Goal: Entertainment & Leisure: Browse casually

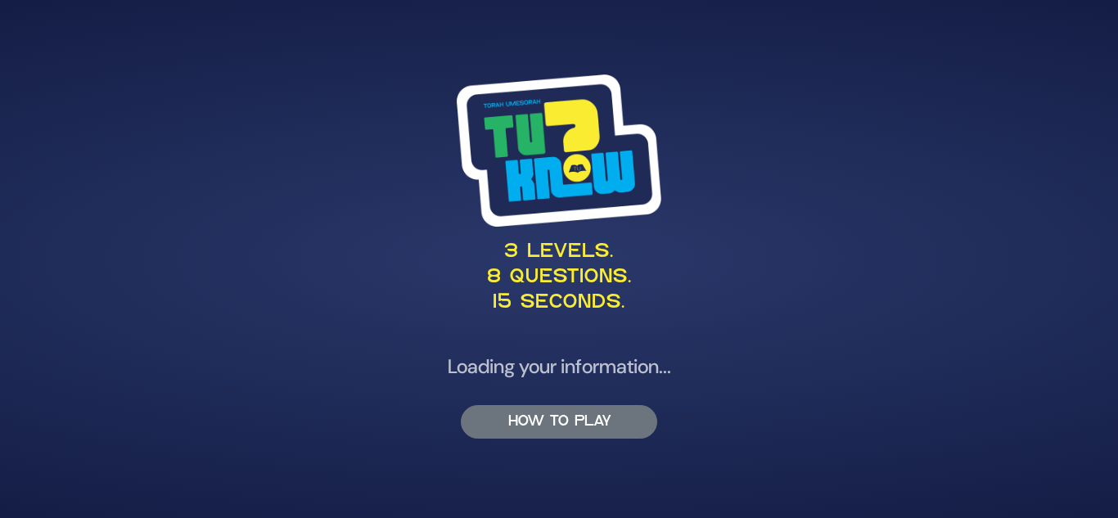
click at [563, 425] on button "HOW TO PLAY" at bounding box center [559, 422] width 196 height 34
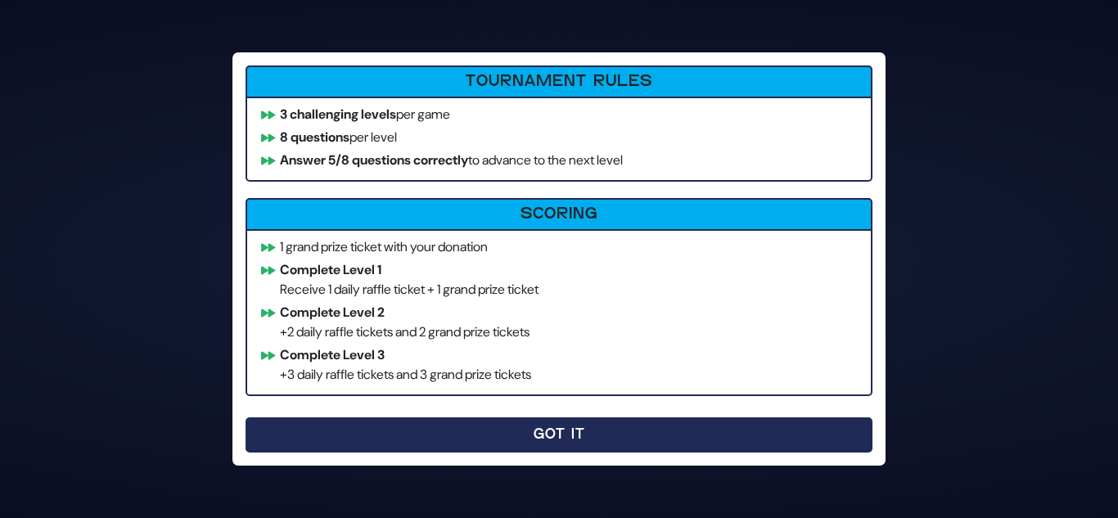
click at [573, 436] on button "Got It" at bounding box center [558, 434] width 627 height 35
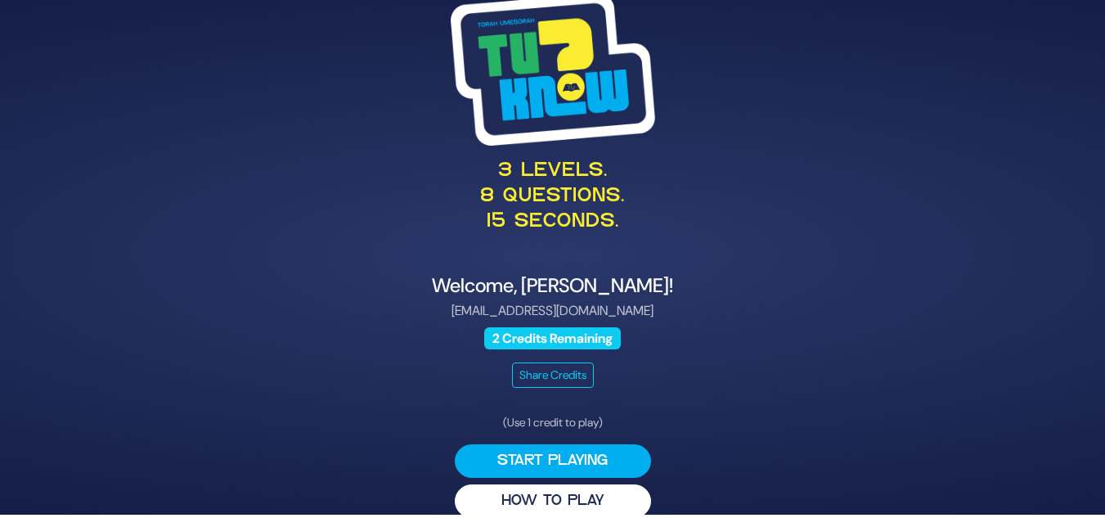
scroll to position [23, 0]
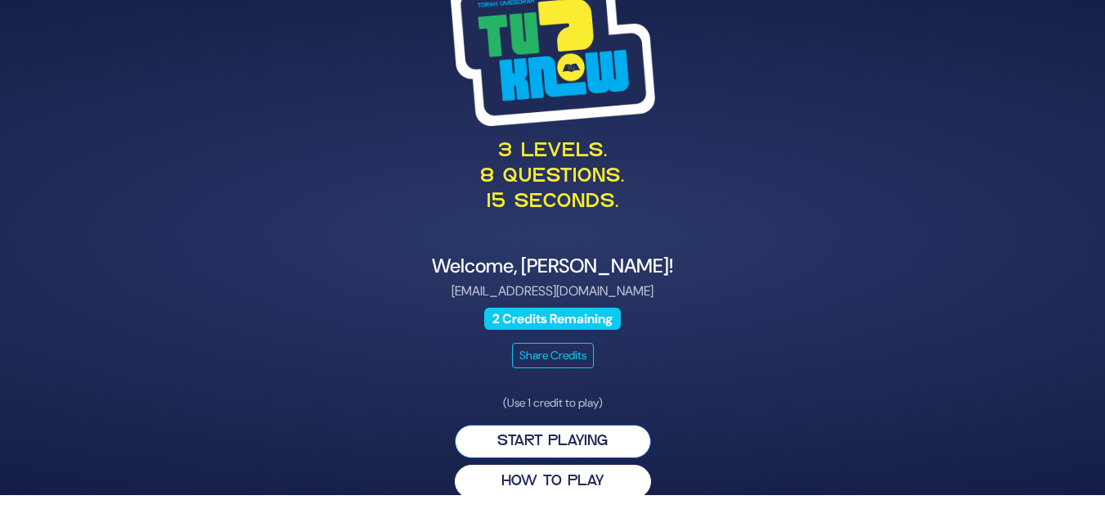
click at [571, 434] on button "Start Playing" at bounding box center [553, 442] width 196 height 34
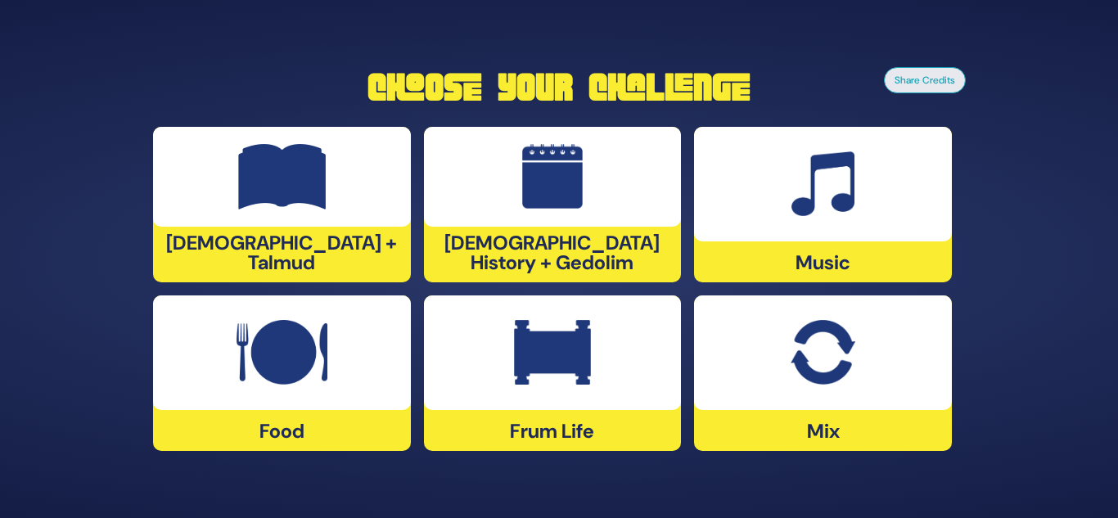
click at [816, 367] on img at bounding box center [822, 352] width 64 height 65
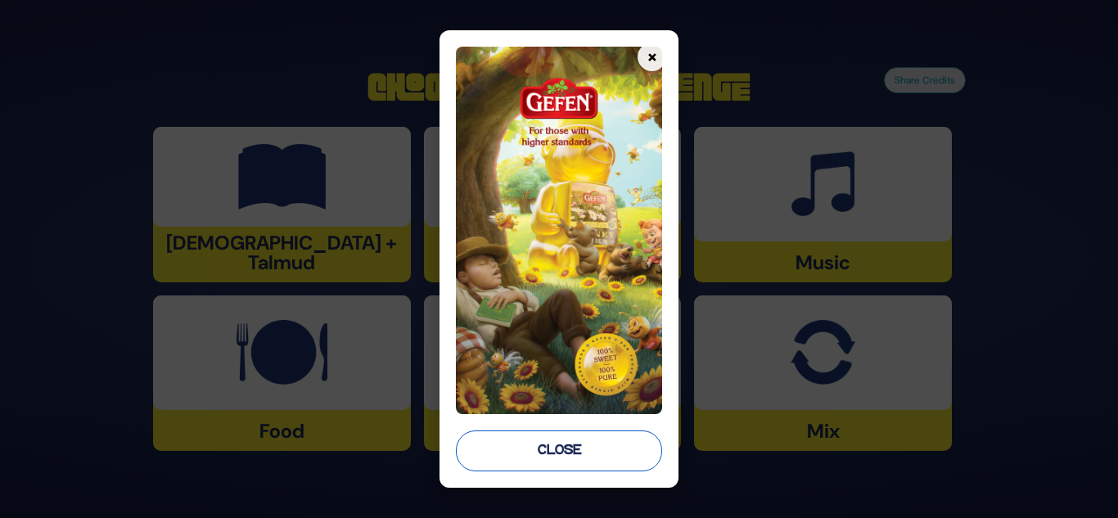
click at [610, 448] on button "Close" at bounding box center [559, 450] width 207 height 41
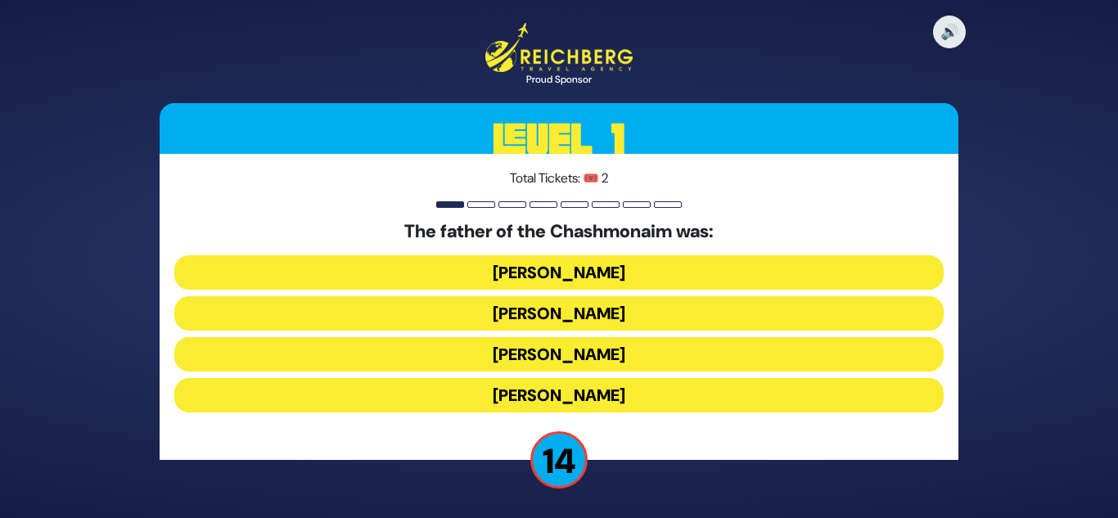
click at [569, 274] on button "[PERSON_NAME]" at bounding box center [558, 272] width 769 height 34
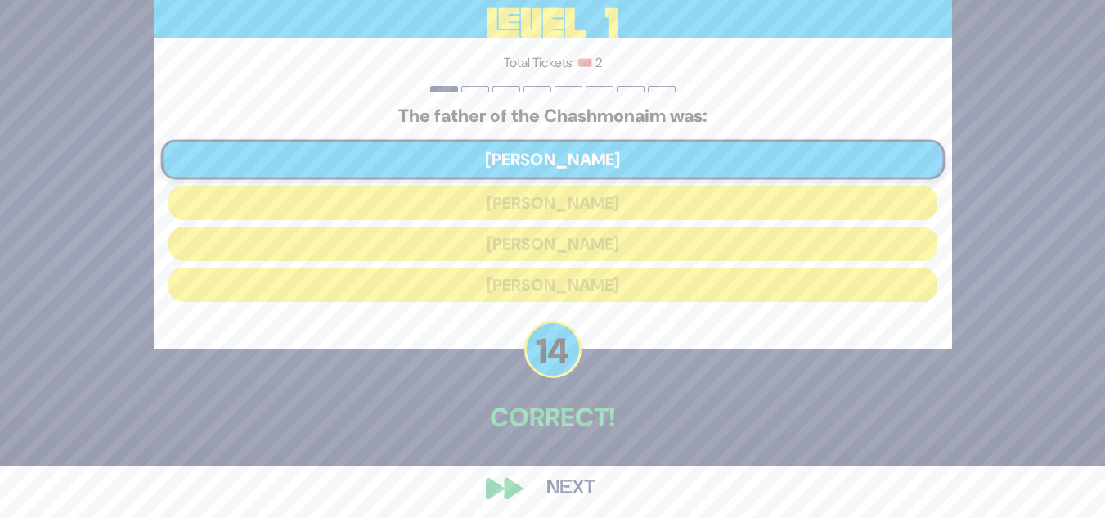
scroll to position [61, 0]
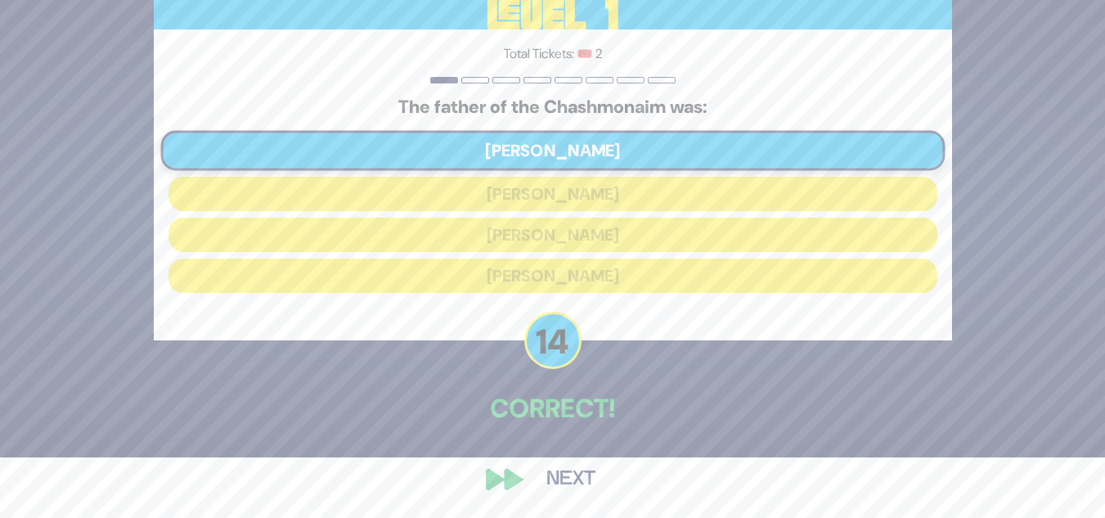
click at [570, 479] on button "Next" at bounding box center [571, 480] width 95 height 38
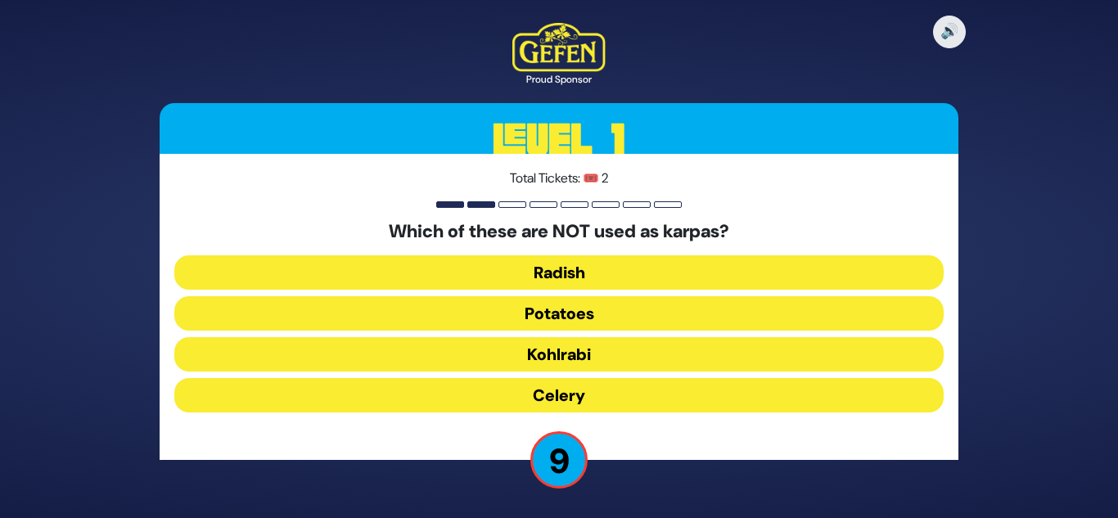
click at [556, 268] on button "Radish" at bounding box center [558, 272] width 769 height 34
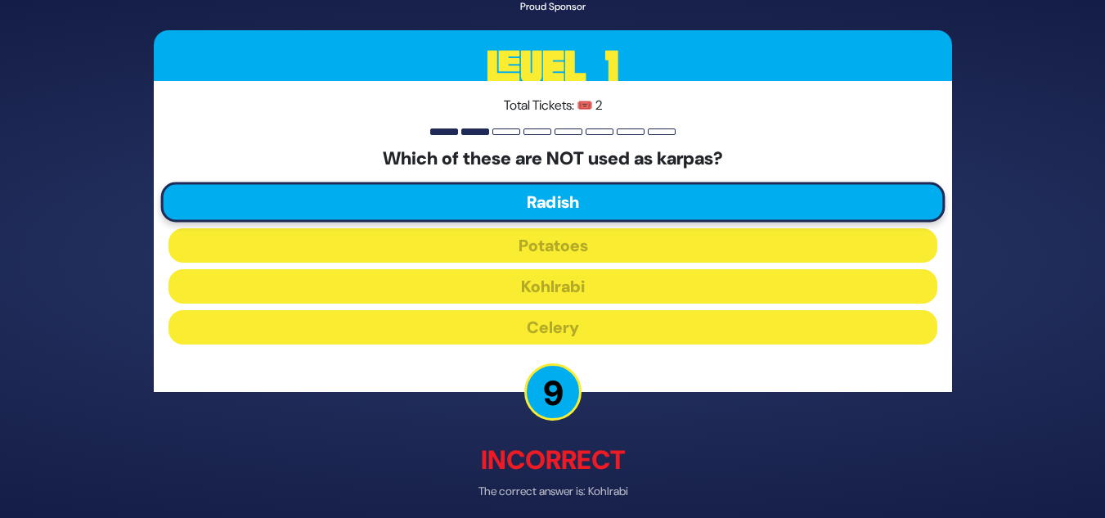
scroll to position [70, 0]
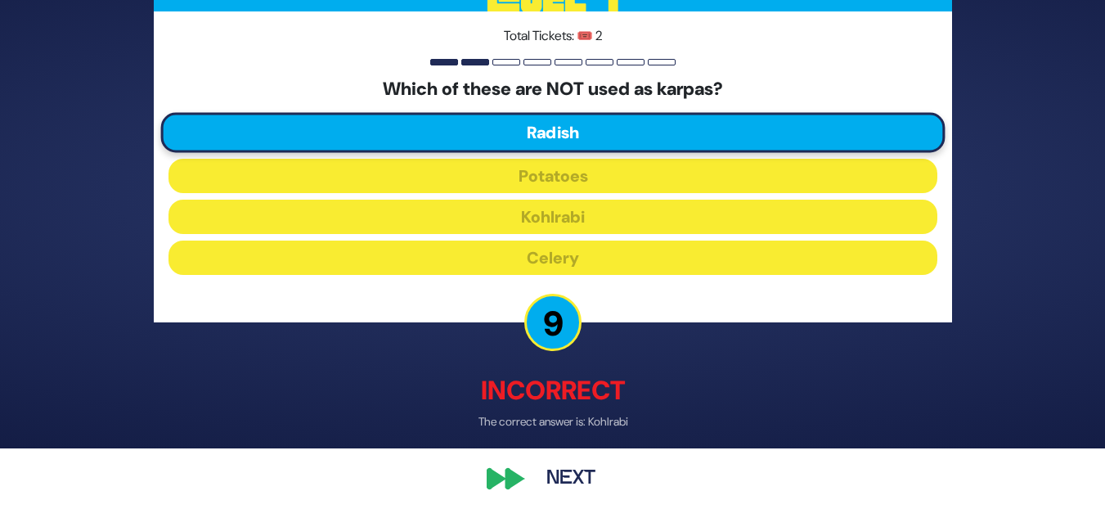
click at [577, 473] on button "Next" at bounding box center [571, 480] width 95 height 38
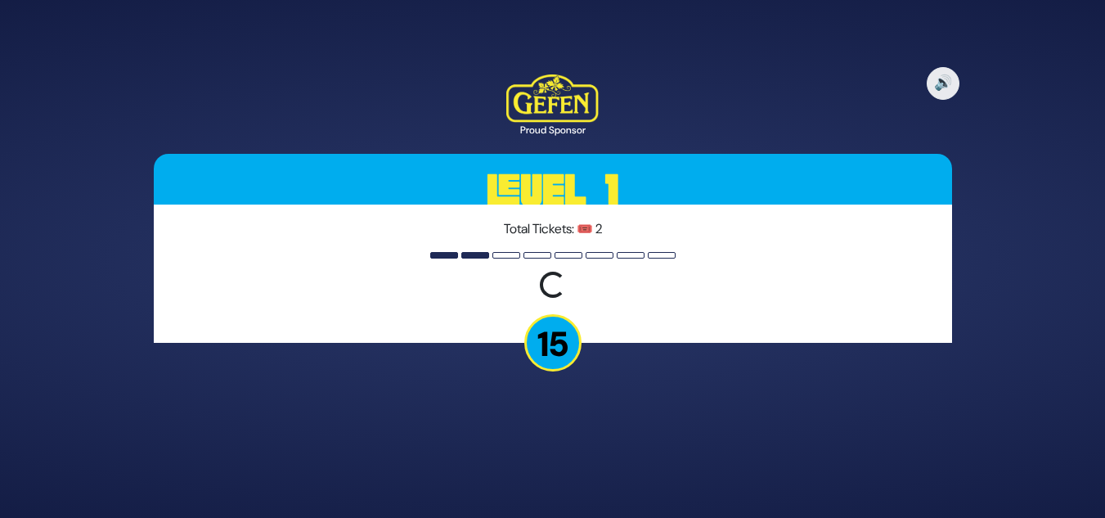
scroll to position [0, 0]
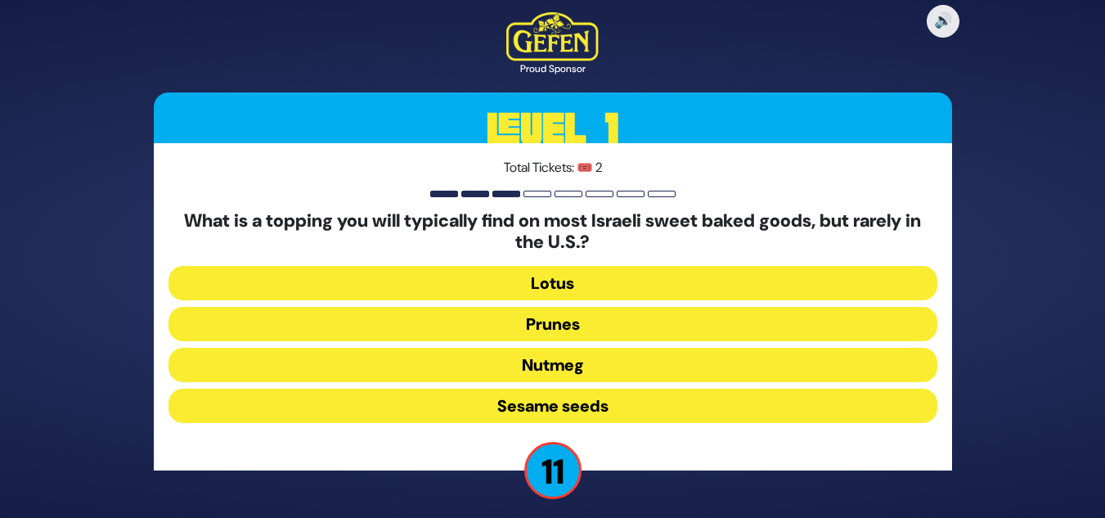
click at [577, 404] on button "Sesame seeds" at bounding box center [553, 406] width 769 height 34
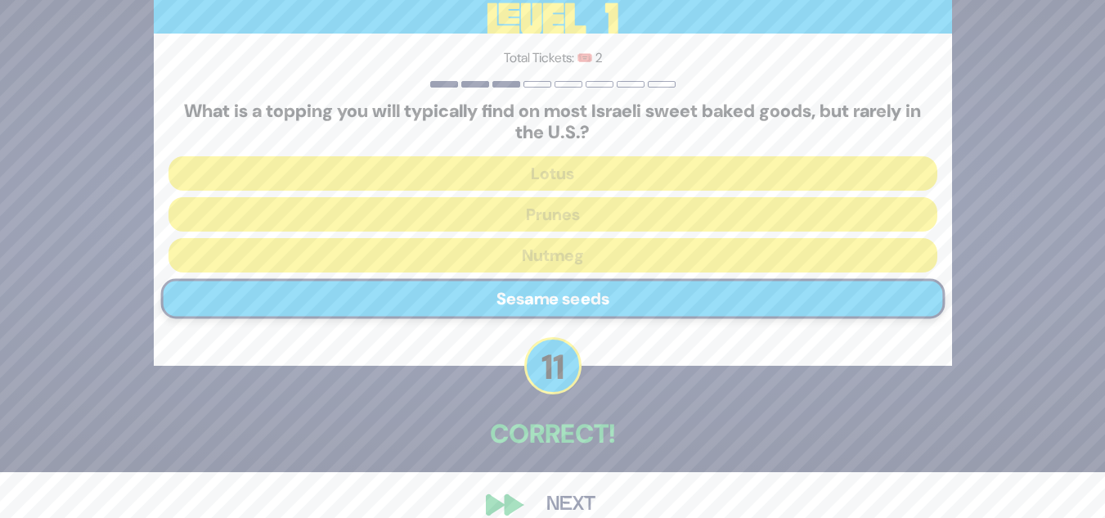
scroll to position [71, 0]
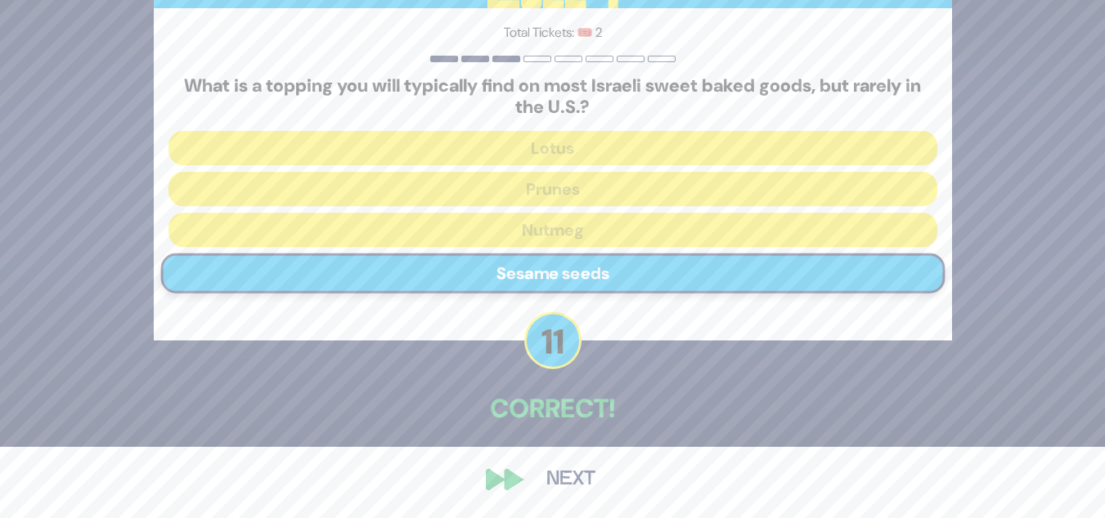
click at [568, 470] on button "Next" at bounding box center [571, 480] width 95 height 38
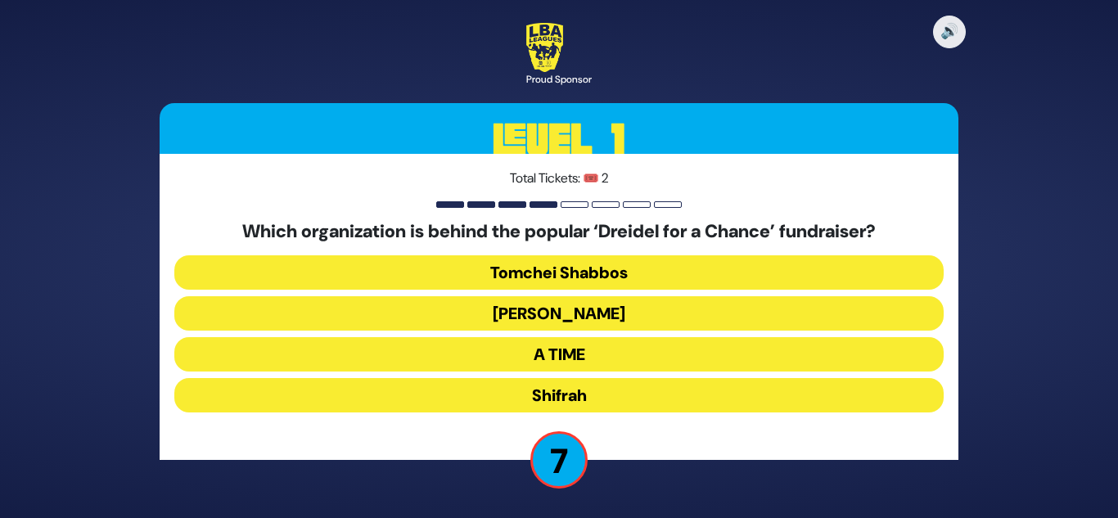
click at [561, 309] on button "[PERSON_NAME]" at bounding box center [558, 313] width 769 height 34
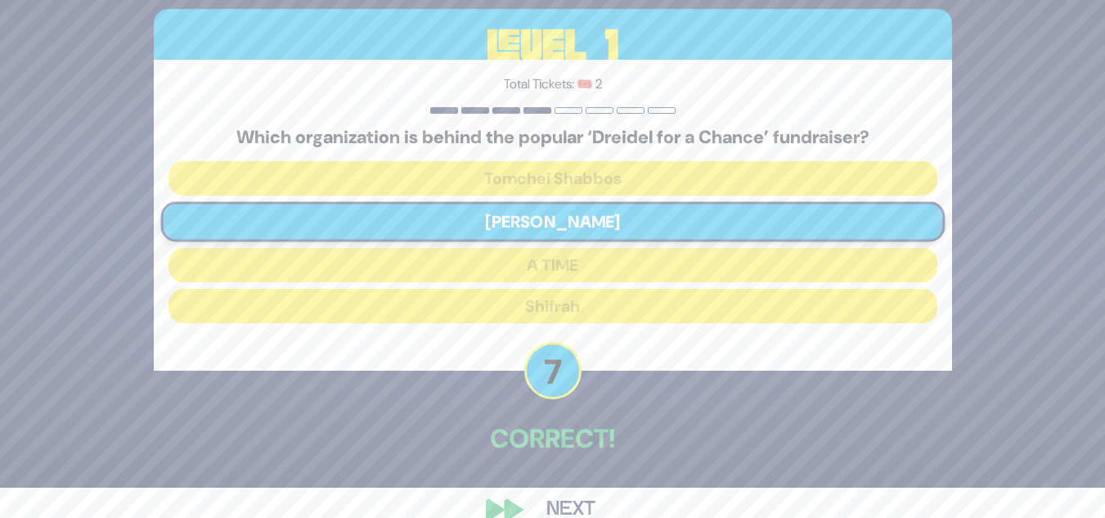
scroll to position [61, 0]
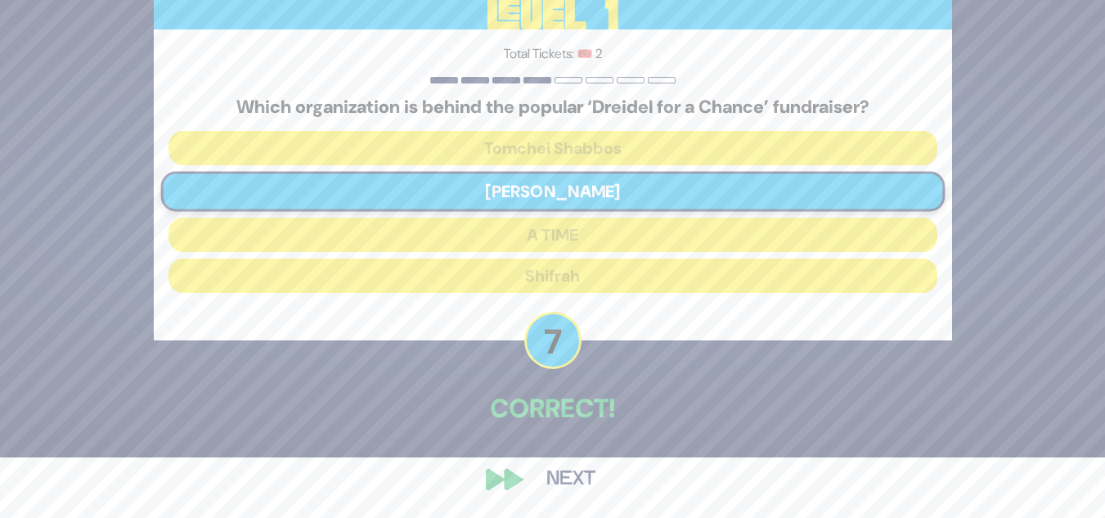
click at [542, 470] on button "Next" at bounding box center [571, 480] width 95 height 38
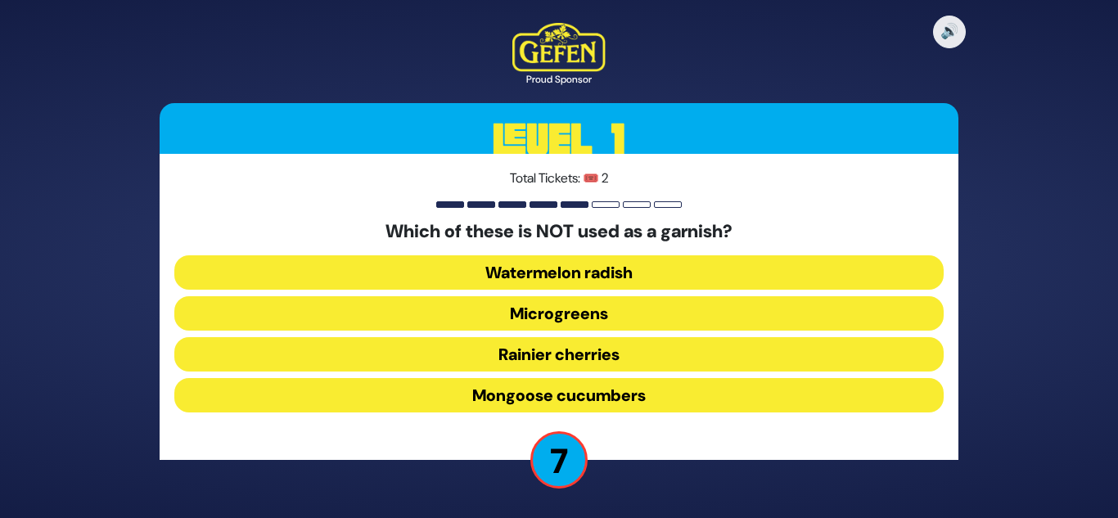
click at [527, 392] on button "Mongoose cucumbers" at bounding box center [558, 395] width 769 height 34
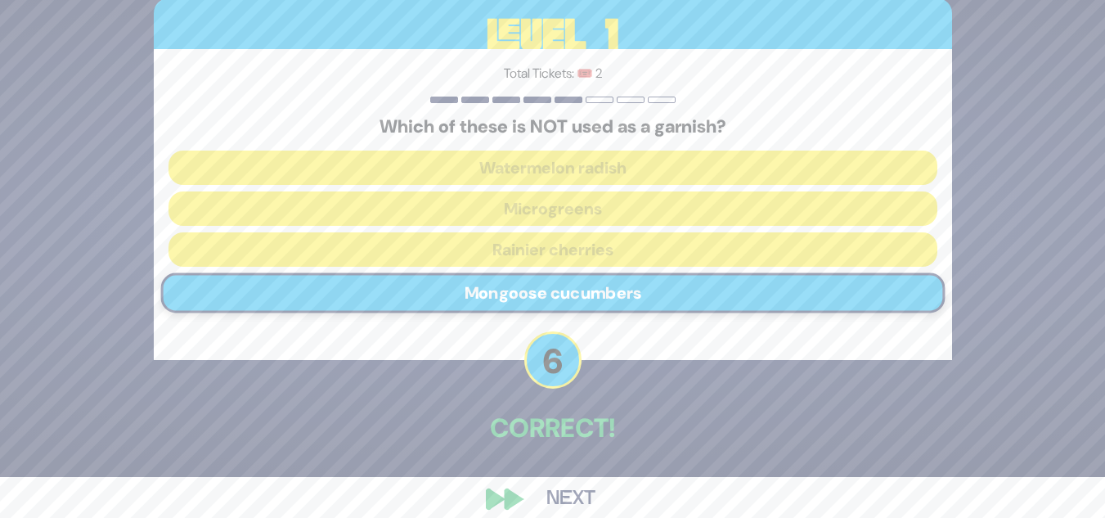
scroll to position [61, 0]
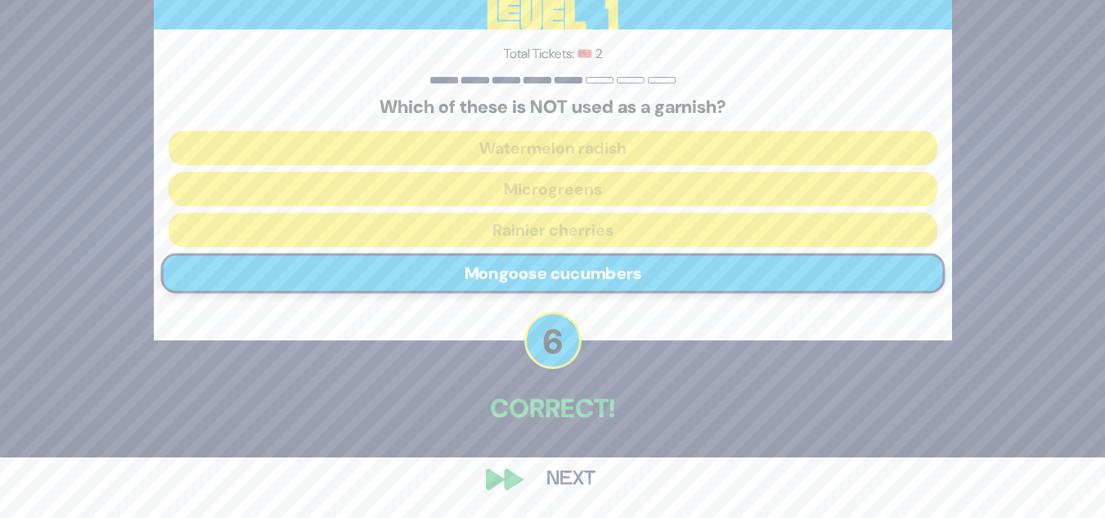
click at [568, 480] on button "Next" at bounding box center [571, 480] width 95 height 38
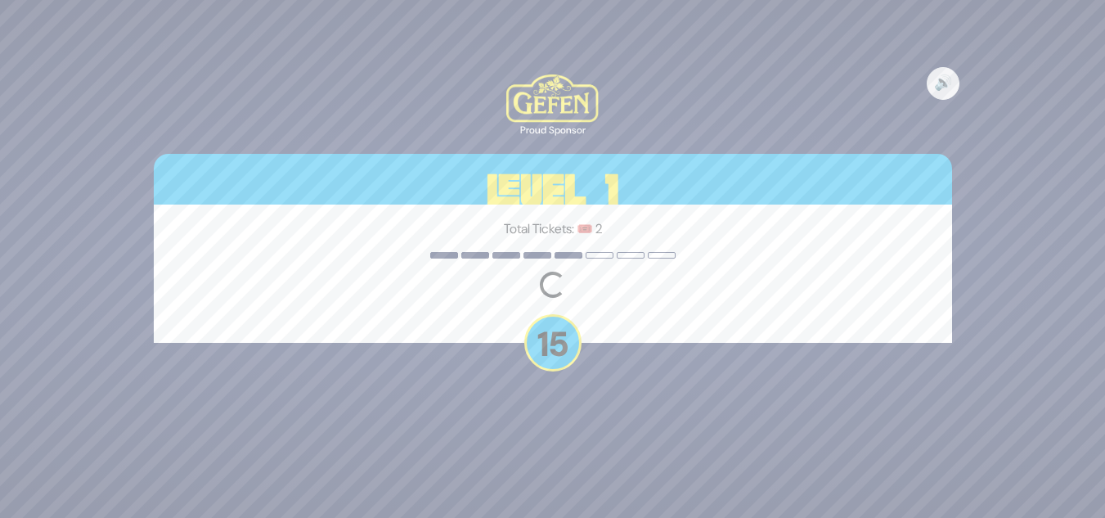
scroll to position [0, 0]
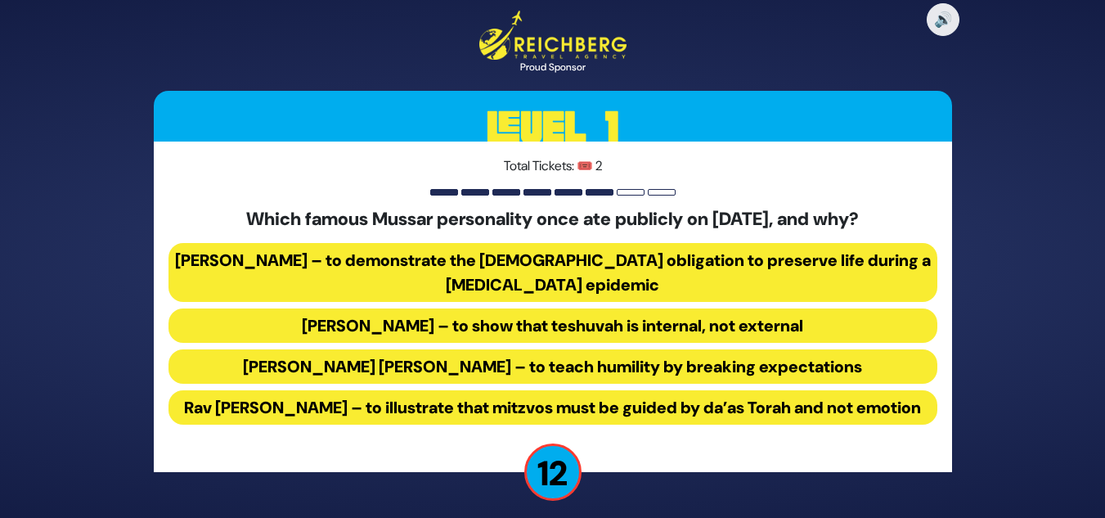
click at [529, 259] on button "[PERSON_NAME] – to demonstrate the [DEMOGRAPHIC_DATA] obligation to preserve li…" at bounding box center [553, 272] width 769 height 59
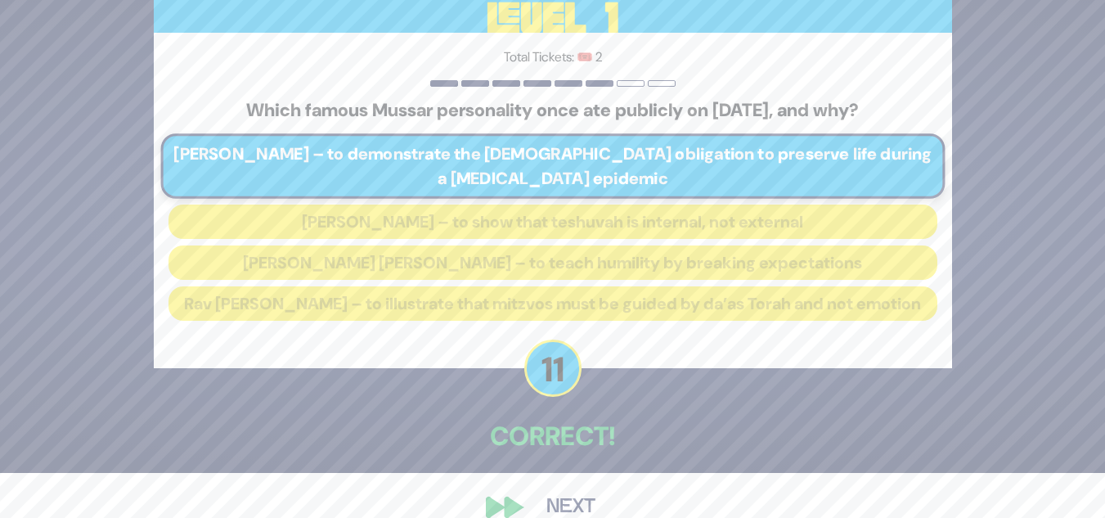
scroll to position [85, 0]
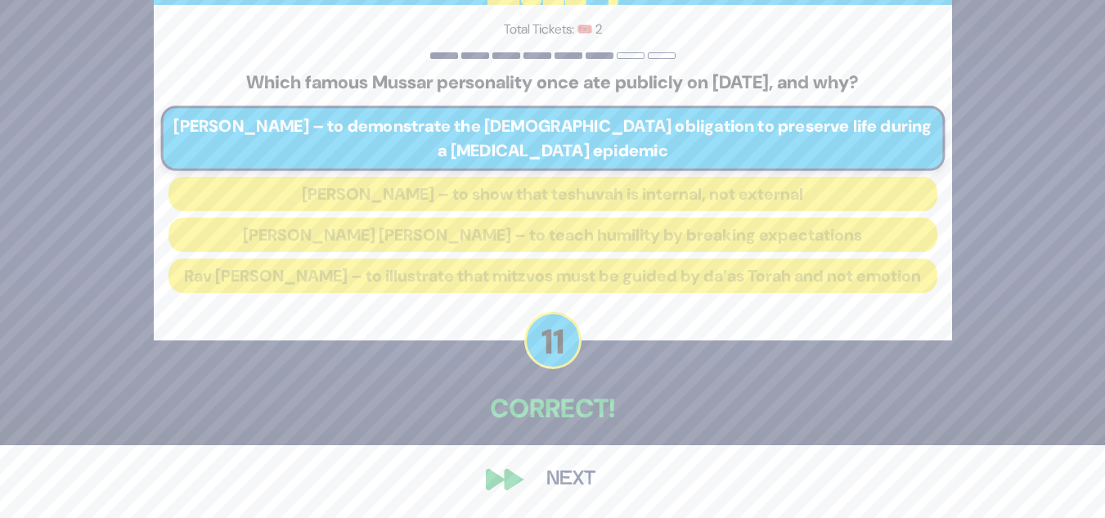
click at [578, 478] on button "Next" at bounding box center [571, 480] width 95 height 38
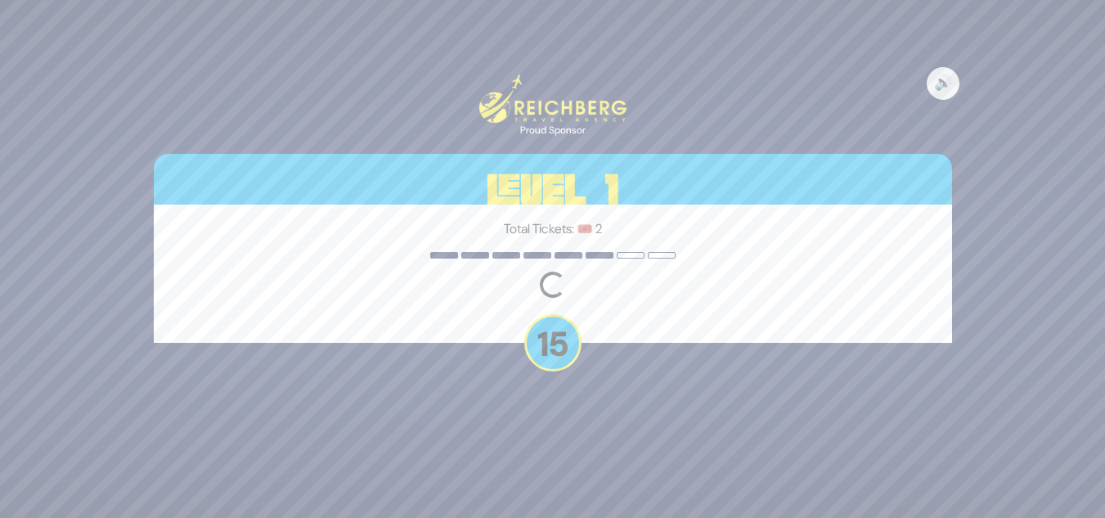
scroll to position [0, 0]
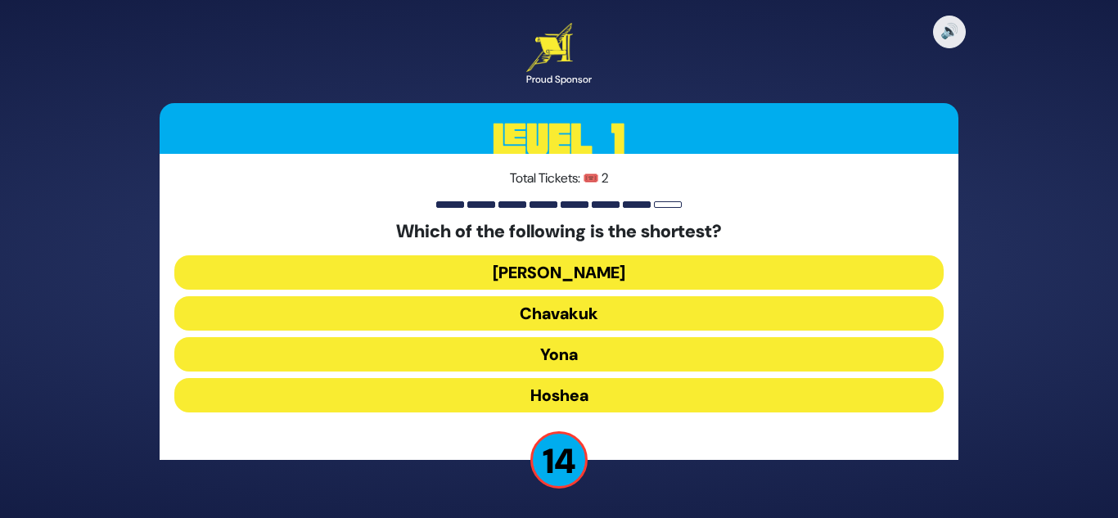
click at [560, 275] on button "[PERSON_NAME]" at bounding box center [558, 272] width 769 height 34
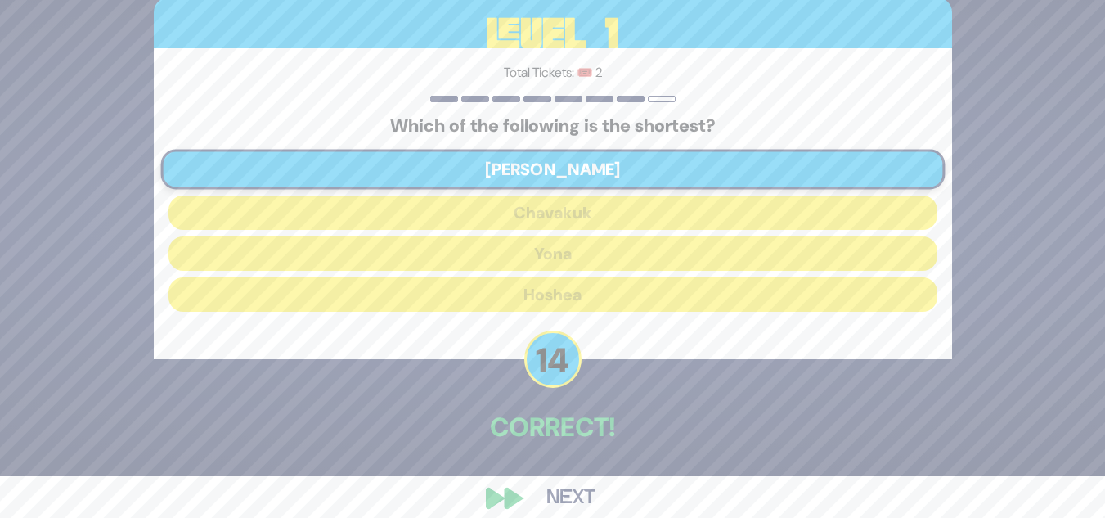
scroll to position [61, 0]
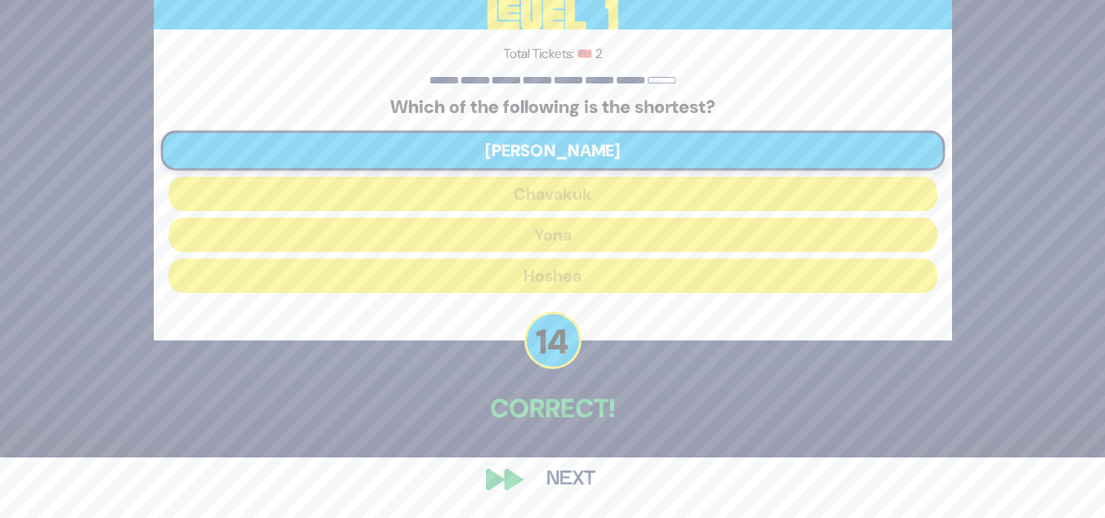
click at [562, 474] on button "Next" at bounding box center [571, 480] width 95 height 38
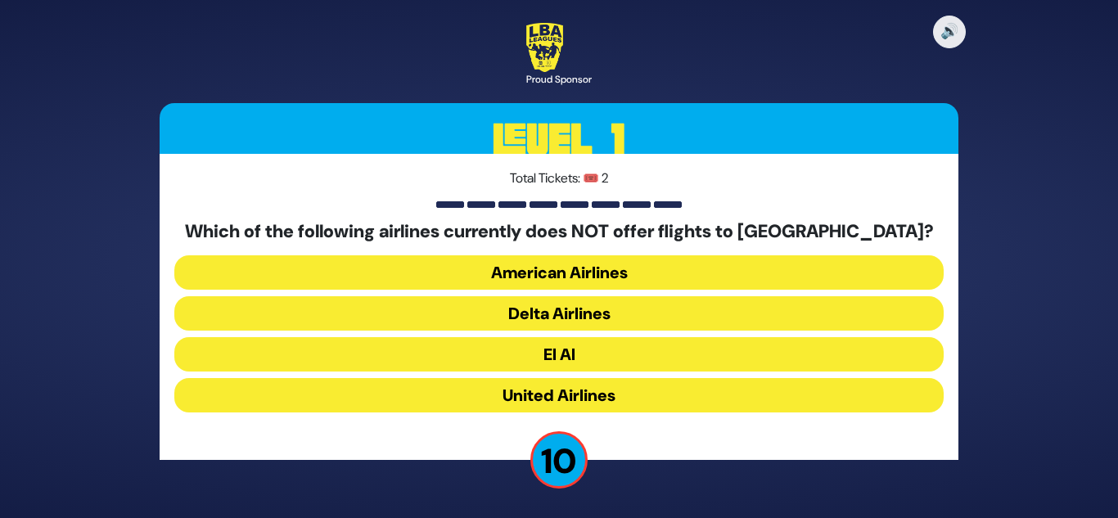
click at [538, 273] on button "American Airlines" at bounding box center [558, 272] width 769 height 34
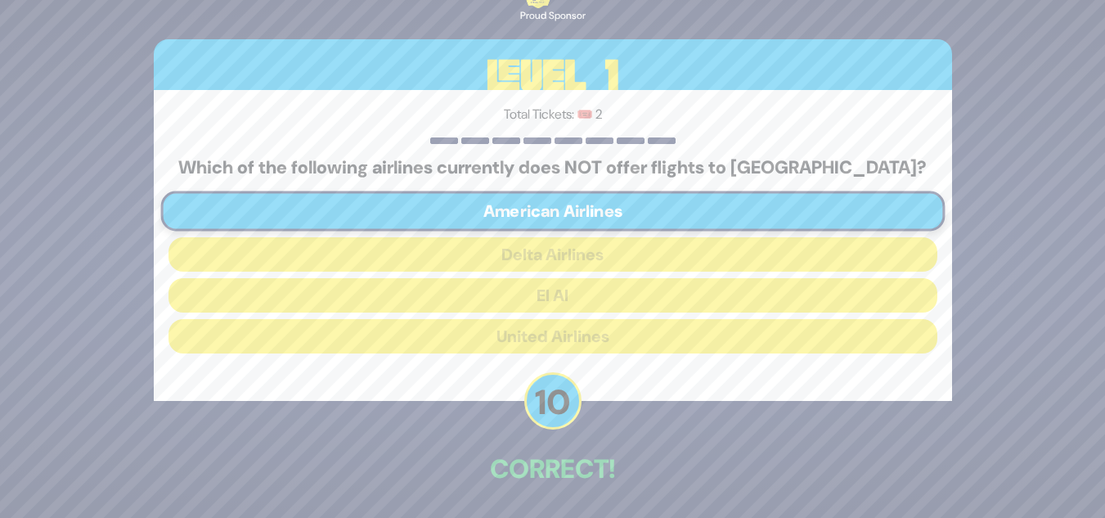
scroll to position [61, 0]
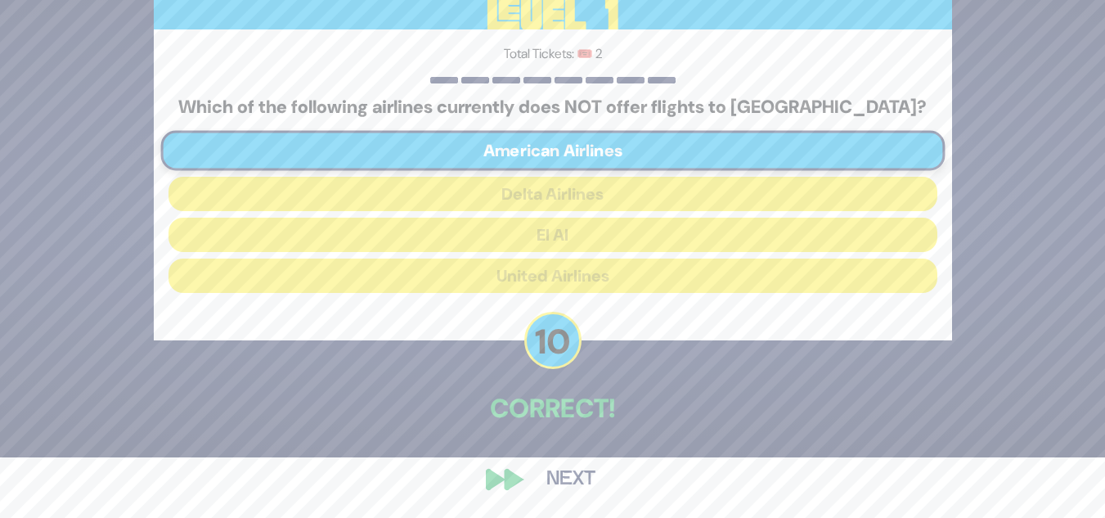
click at [570, 476] on button "Next" at bounding box center [571, 480] width 95 height 38
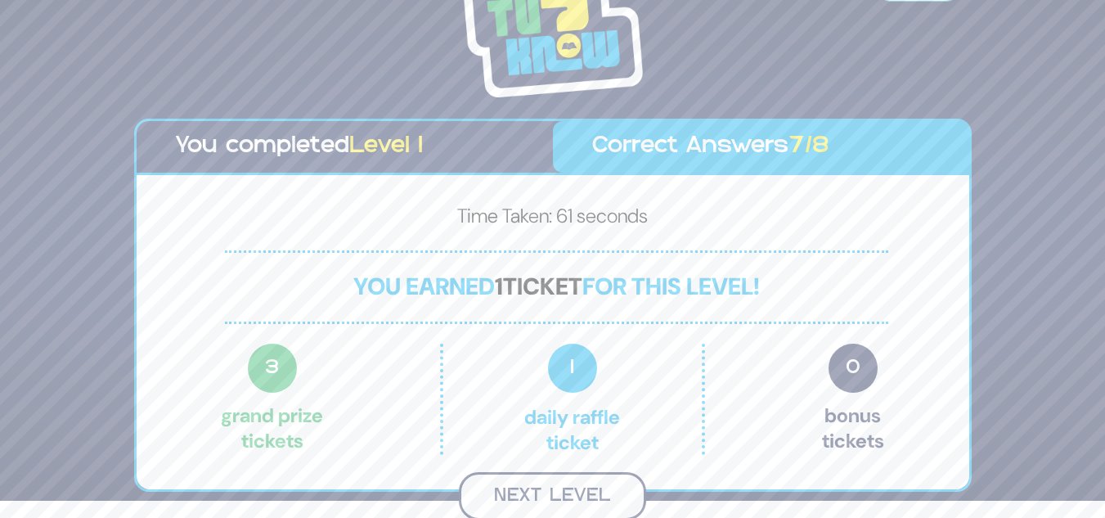
scroll to position [15, 0]
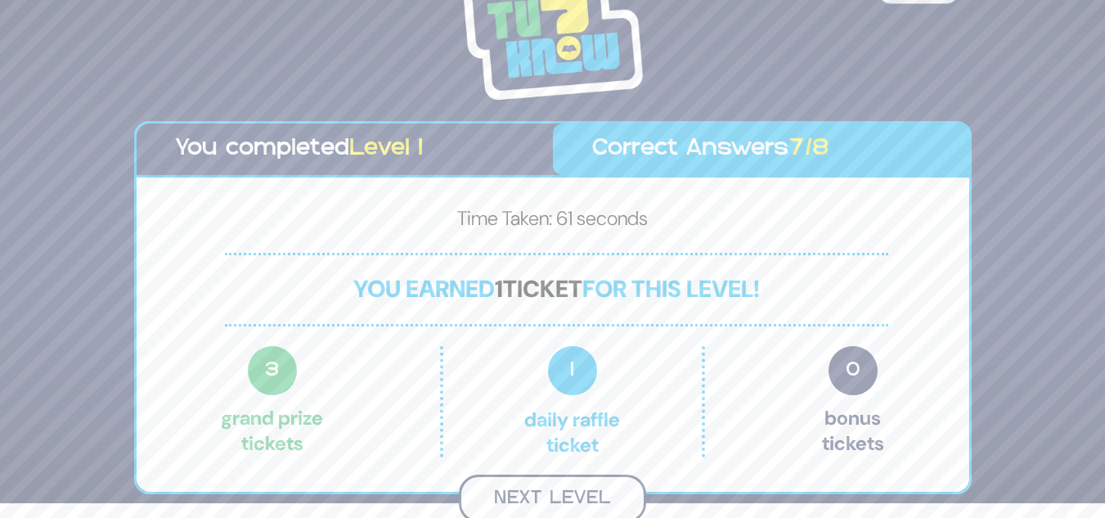
click at [546, 493] on button "Next Level" at bounding box center [552, 499] width 187 height 48
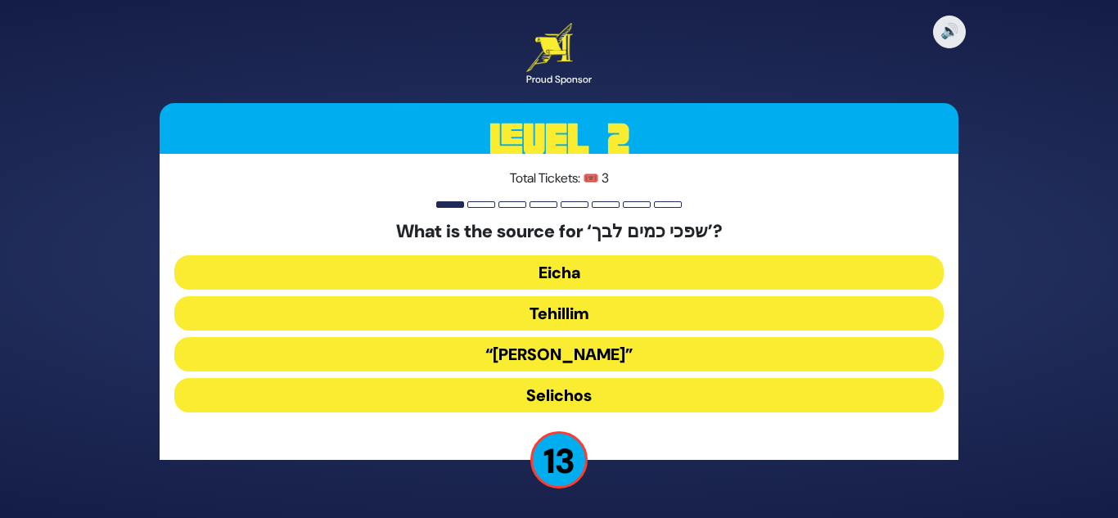
click at [568, 264] on button "Eicha" at bounding box center [558, 272] width 769 height 34
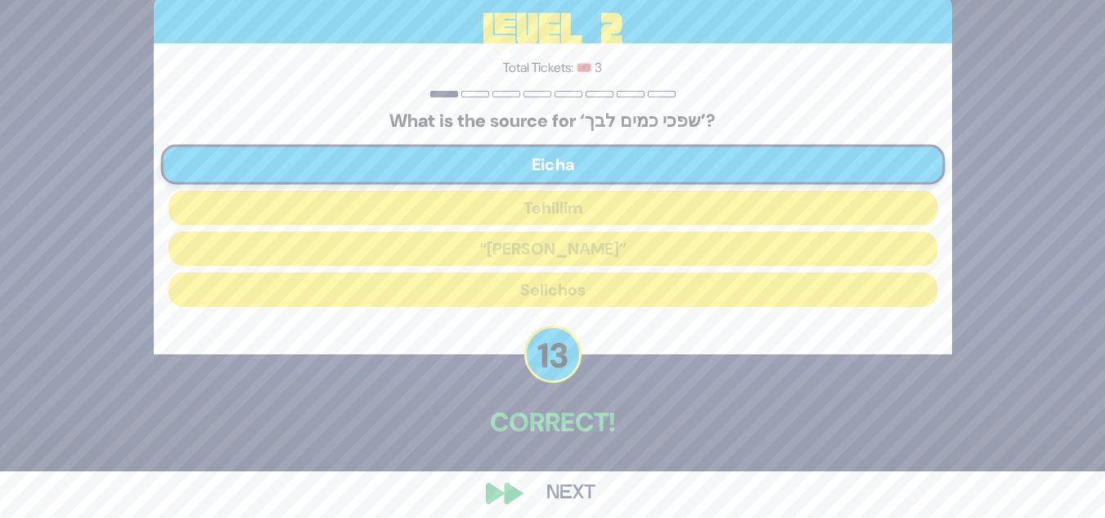
scroll to position [61, 0]
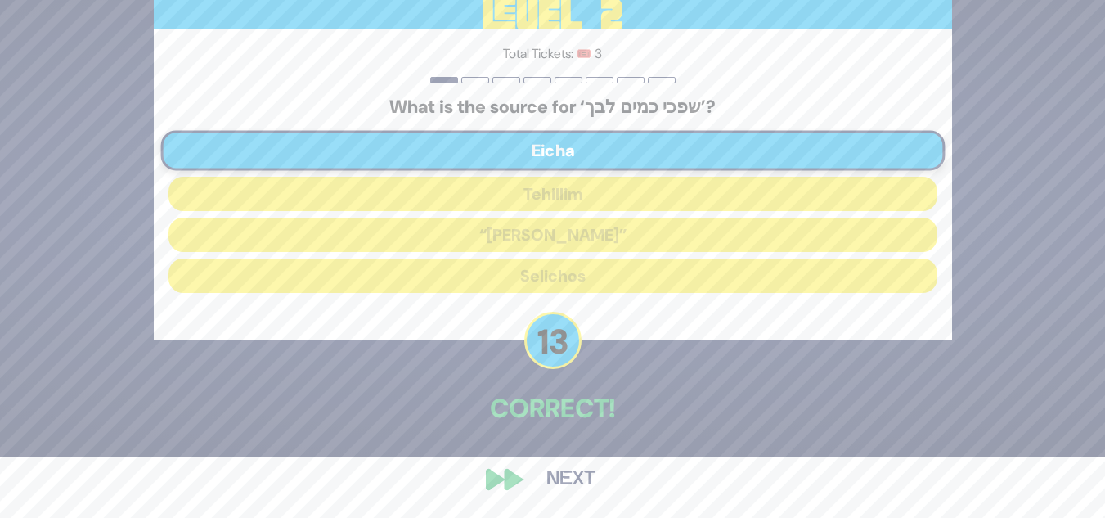
click at [556, 477] on button "Next" at bounding box center [571, 480] width 95 height 38
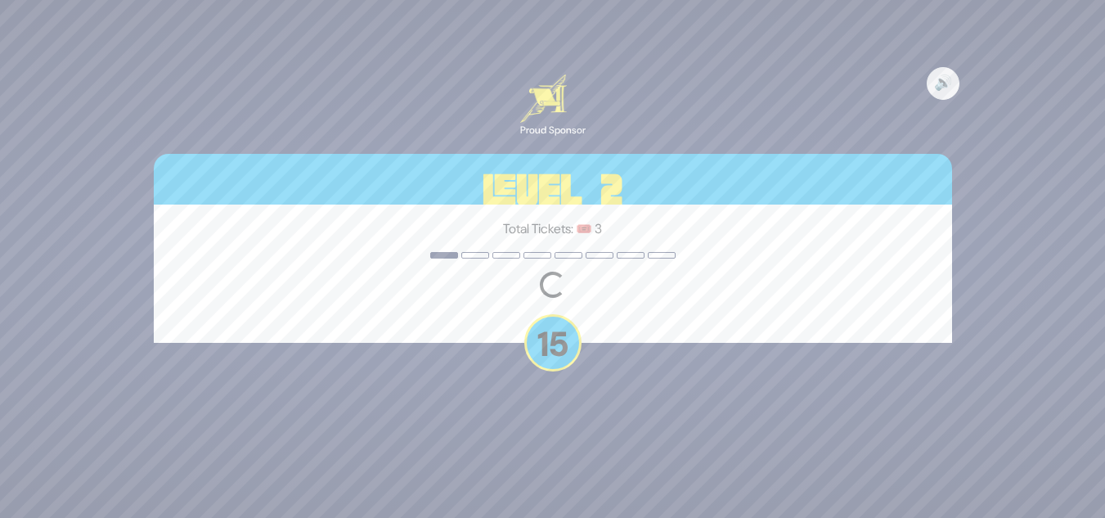
scroll to position [0, 0]
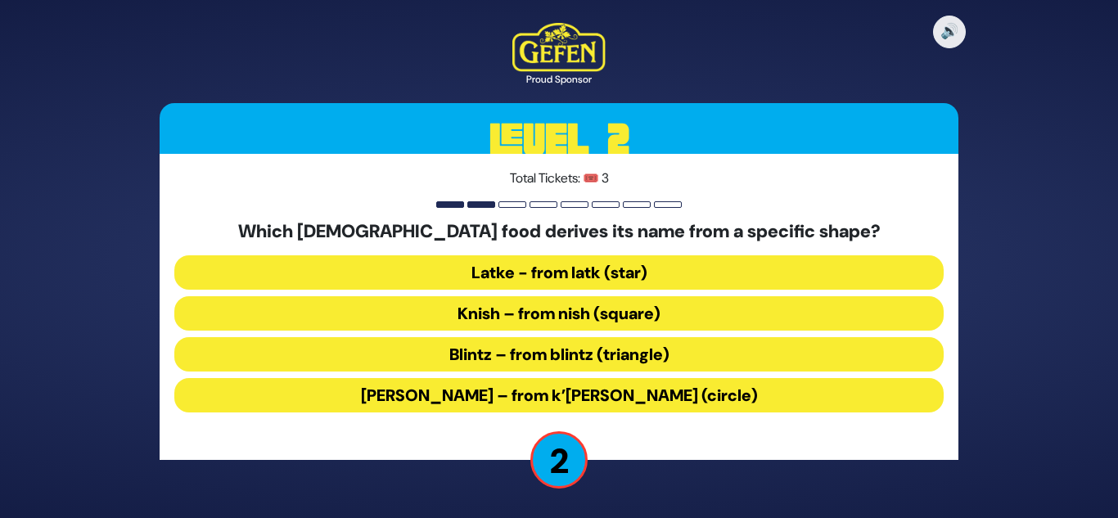
click at [556, 268] on button "Latke - from latk (star)" at bounding box center [558, 272] width 769 height 34
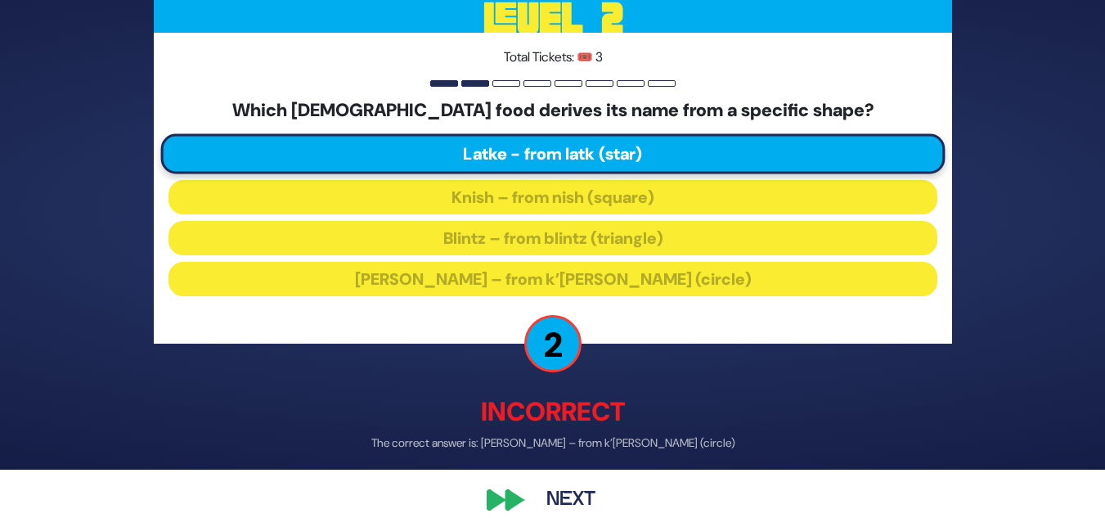
scroll to position [70, 0]
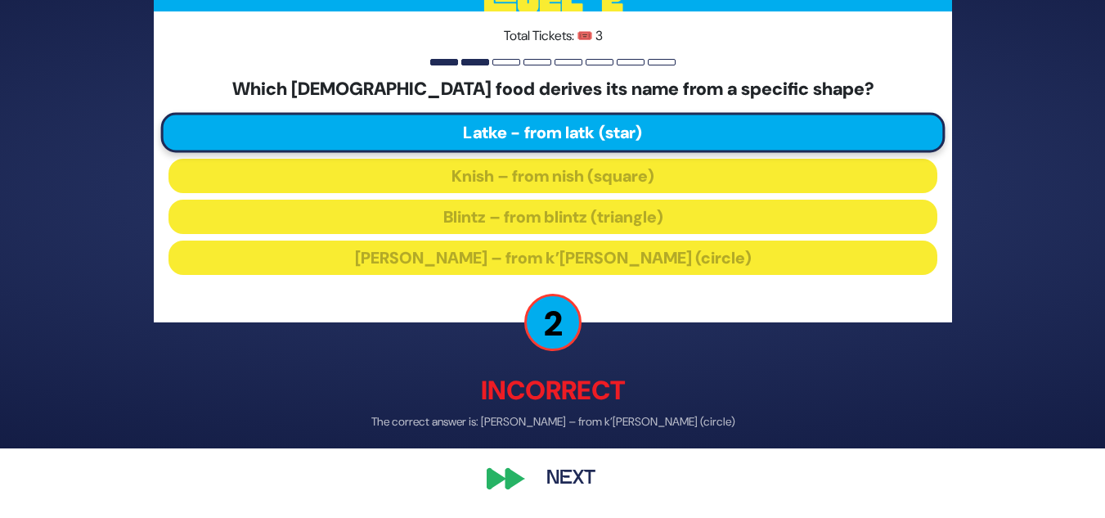
click at [579, 475] on button "Next" at bounding box center [571, 480] width 95 height 38
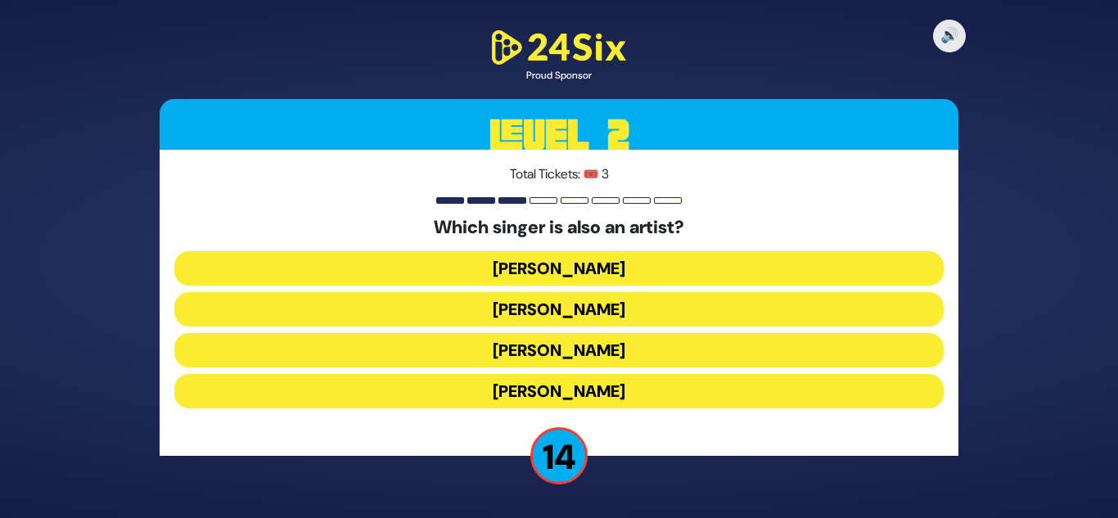
click at [523, 352] on button "[PERSON_NAME]" at bounding box center [558, 350] width 769 height 34
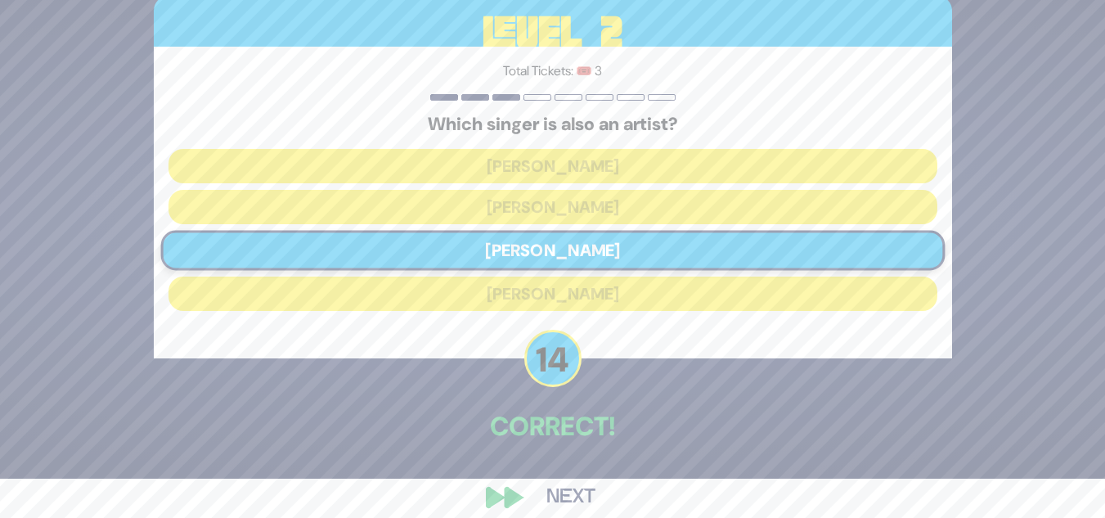
scroll to position [57, 0]
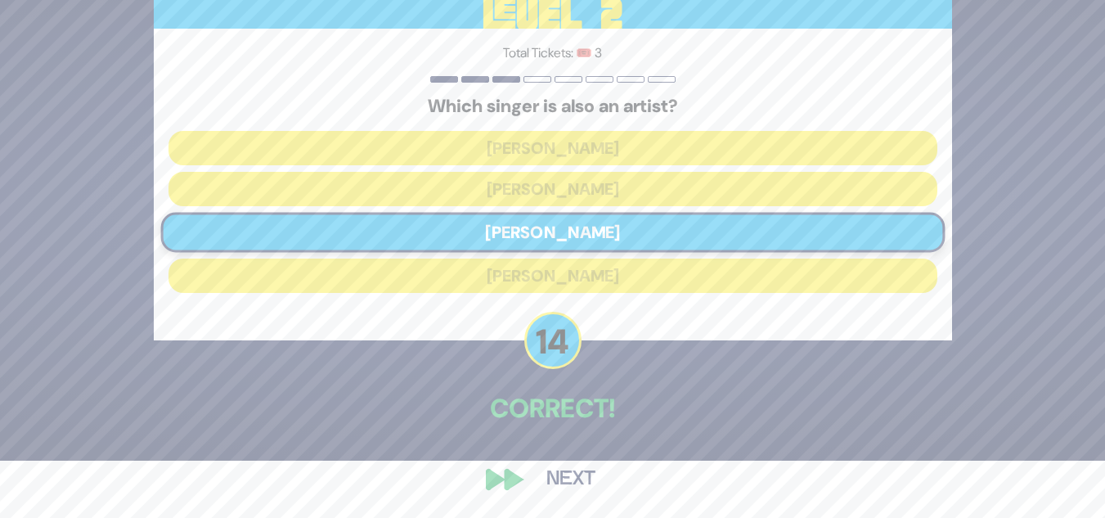
click at [556, 475] on button "Next" at bounding box center [571, 480] width 95 height 38
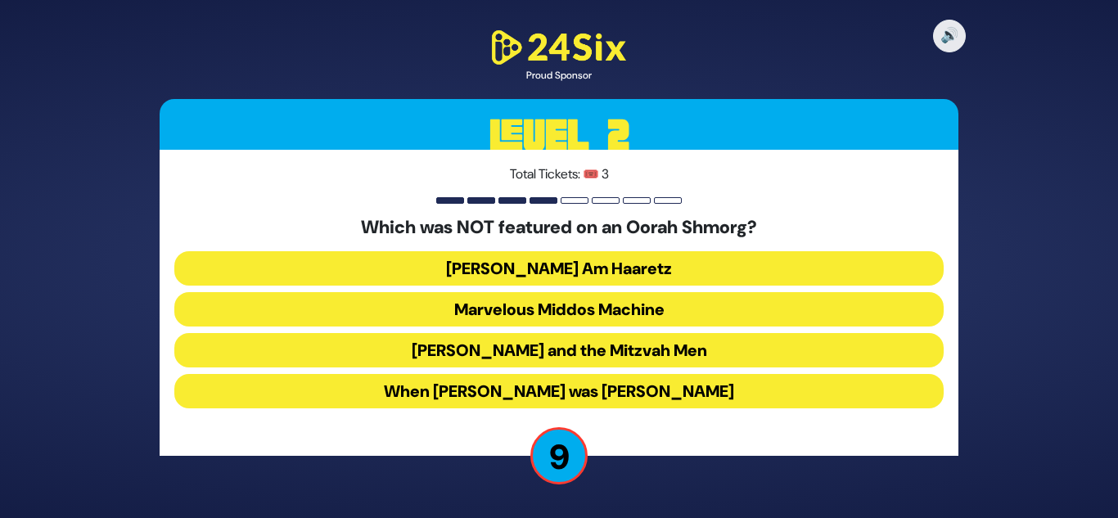
click at [524, 343] on button "[PERSON_NAME] and the Mitzvah Men" at bounding box center [558, 350] width 769 height 34
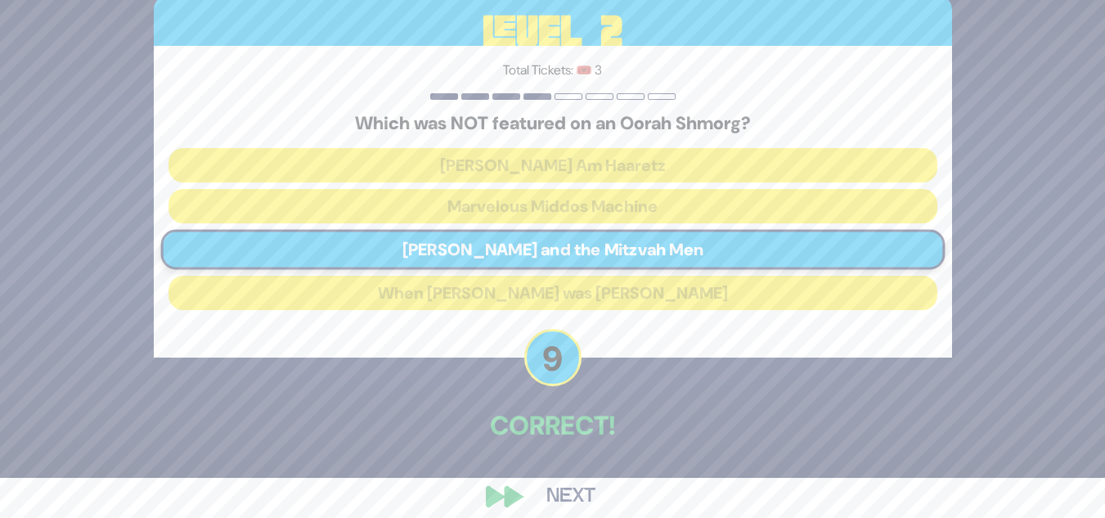
scroll to position [57, 0]
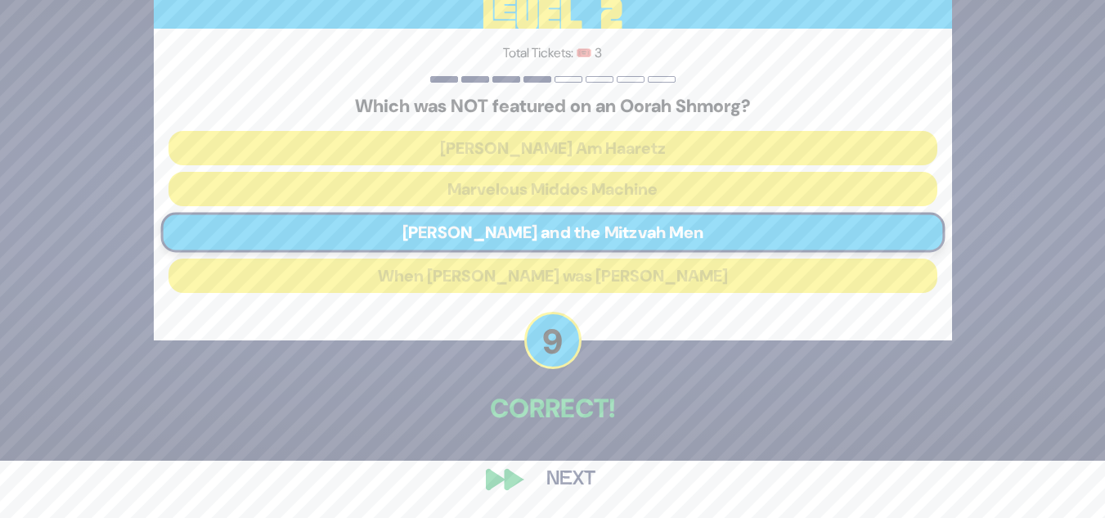
click at [575, 473] on button "Next" at bounding box center [571, 480] width 95 height 38
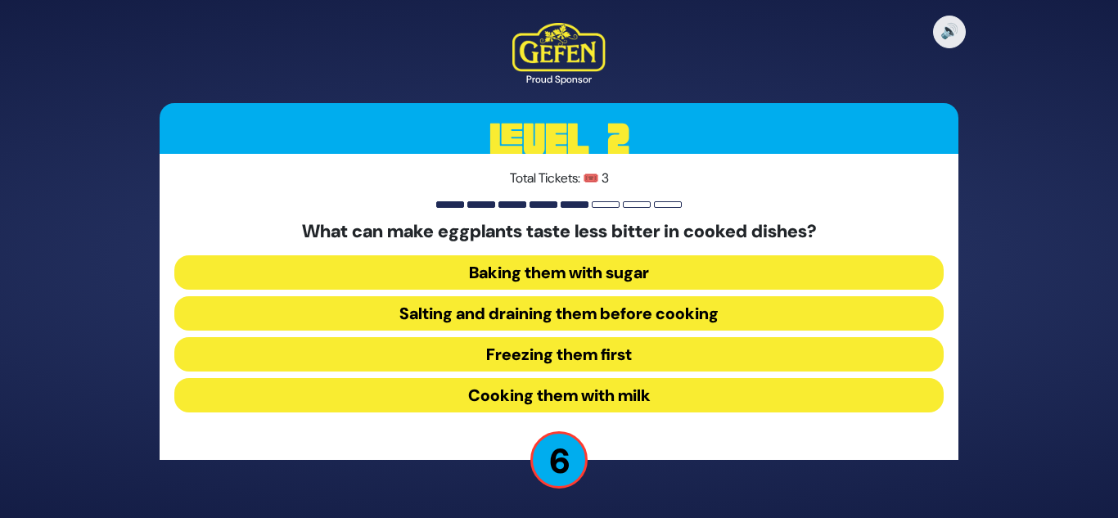
click at [514, 308] on button "Salting and draining them before cooking" at bounding box center [558, 313] width 769 height 34
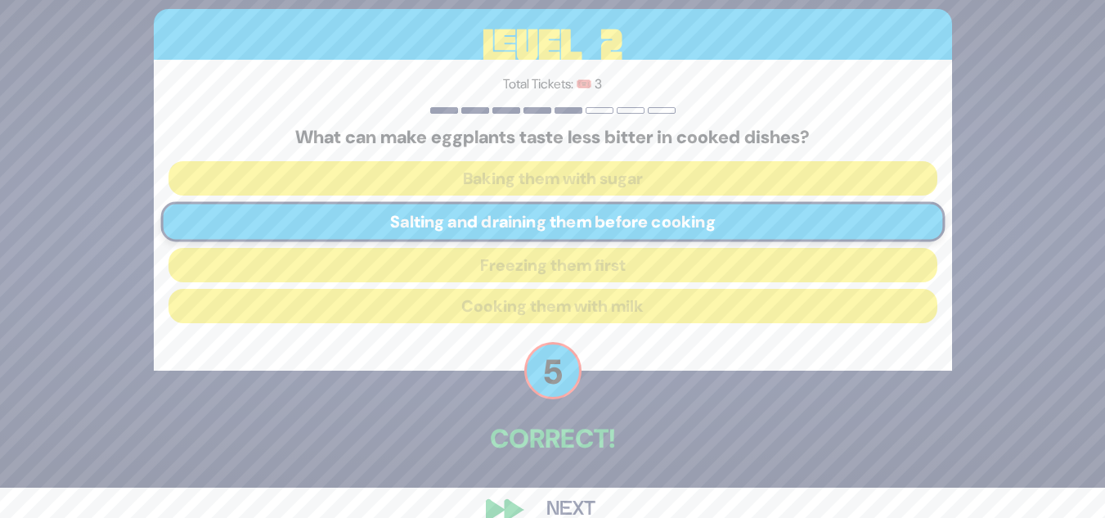
scroll to position [61, 0]
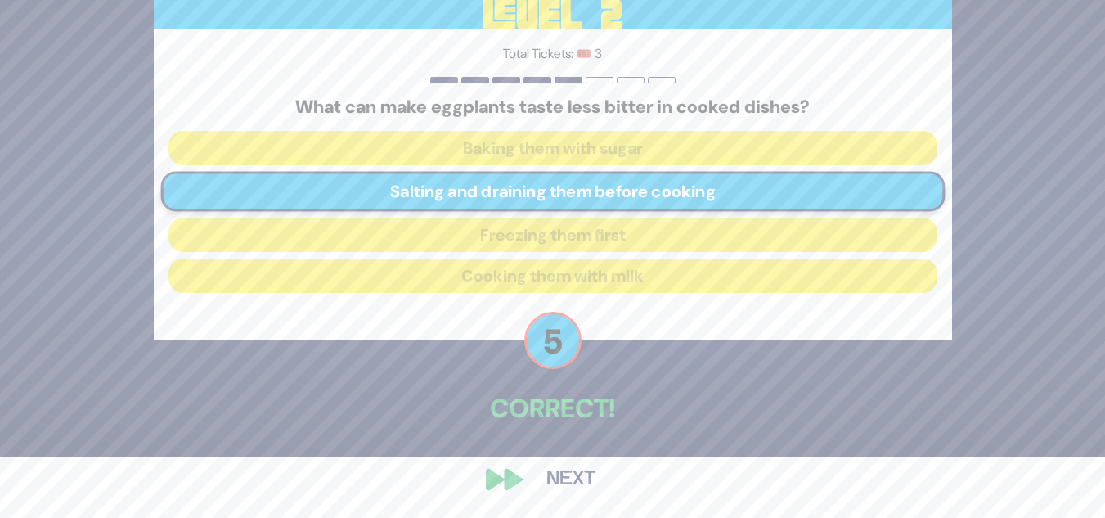
click at [548, 475] on button "Next" at bounding box center [571, 480] width 95 height 38
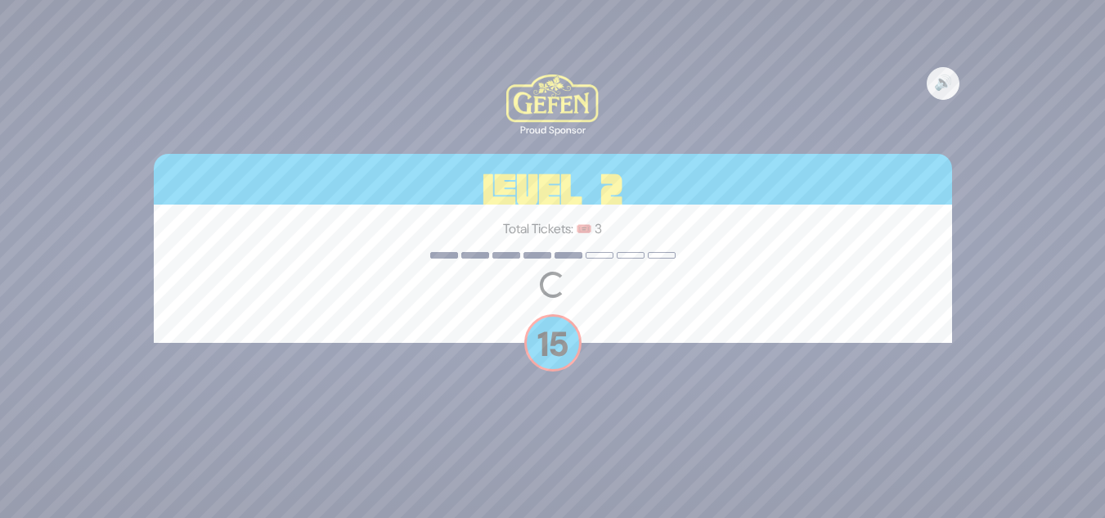
scroll to position [0, 0]
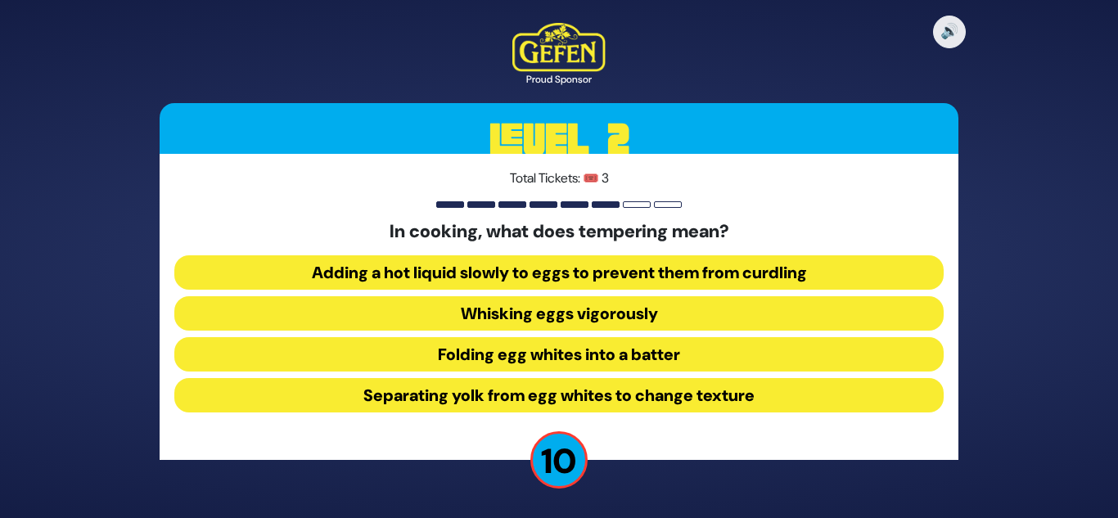
click at [506, 281] on button "Adding a hot liquid slowly to eggs to prevent them from curdling" at bounding box center [558, 272] width 769 height 34
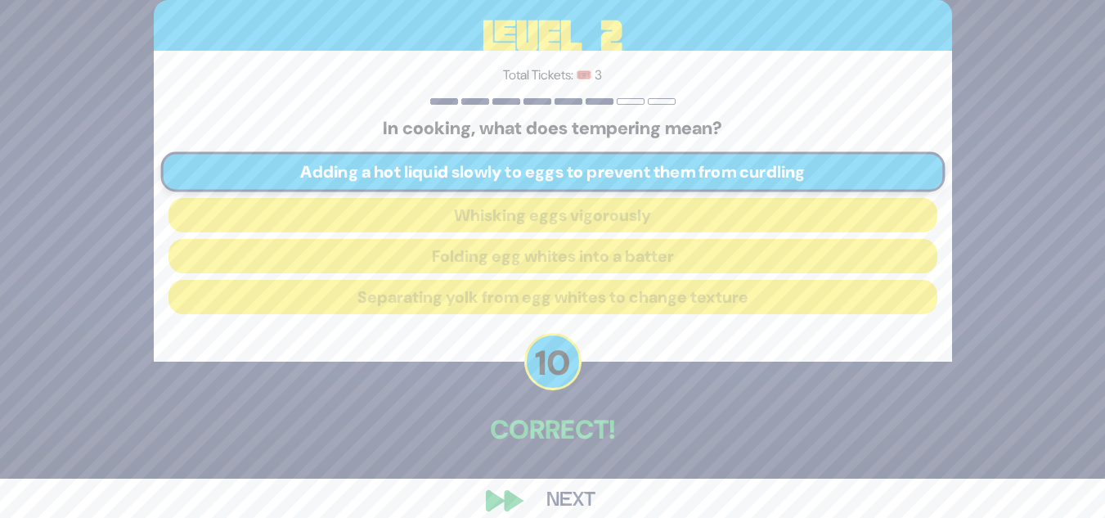
scroll to position [61, 0]
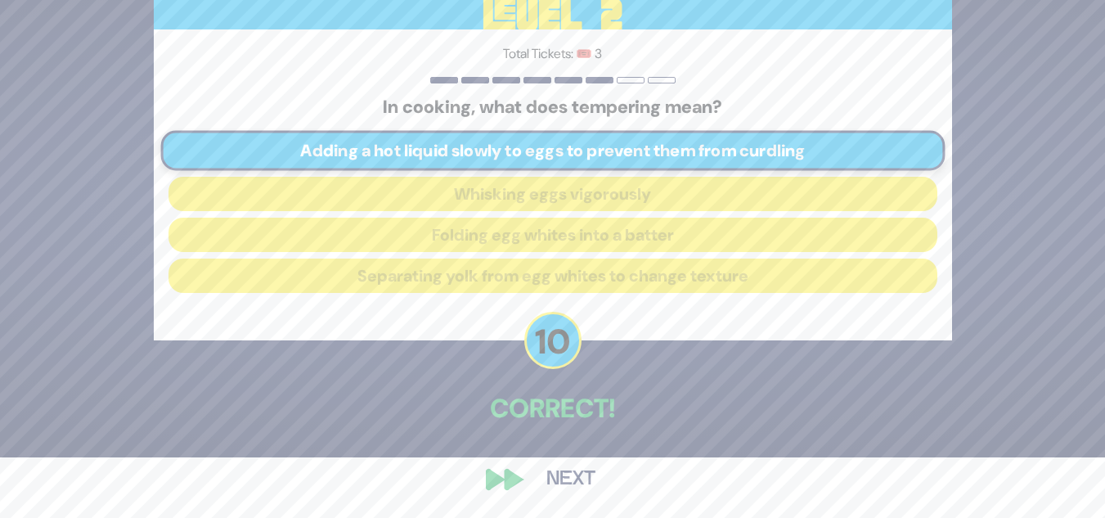
click at [583, 479] on button "Next" at bounding box center [571, 480] width 95 height 38
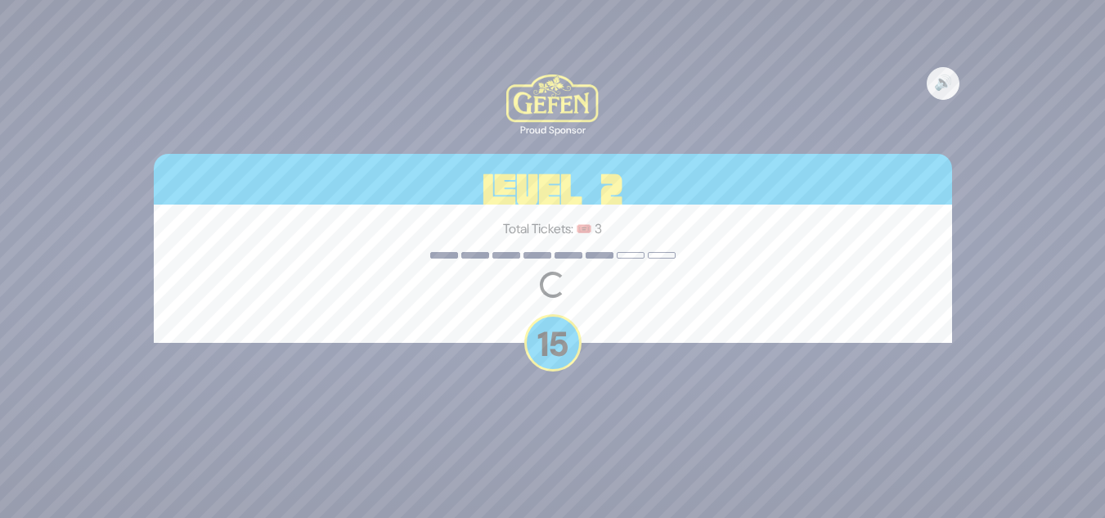
scroll to position [0, 0]
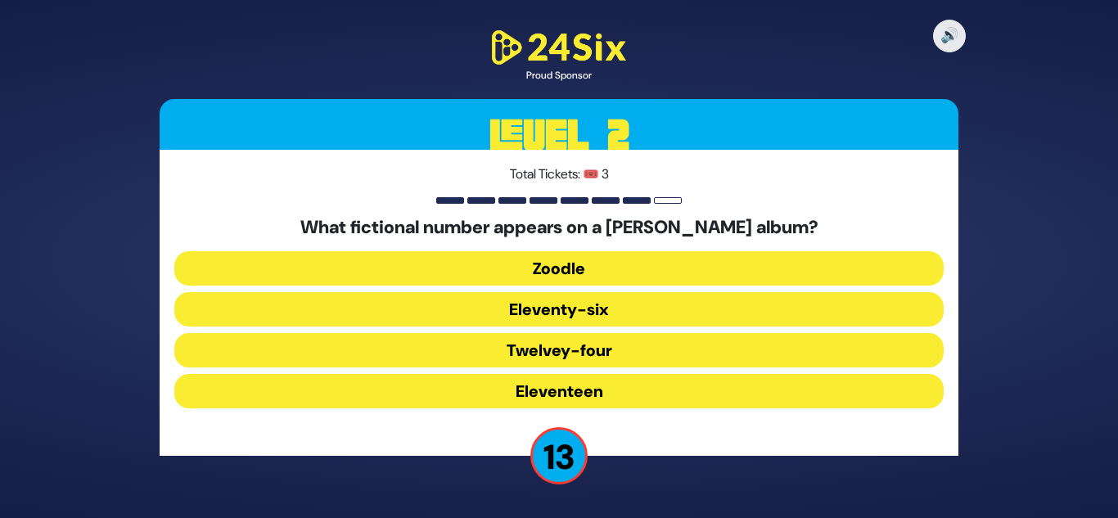
click at [508, 307] on button "Eleventy-six" at bounding box center [558, 309] width 769 height 34
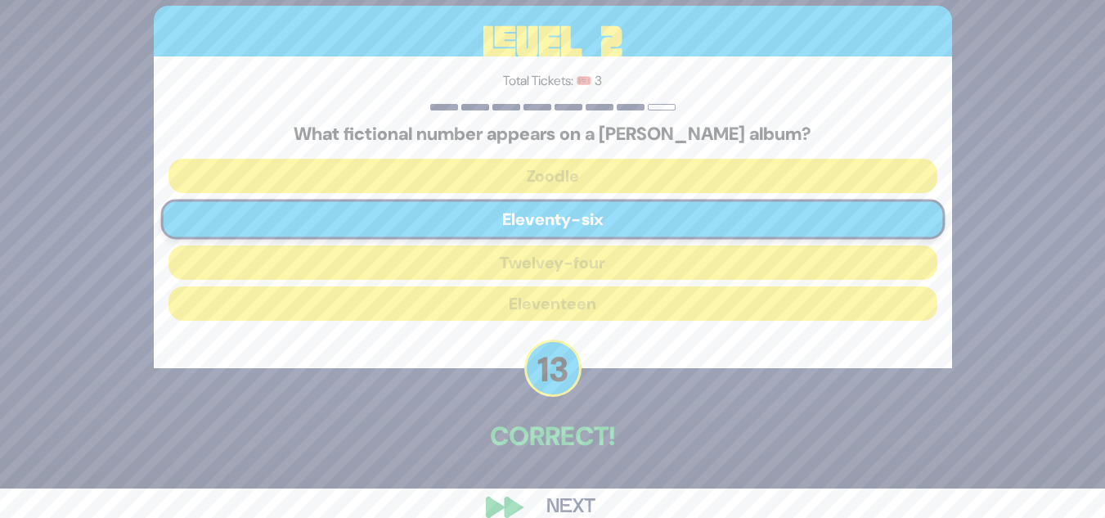
scroll to position [57, 0]
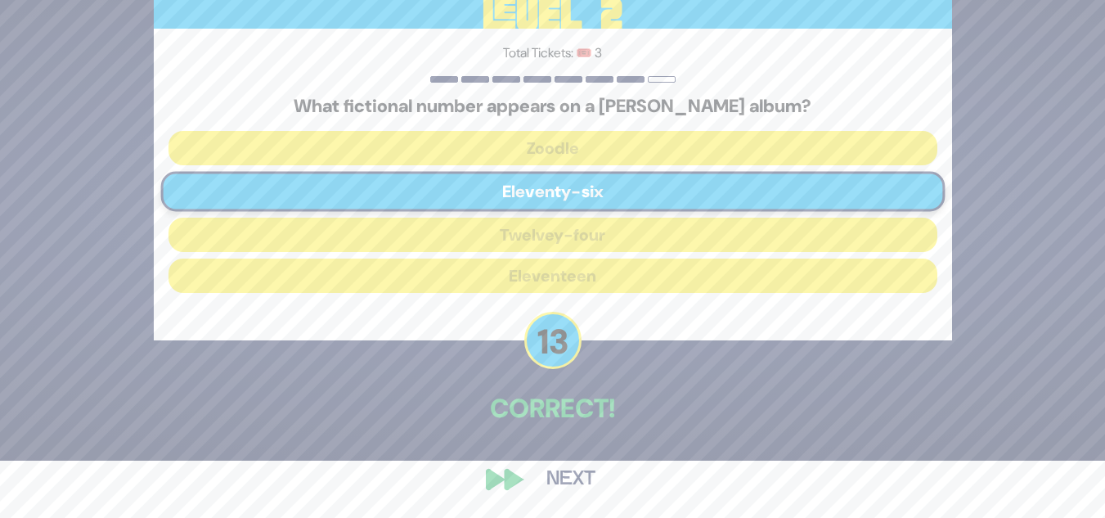
click at [552, 482] on button "Next" at bounding box center [571, 480] width 95 height 38
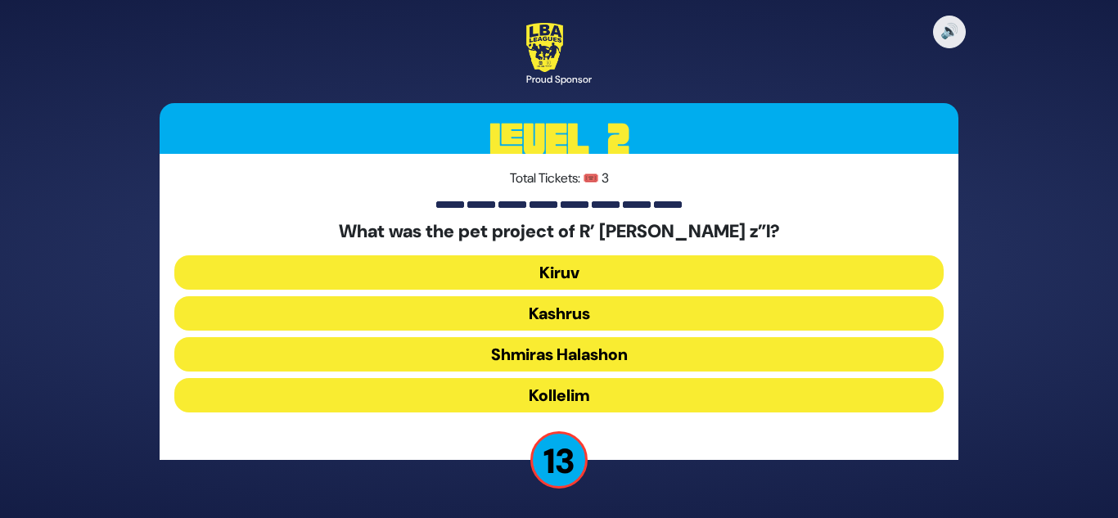
click at [516, 358] on button "Shmiras Halashon" at bounding box center [558, 354] width 769 height 34
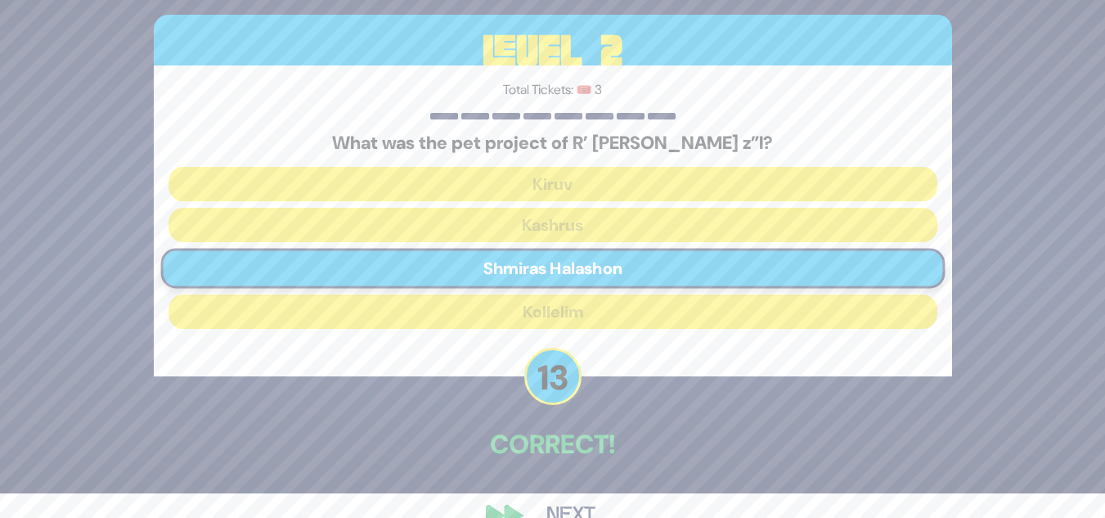
scroll to position [61, 0]
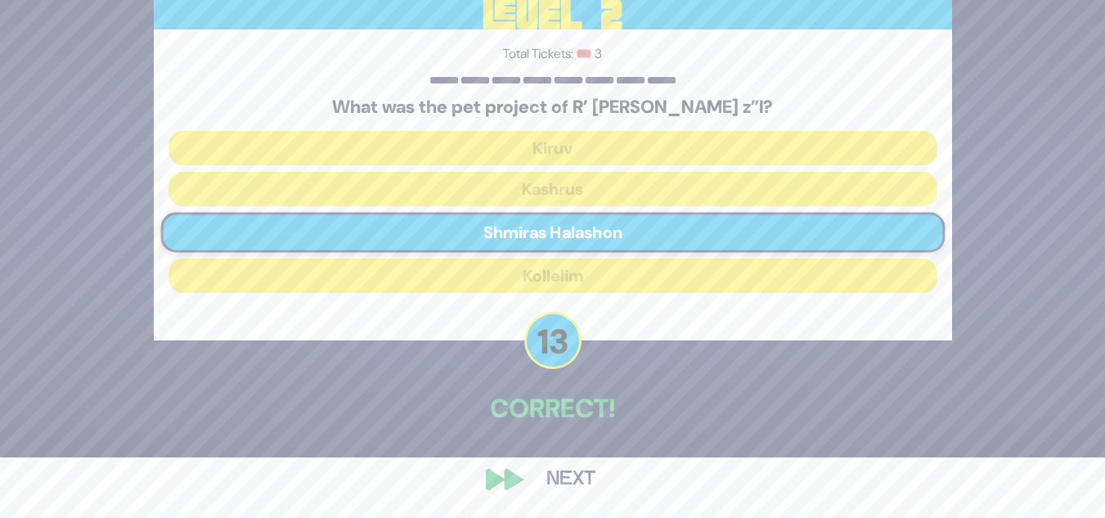
click at [558, 475] on button "Next" at bounding box center [571, 480] width 95 height 38
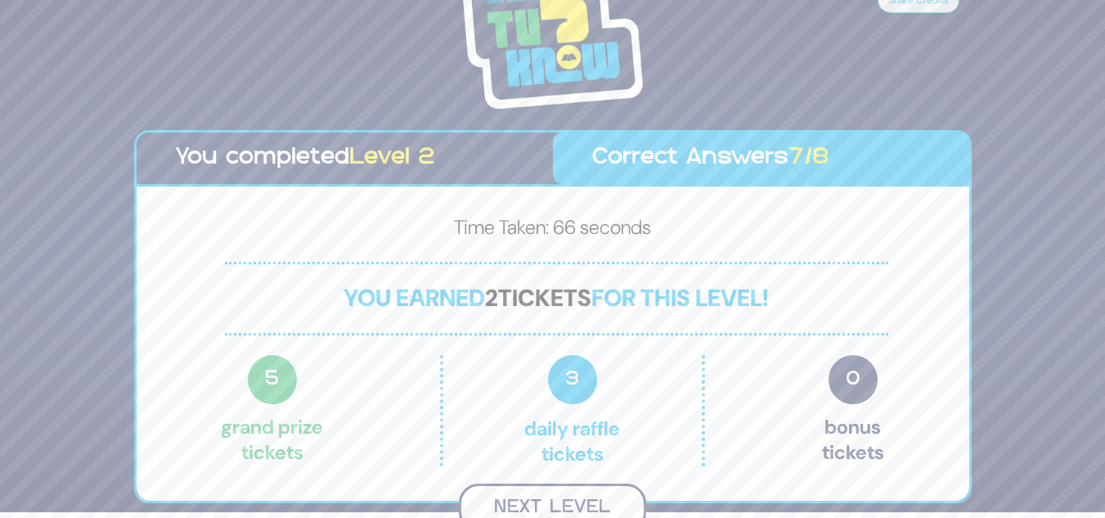
scroll to position [0, 0]
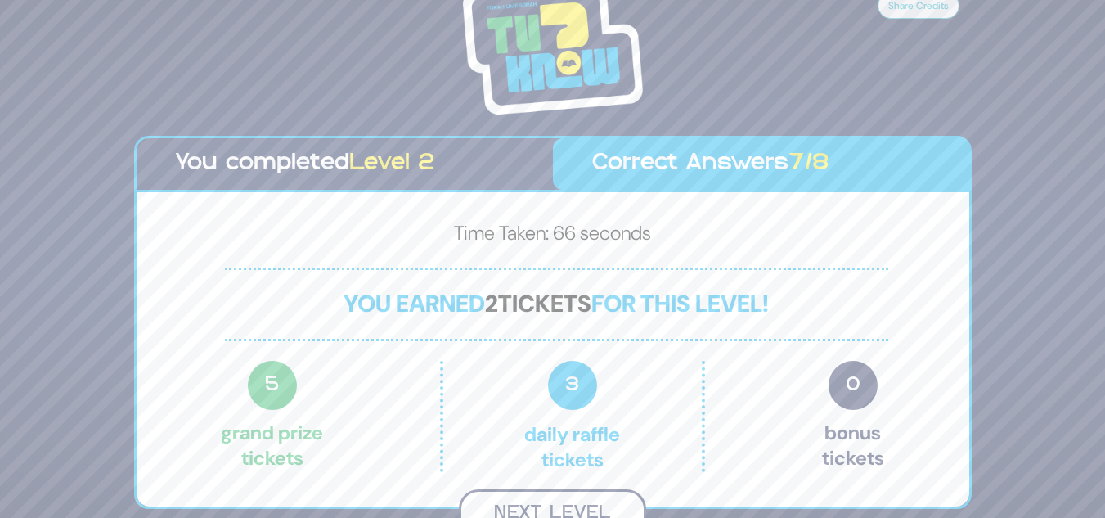
click at [545, 504] on button "Next Level" at bounding box center [552, 513] width 187 height 48
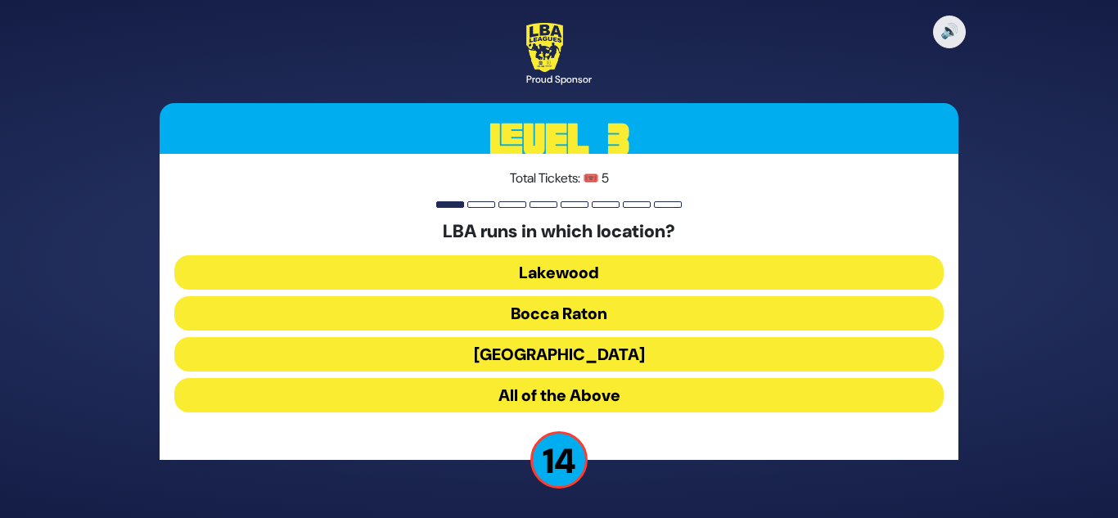
click at [558, 279] on button "Lakewood" at bounding box center [558, 272] width 769 height 34
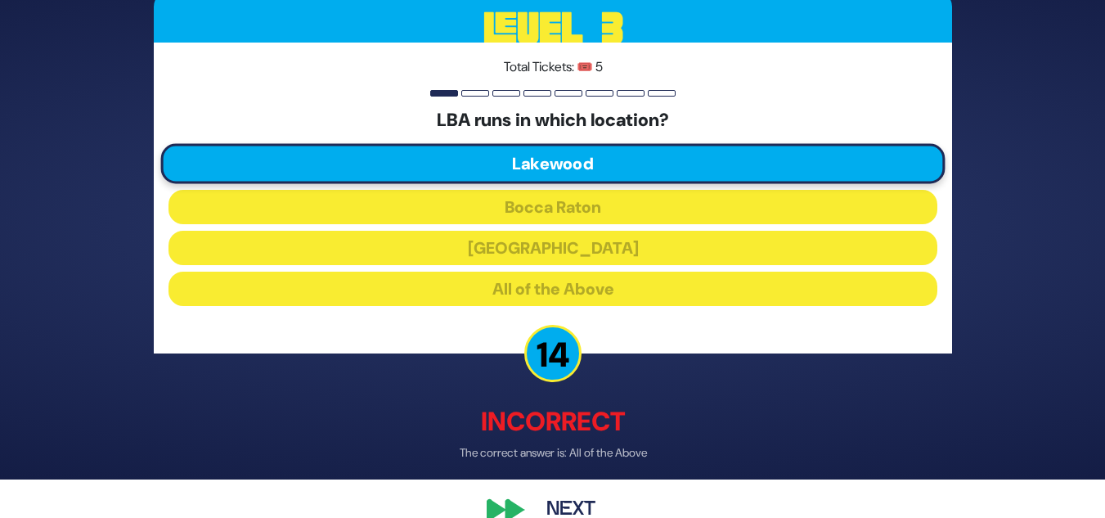
scroll to position [70, 0]
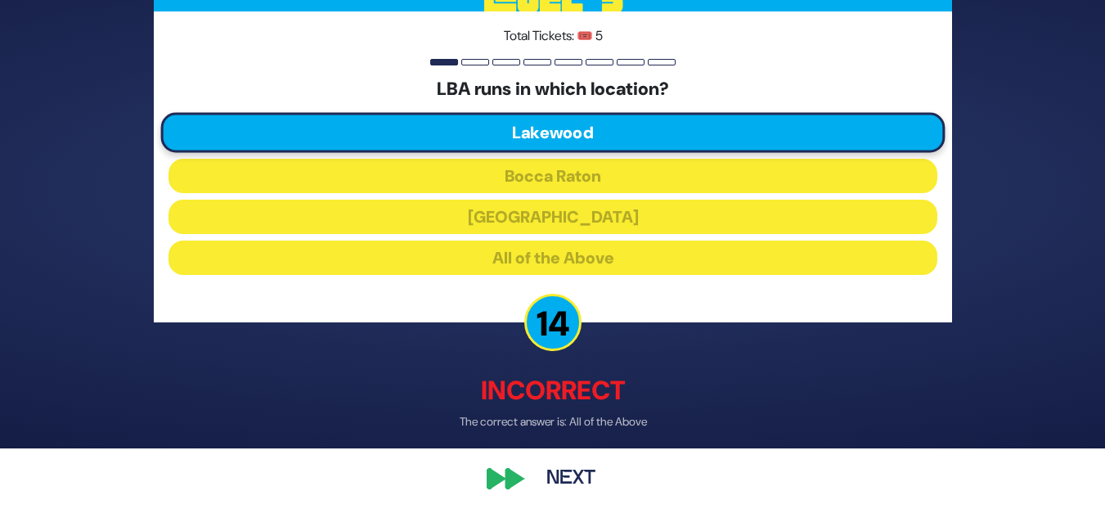
click at [571, 479] on button "Next" at bounding box center [571, 480] width 95 height 38
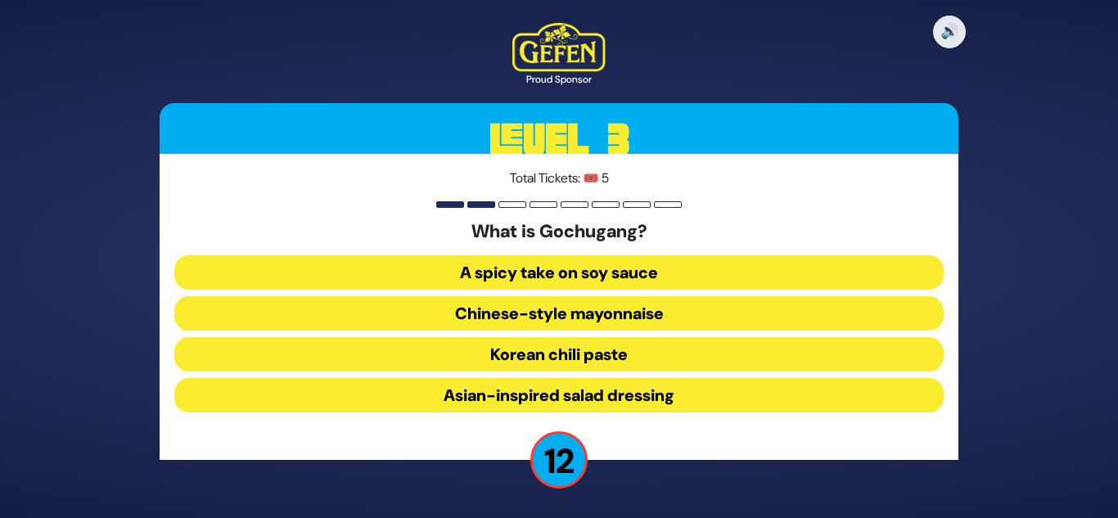
click at [555, 351] on button "Korean chili paste" at bounding box center [558, 354] width 769 height 34
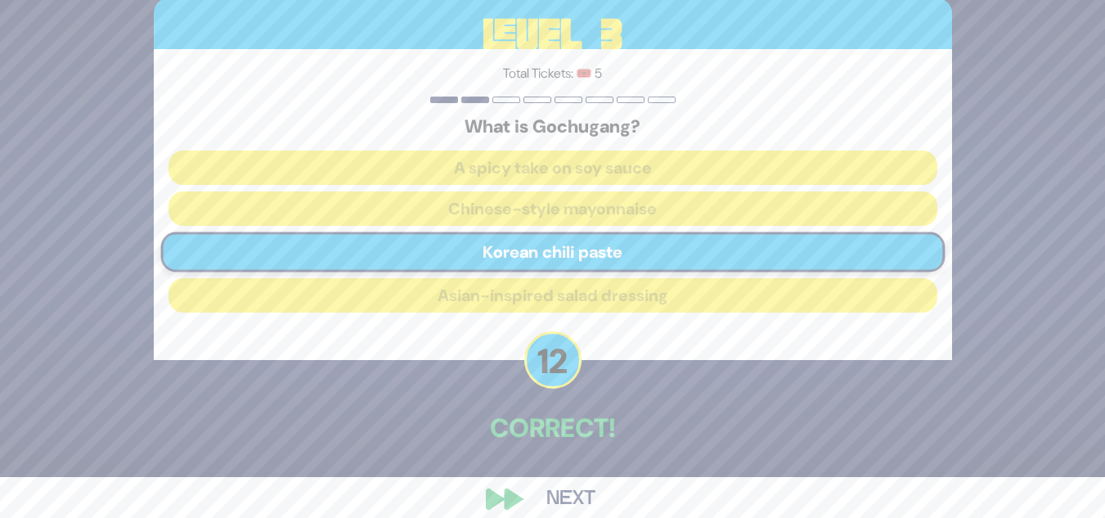
scroll to position [61, 0]
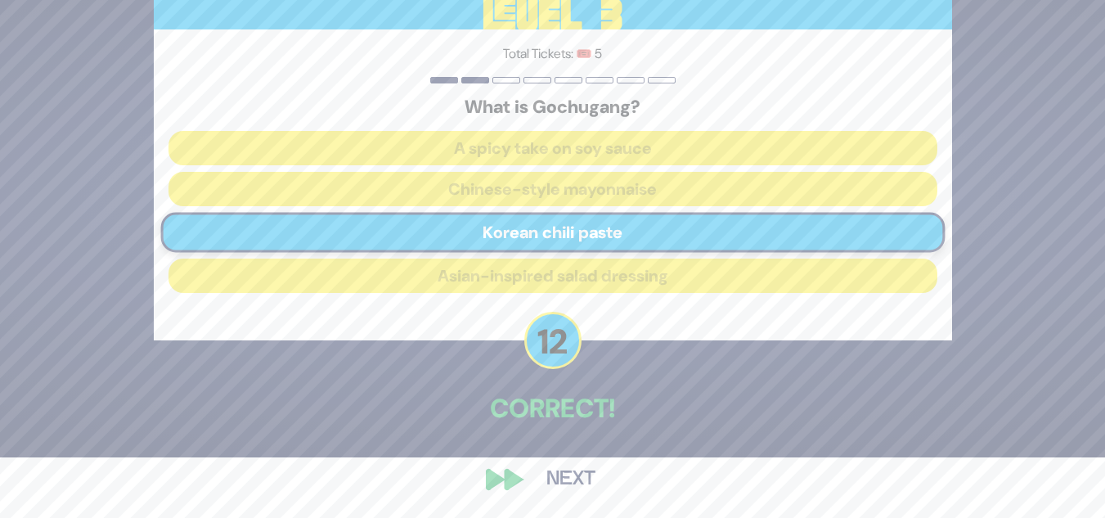
click at [577, 481] on button "Next" at bounding box center [571, 480] width 95 height 38
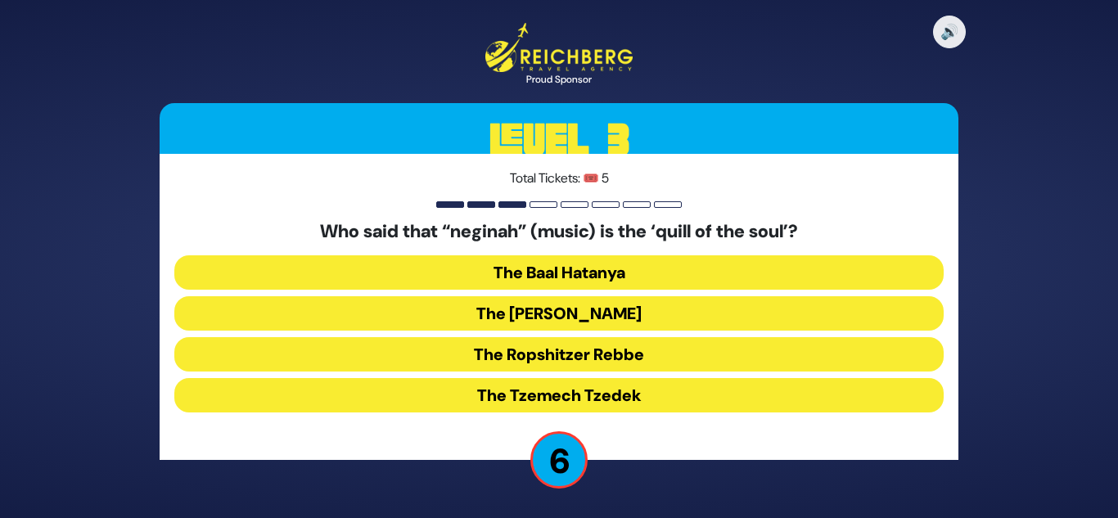
click at [582, 264] on button "The Baal Hatanya" at bounding box center [558, 272] width 769 height 34
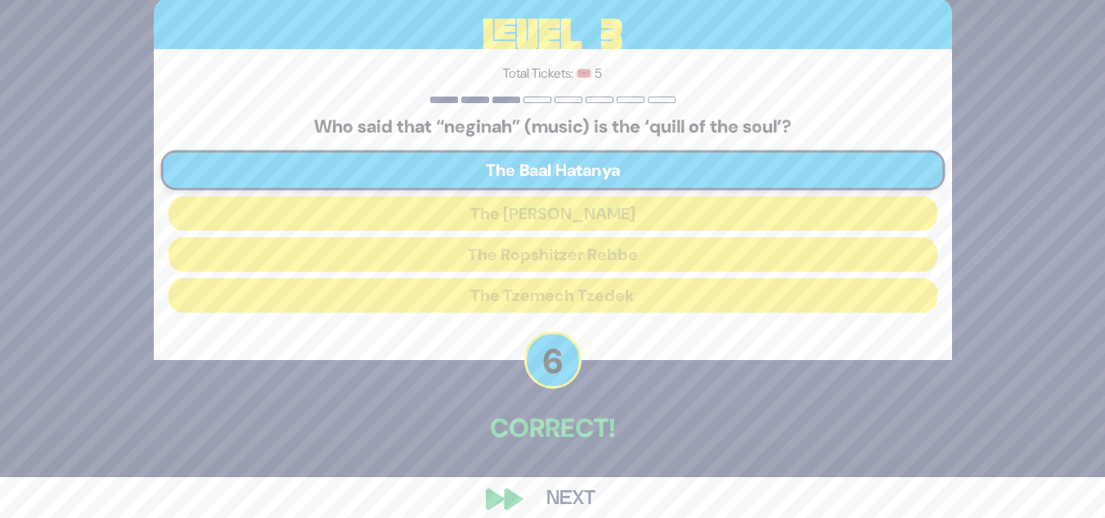
scroll to position [61, 0]
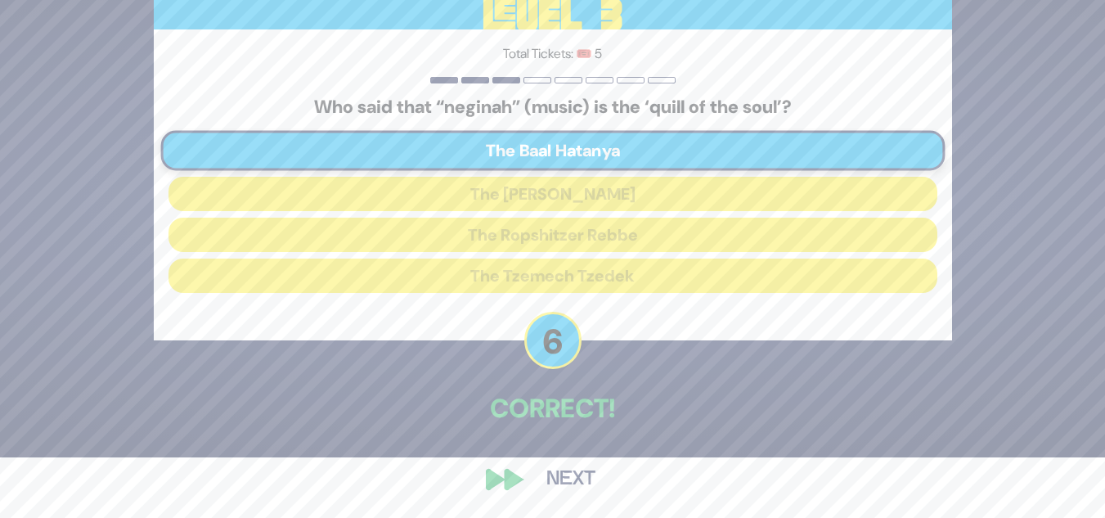
click at [574, 477] on button "Next" at bounding box center [571, 480] width 95 height 38
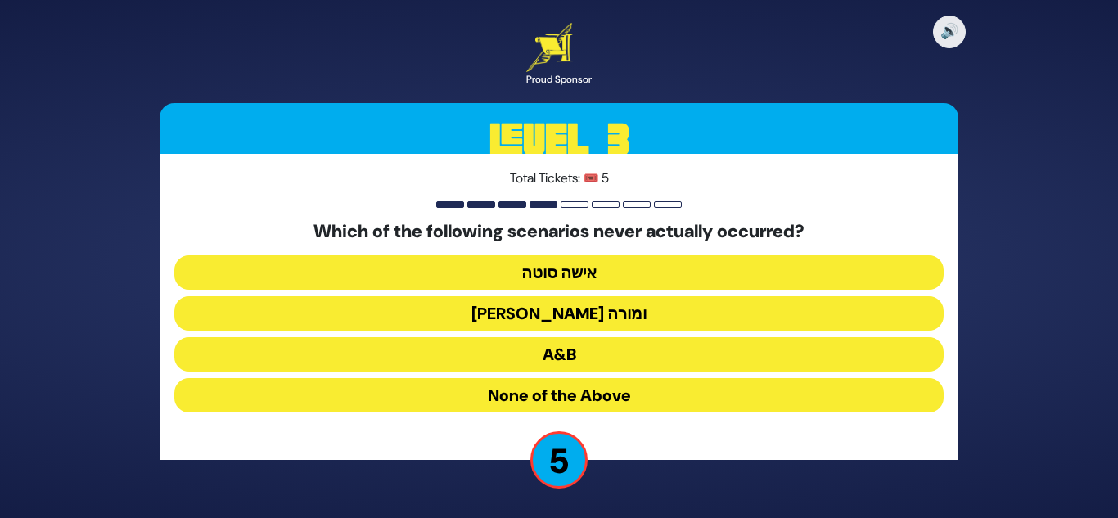
click at [553, 308] on button "[PERSON_NAME] ומורה" at bounding box center [558, 313] width 769 height 34
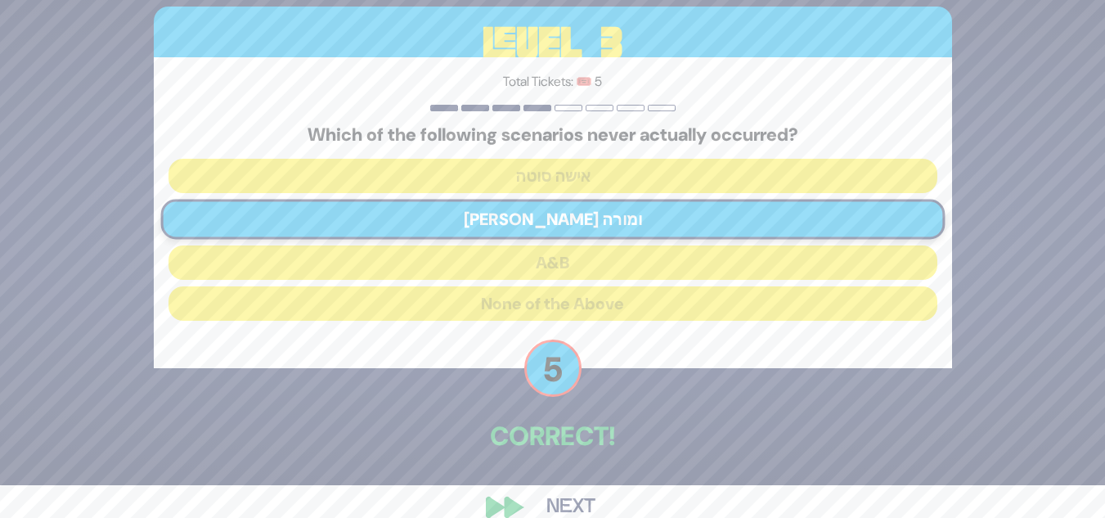
scroll to position [61, 0]
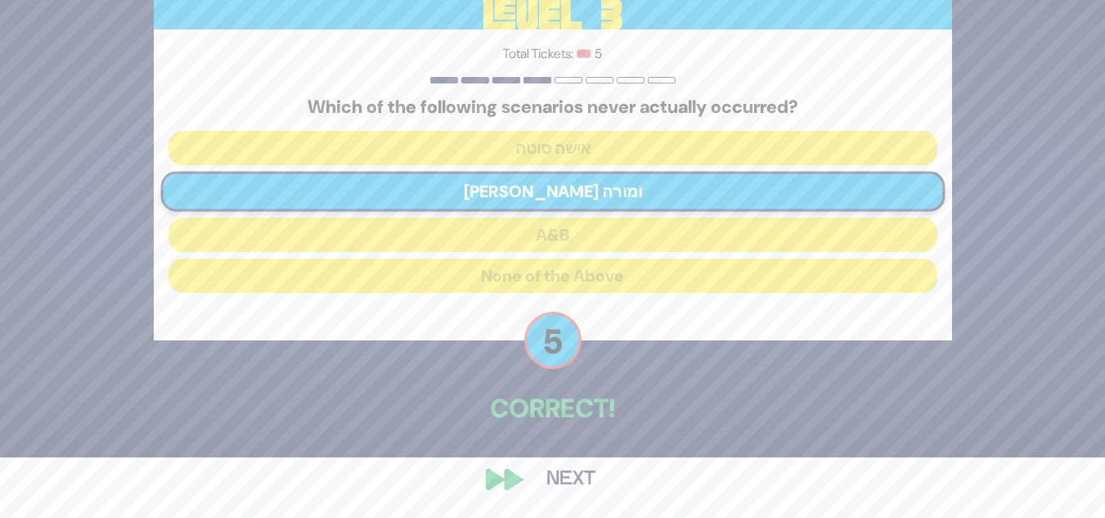
click at [562, 475] on button "Next" at bounding box center [571, 480] width 95 height 38
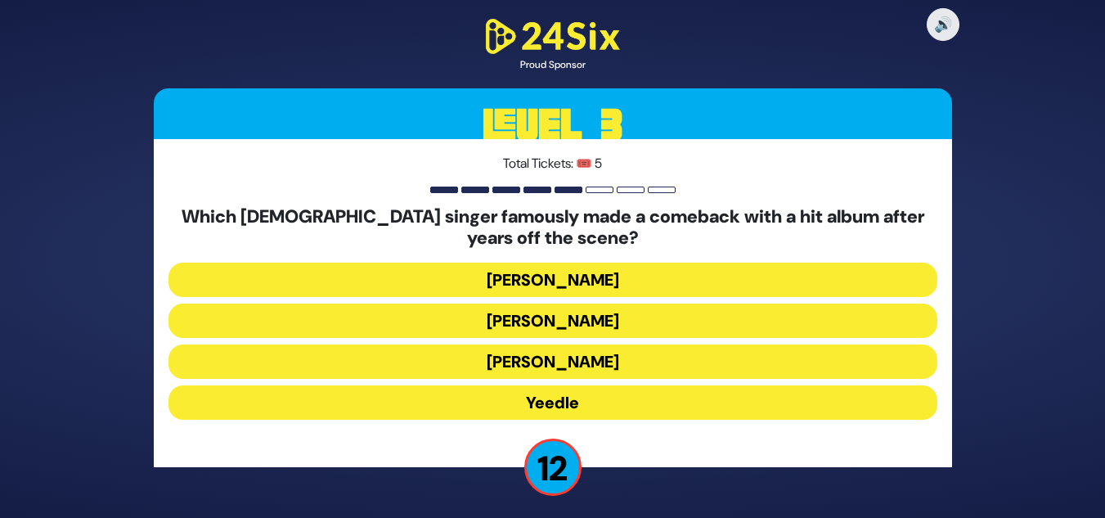
click at [551, 402] on button "Yeedle" at bounding box center [553, 402] width 769 height 34
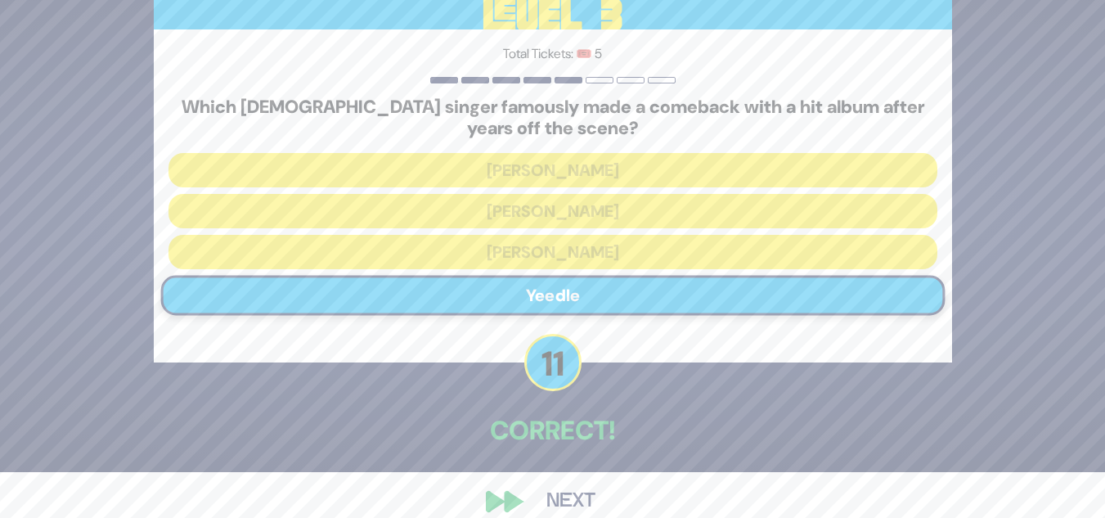
scroll to position [68, 0]
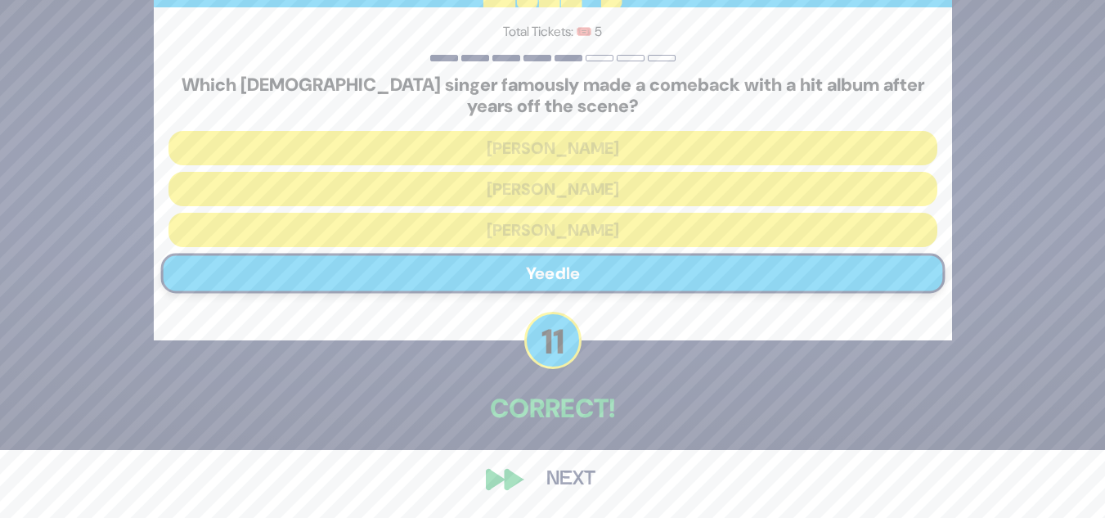
click at [570, 477] on button "Next" at bounding box center [571, 480] width 95 height 38
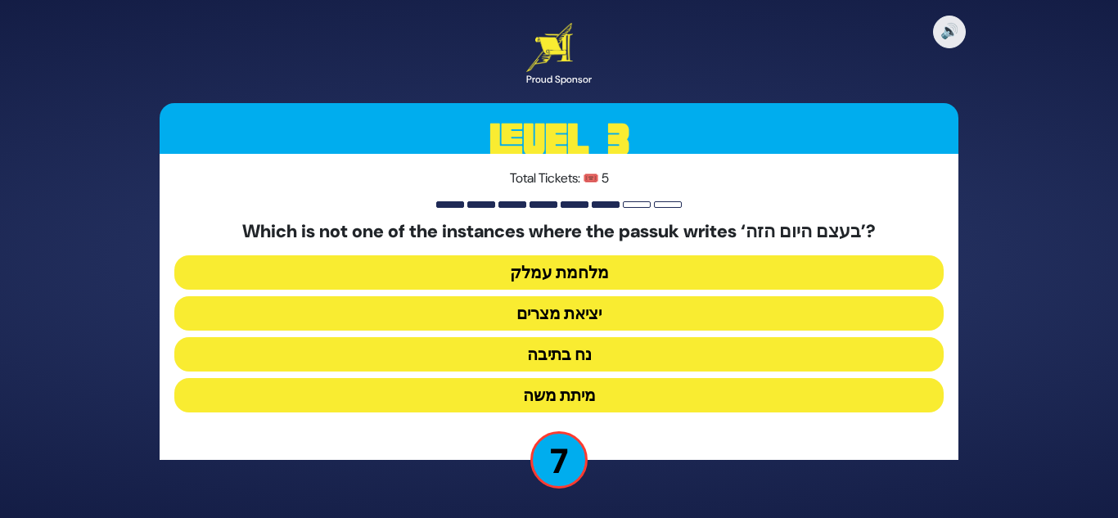
click at [565, 395] on button "מיתת משה" at bounding box center [558, 395] width 769 height 34
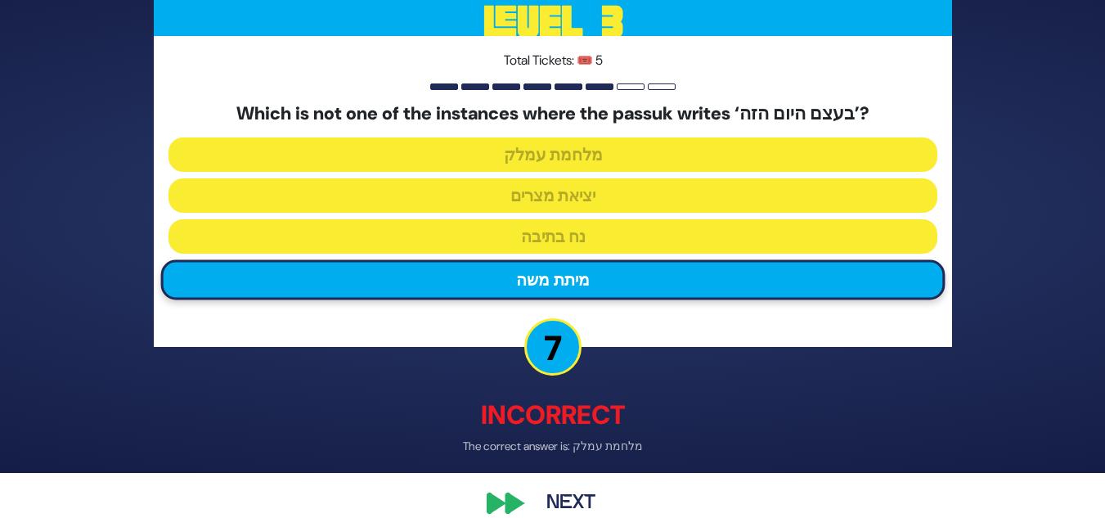
scroll to position [70, 0]
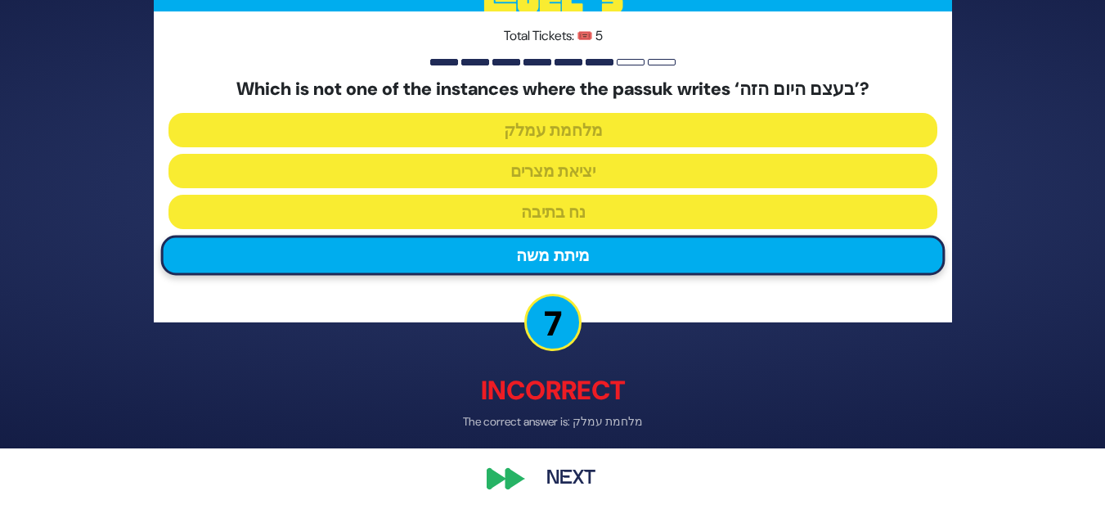
click at [563, 473] on button "Next" at bounding box center [571, 480] width 95 height 38
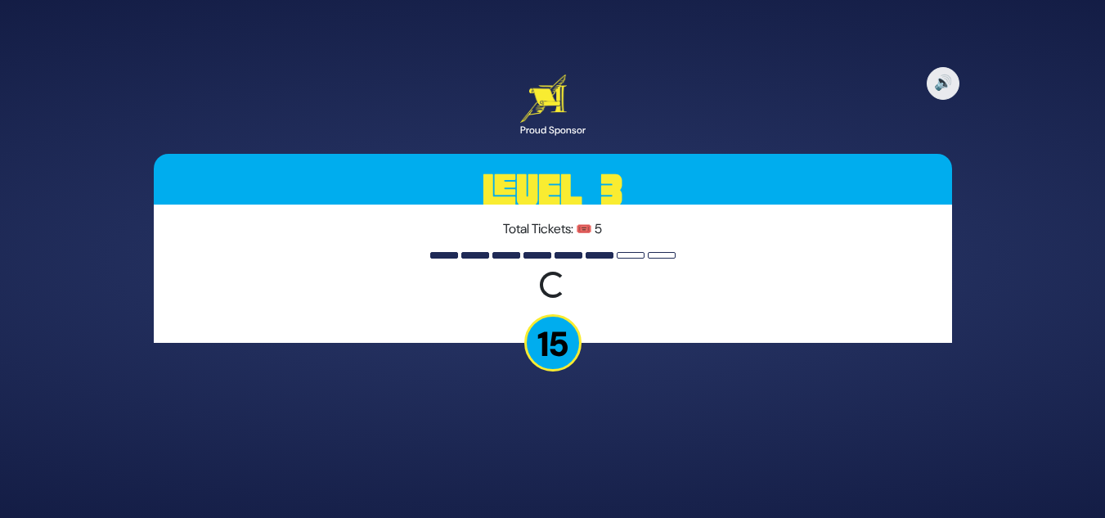
scroll to position [0, 0]
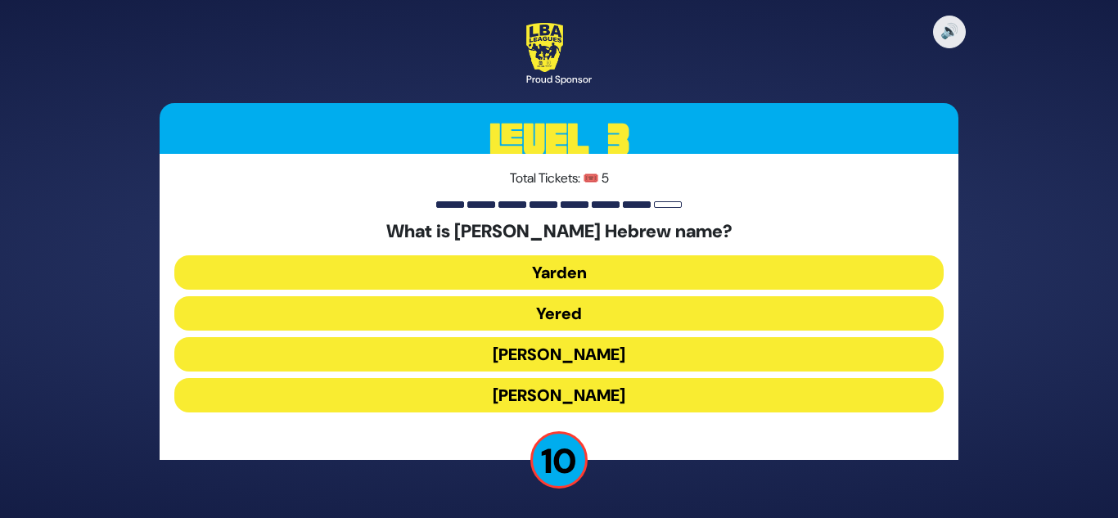
click at [534, 353] on button "[PERSON_NAME]" at bounding box center [558, 354] width 769 height 34
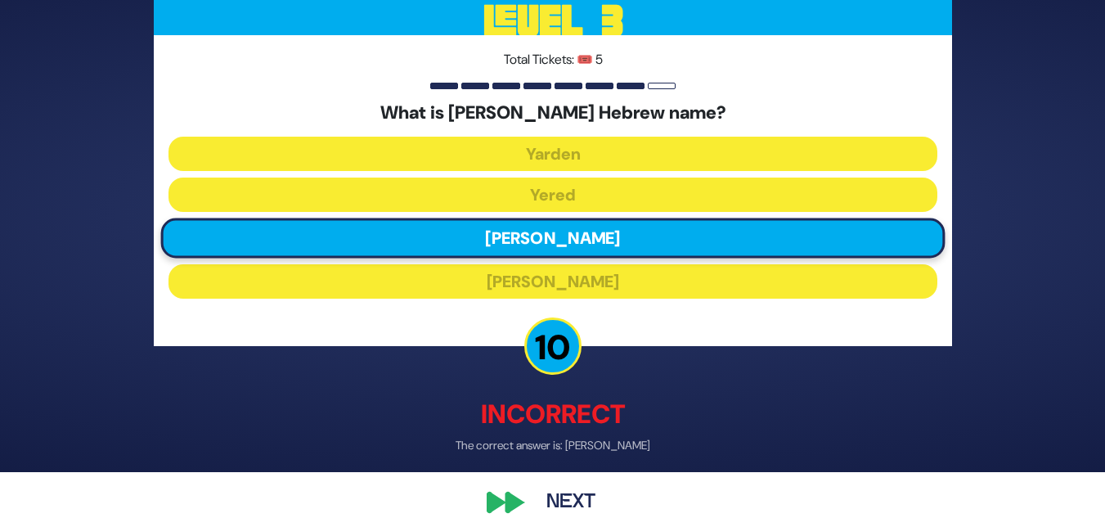
scroll to position [70, 0]
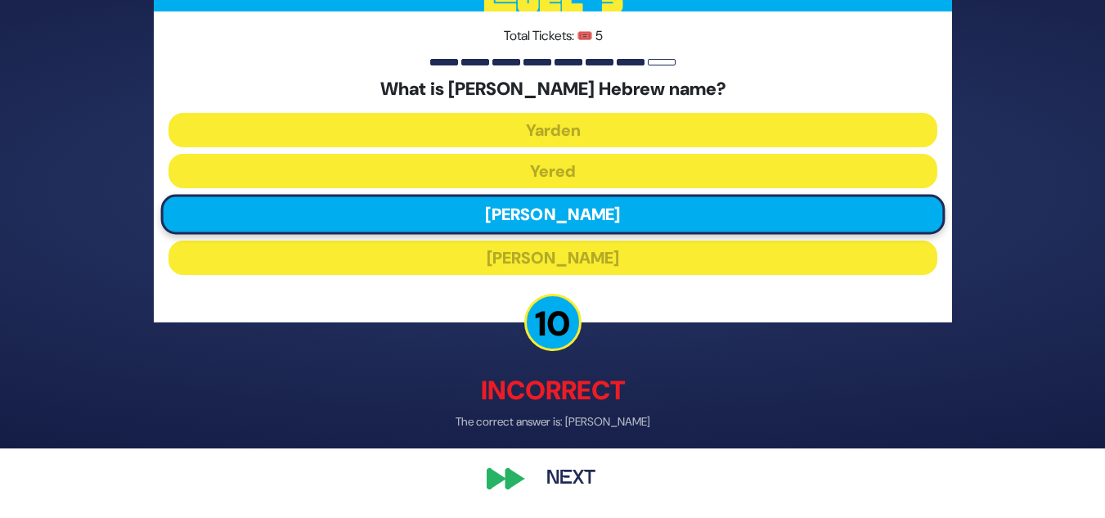
click at [575, 470] on button "Next" at bounding box center [571, 480] width 95 height 38
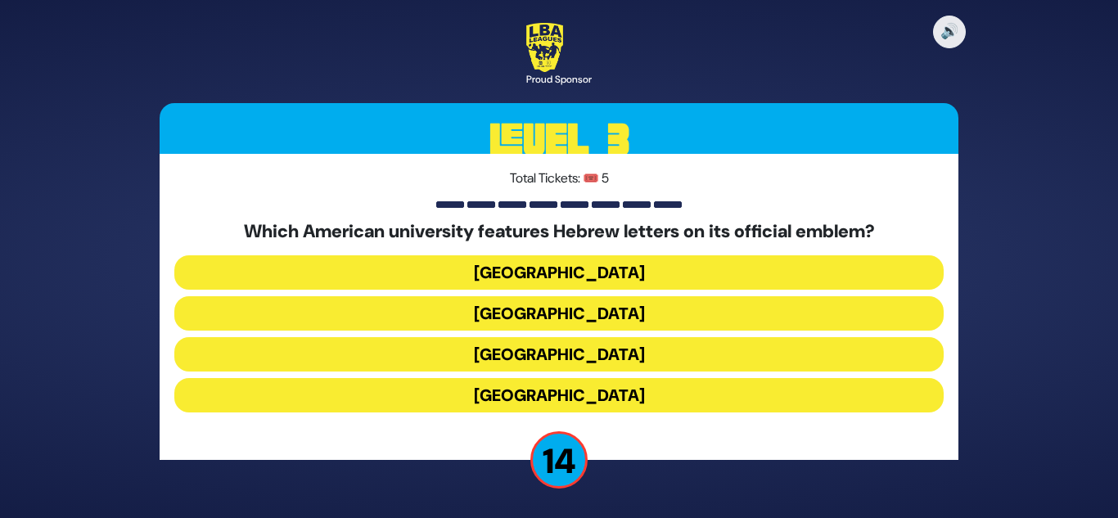
click at [525, 304] on button "[GEOGRAPHIC_DATA]" at bounding box center [558, 313] width 769 height 34
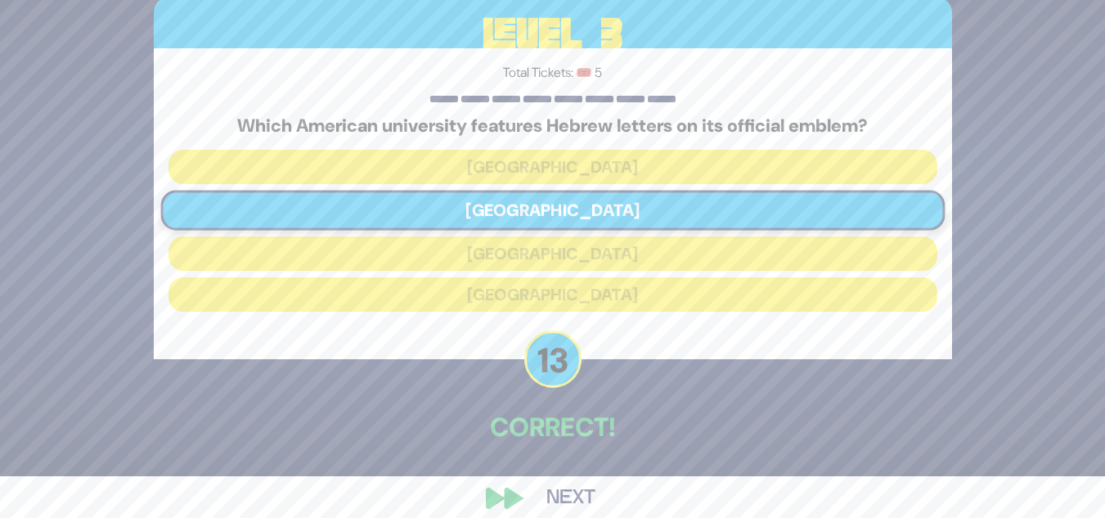
scroll to position [61, 0]
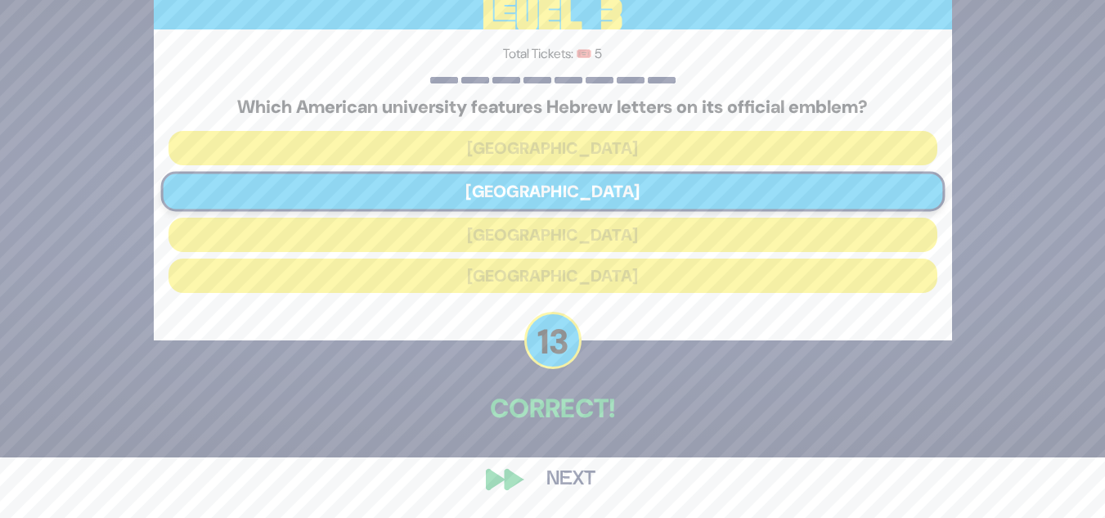
click at [576, 484] on button "Next" at bounding box center [571, 480] width 95 height 38
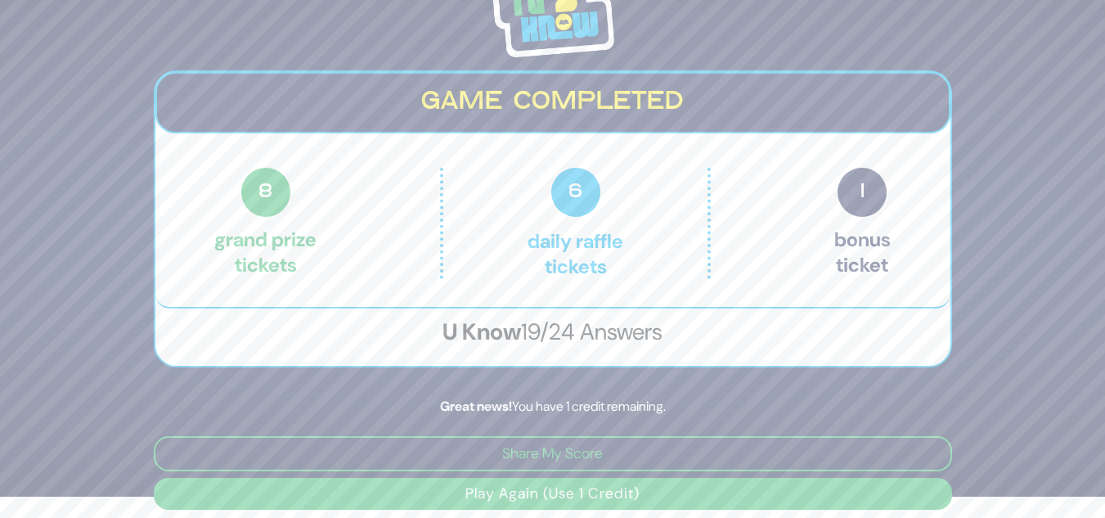
scroll to position [33, 0]
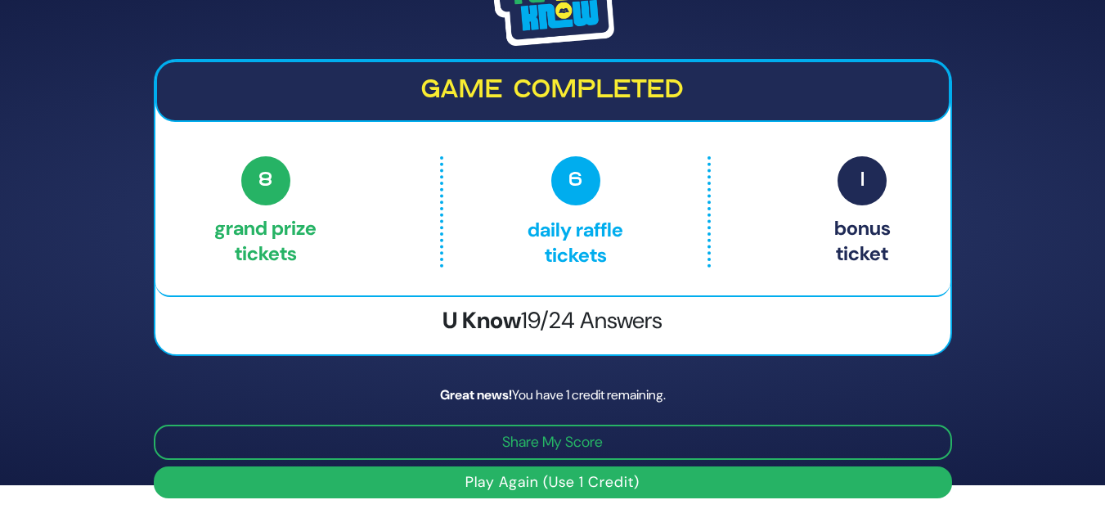
click at [563, 482] on button "Play Again (Use 1 Credit)" at bounding box center [553, 482] width 799 height 32
click at [589, 476] on button "Play Again (Use 1 Credit)" at bounding box center [553, 482] width 799 height 32
click at [456, 474] on button "Play Again (Use 1 Credit)" at bounding box center [553, 482] width 799 height 32
click at [457, 474] on button "Play Again (Use 1 Credit)" at bounding box center [553, 482] width 799 height 32
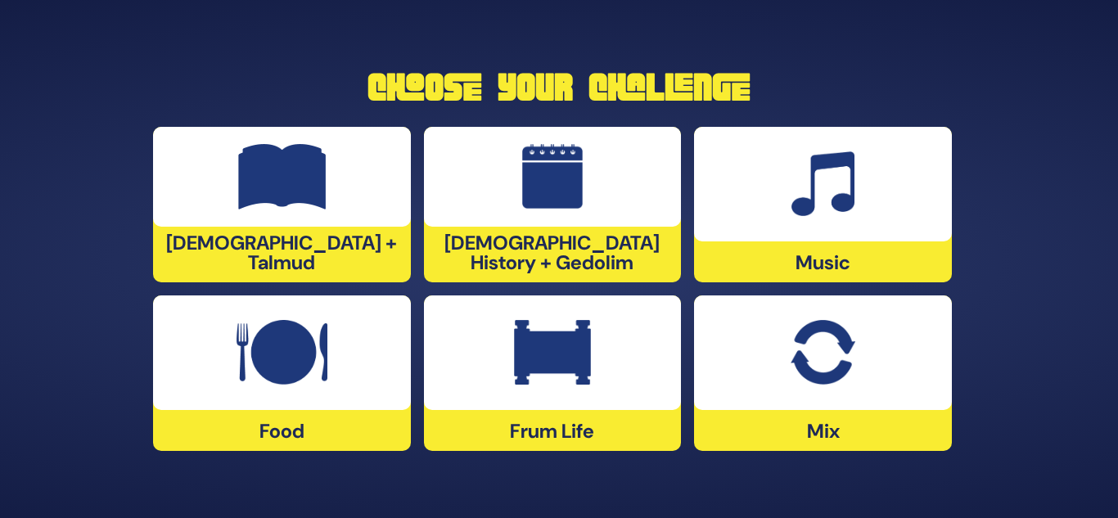
click at [564, 227] on div at bounding box center [553, 177] width 258 height 100
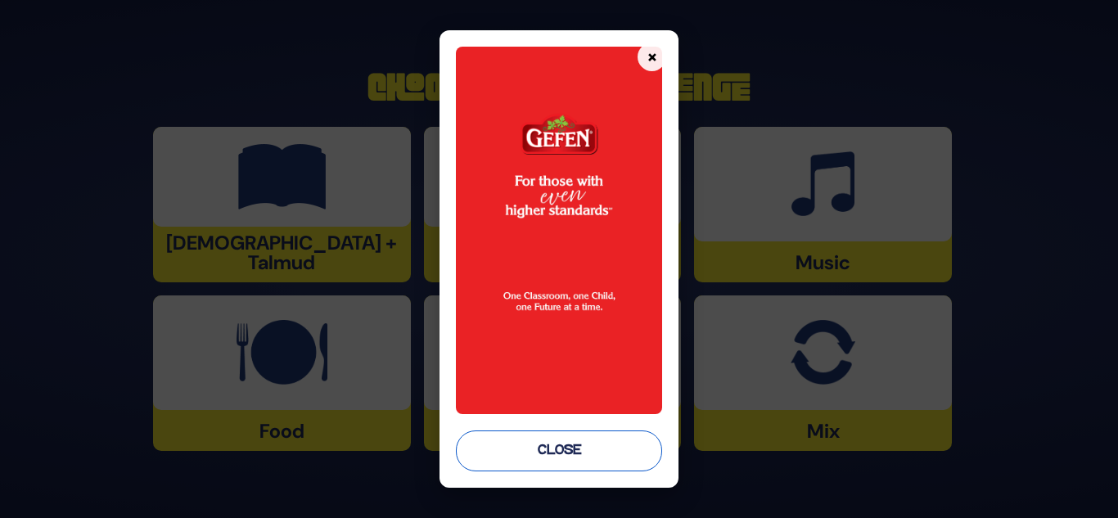
click at [577, 448] on button "Close" at bounding box center [559, 450] width 207 height 41
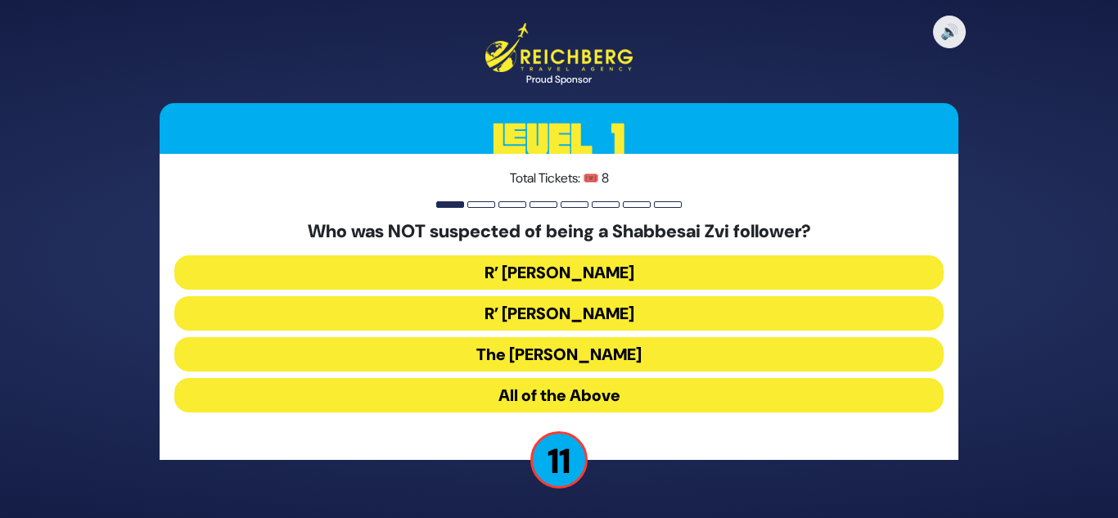
click at [588, 353] on button "The Chacham Zvi" at bounding box center [558, 354] width 769 height 34
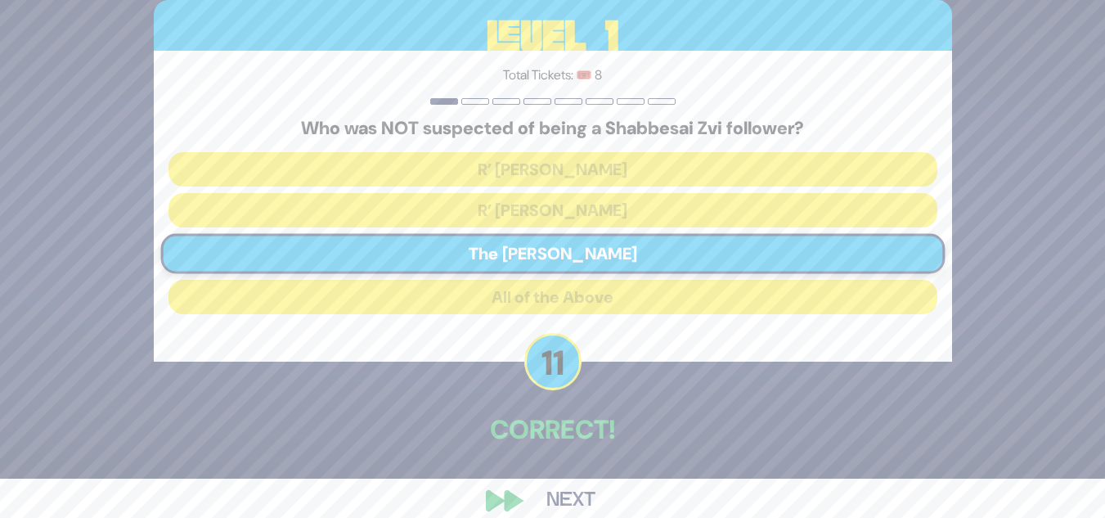
scroll to position [61, 0]
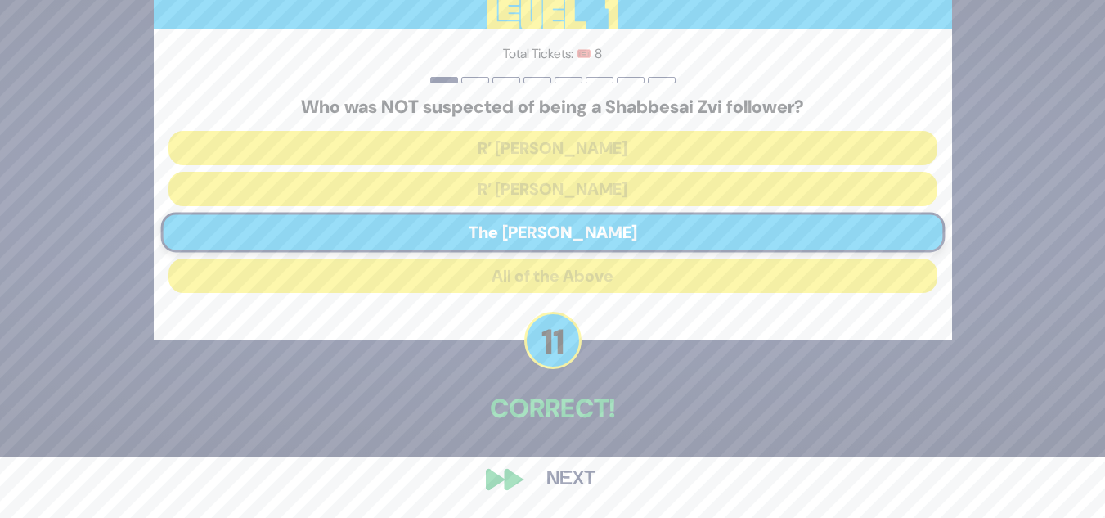
click at [570, 477] on button "Next" at bounding box center [571, 480] width 95 height 38
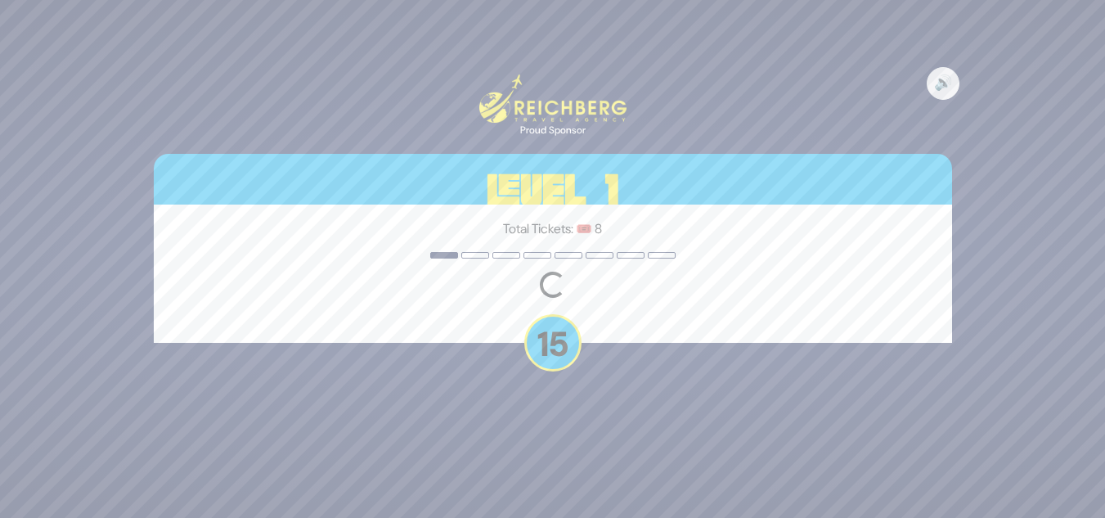
scroll to position [0, 0]
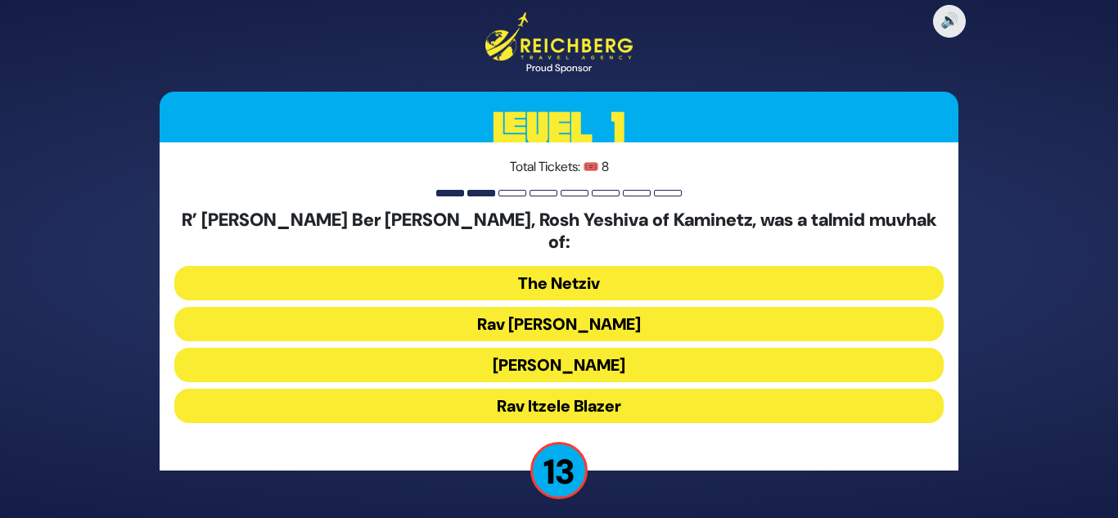
click at [533, 314] on button "Rav Chaim Soloveitchik" at bounding box center [558, 324] width 769 height 34
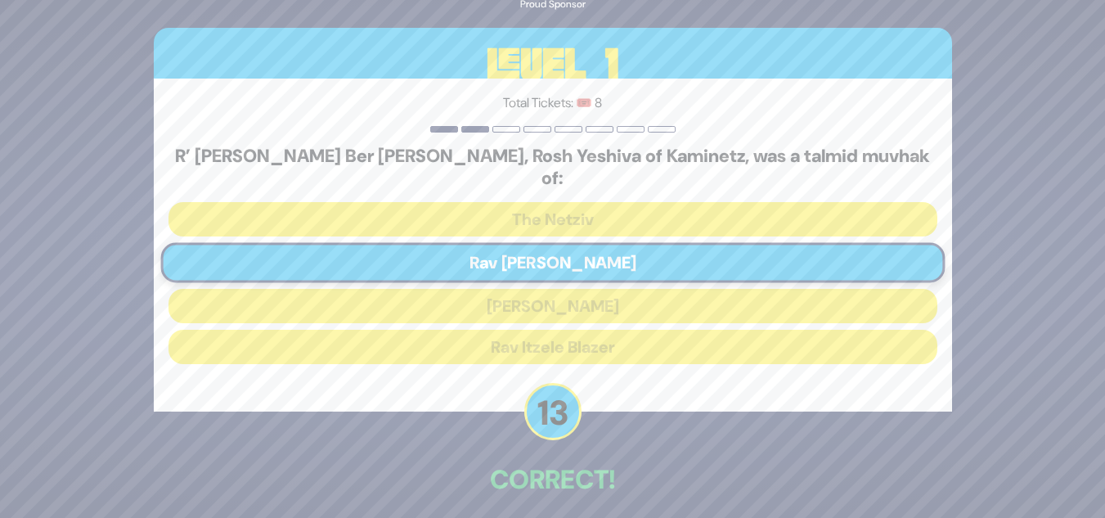
scroll to position [61, 0]
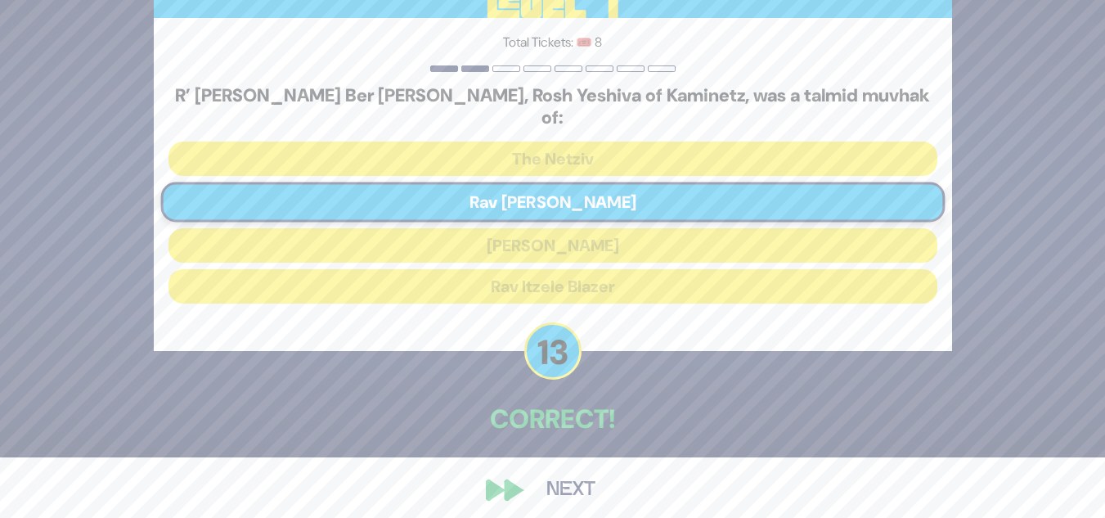
click at [573, 471] on button "Next" at bounding box center [571, 490] width 95 height 38
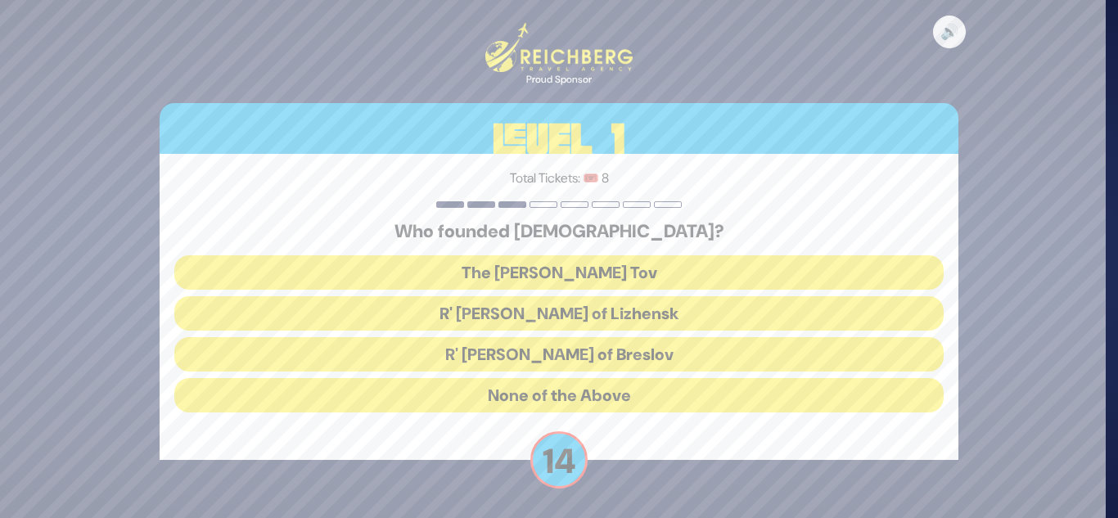
click at [590, 278] on button "The Baal Shem Tov" at bounding box center [558, 272] width 769 height 34
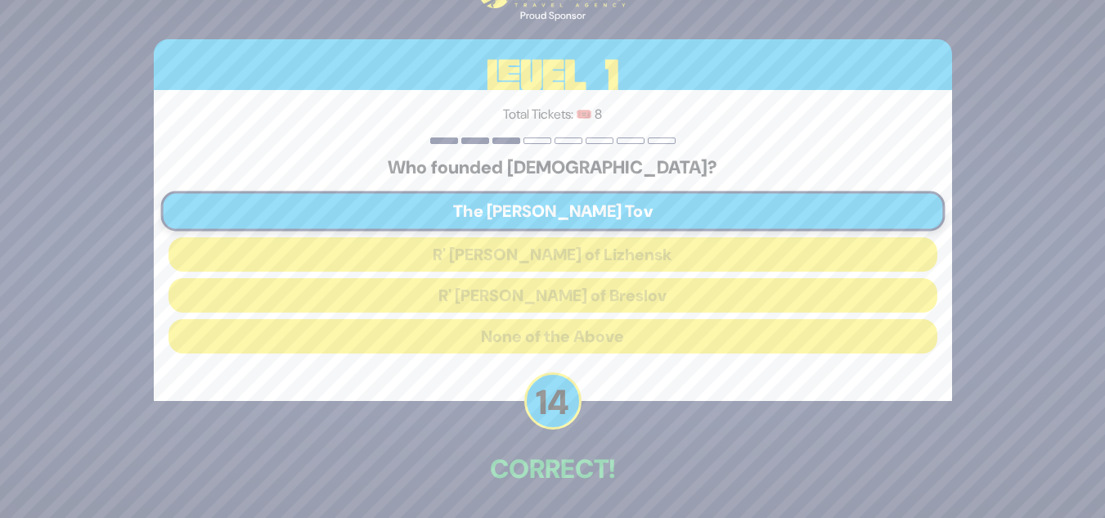
scroll to position [61, 0]
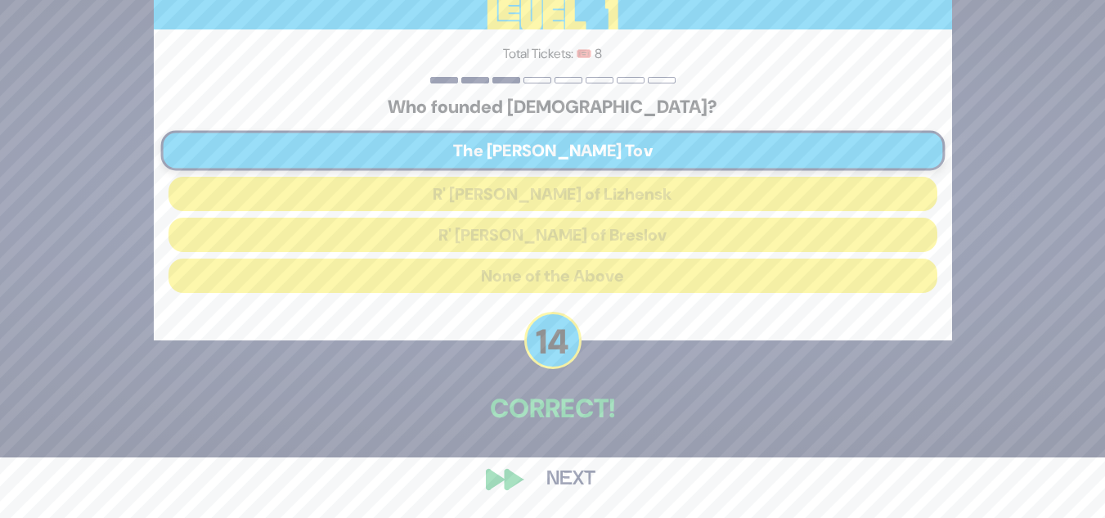
click at [583, 477] on button "Next" at bounding box center [571, 480] width 95 height 38
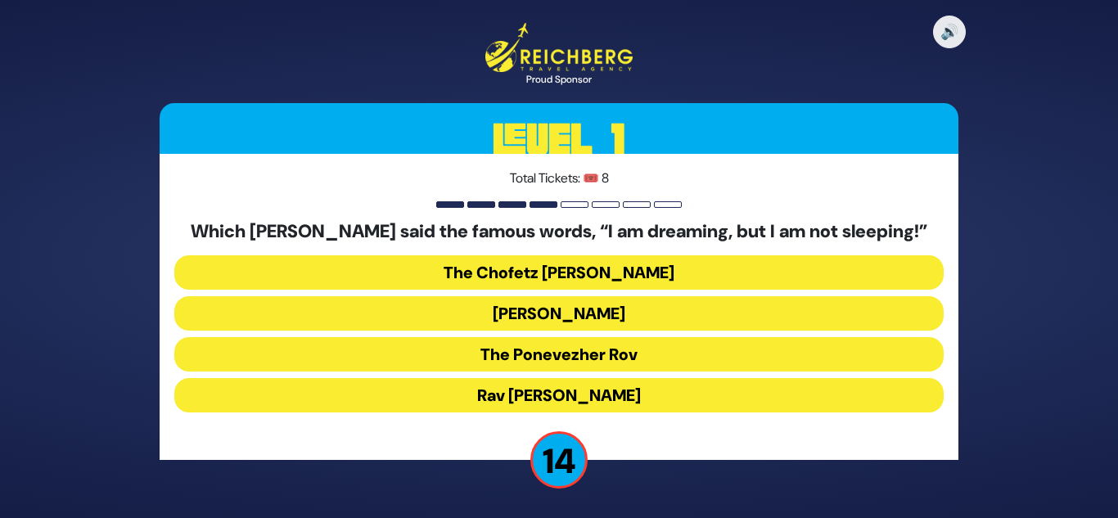
click at [536, 341] on button "The Ponevezher Rov" at bounding box center [558, 354] width 769 height 34
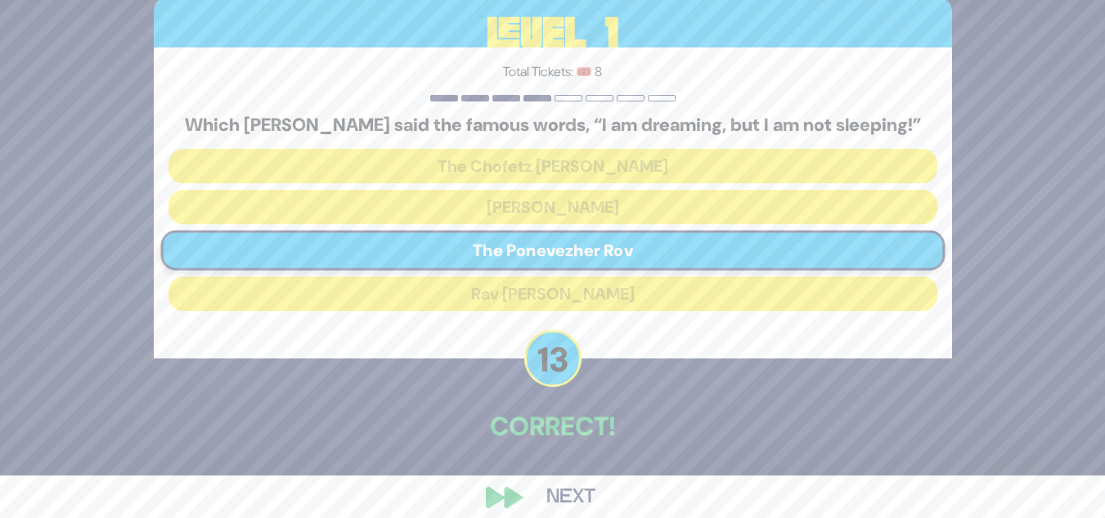
scroll to position [61, 0]
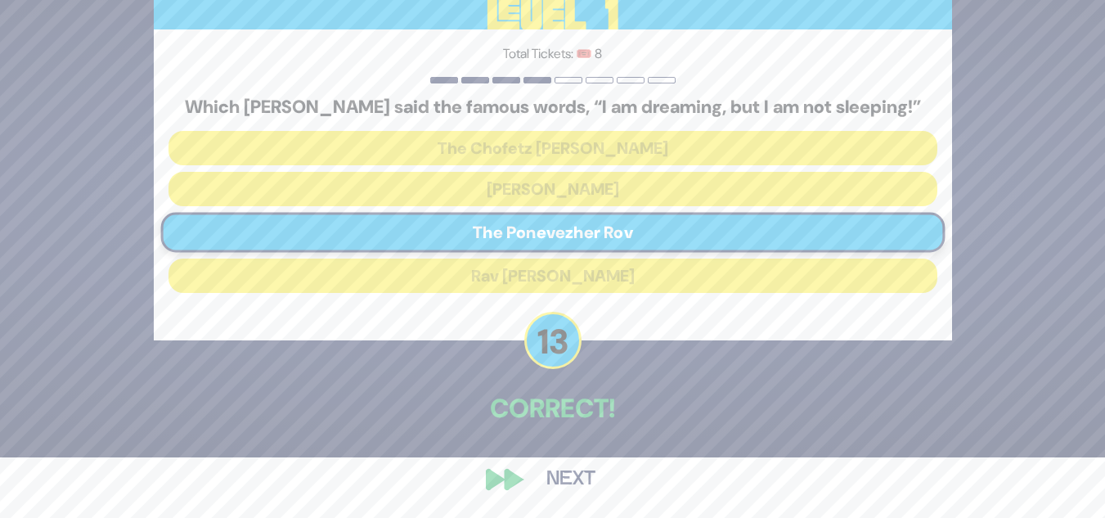
click at [578, 472] on button "Next" at bounding box center [571, 480] width 95 height 38
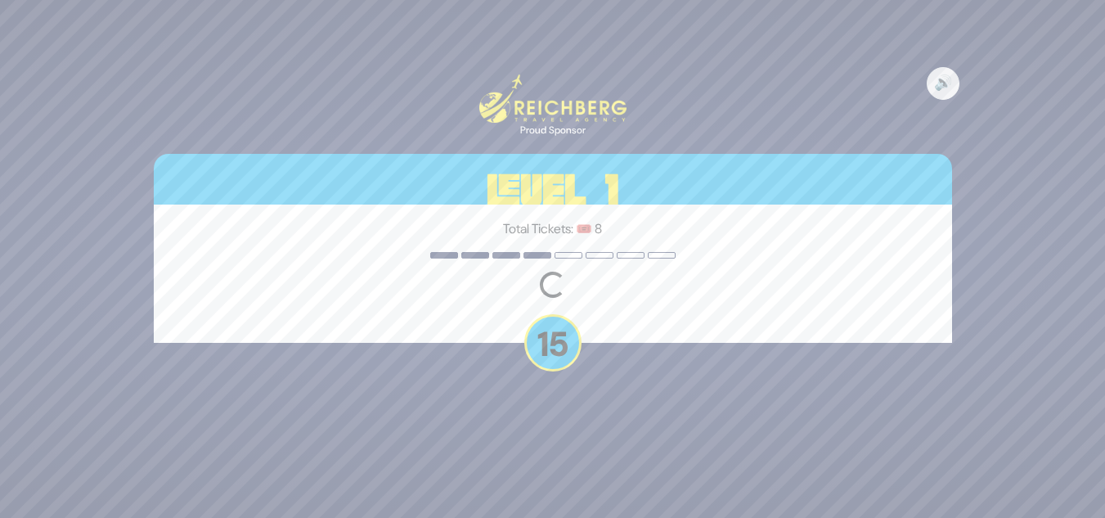
scroll to position [0, 0]
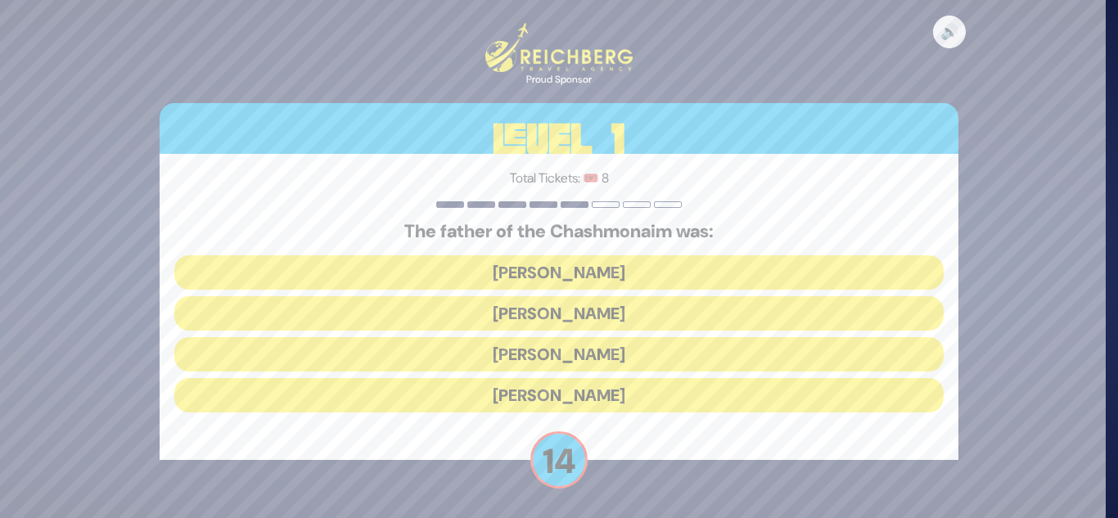
click at [578, 272] on button "[PERSON_NAME]" at bounding box center [558, 272] width 769 height 34
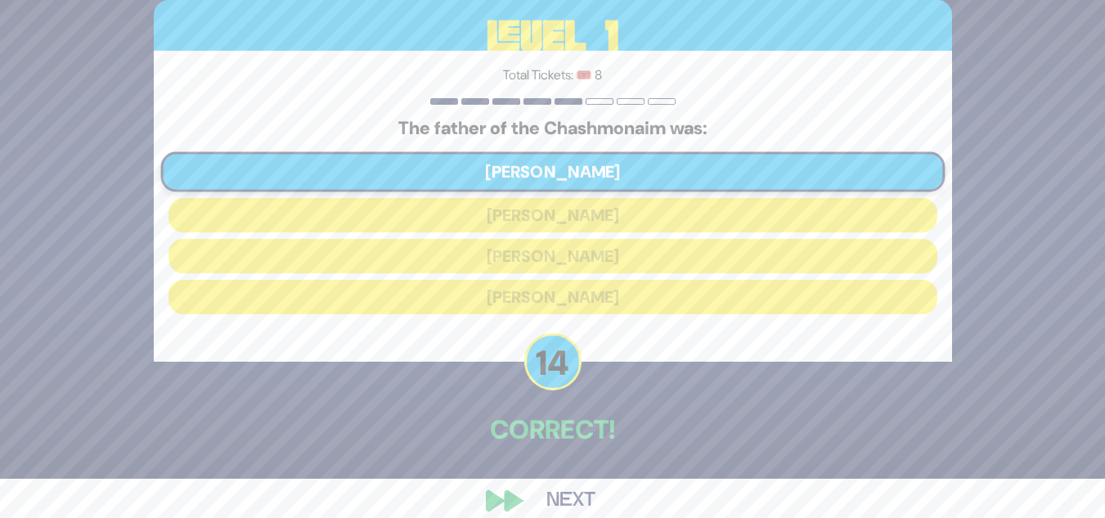
scroll to position [61, 0]
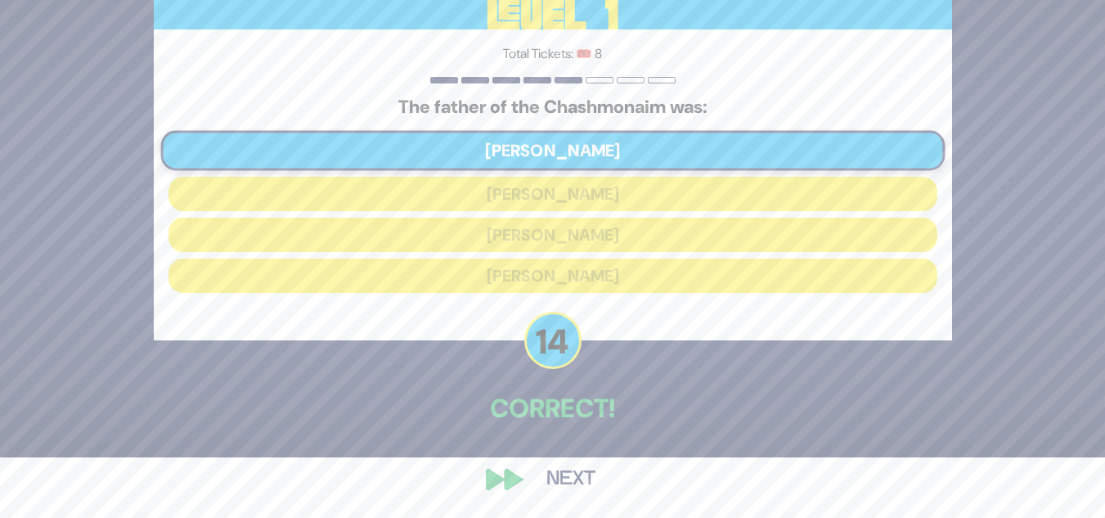
click at [579, 479] on button "Next" at bounding box center [571, 480] width 95 height 38
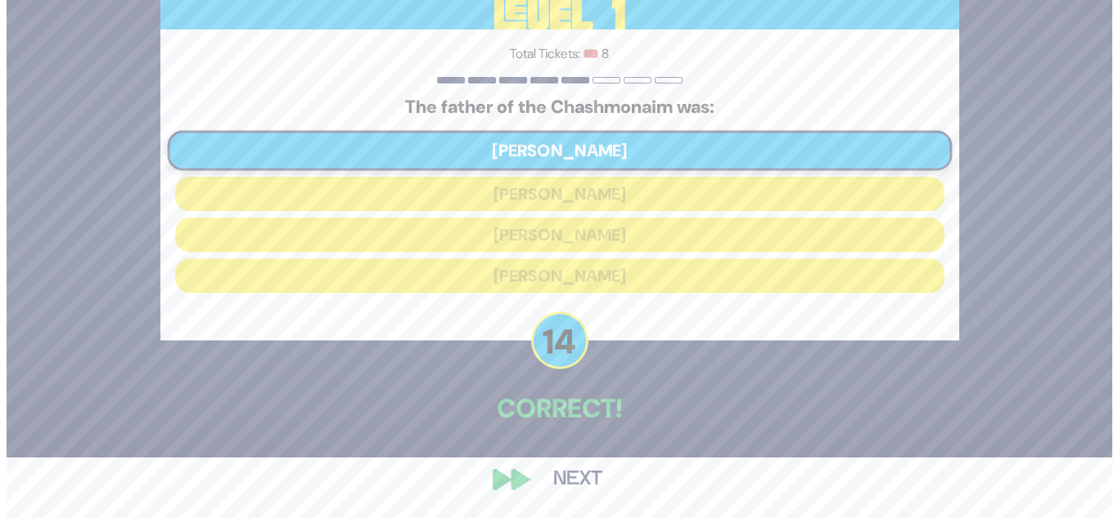
scroll to position [0, 0]
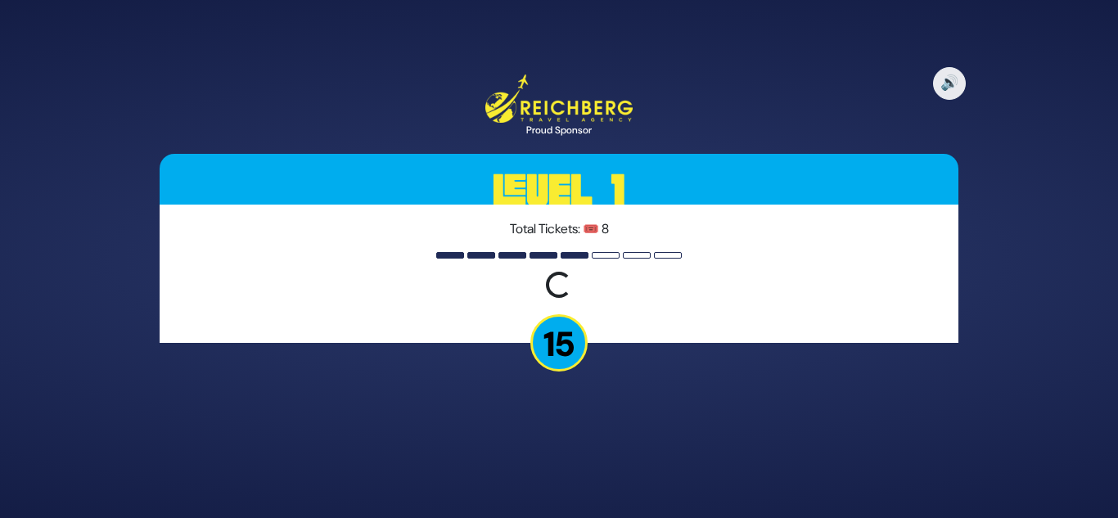
click at [561, 342] on p "15" at bounding box center [558, 342] width 57 height 57
click at [557, 186] on h3 "Level 1" at bounding box center [559, 191] width 799 height 74
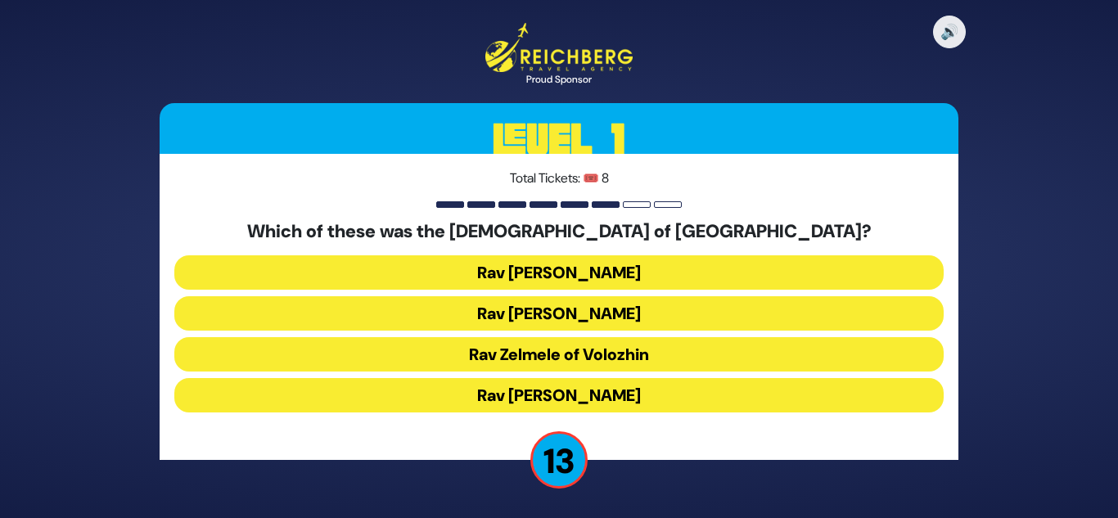
click at [529, 310] on button "Rav Refoel Shapiro" at bounding box center [558, 313] width 769 height 34
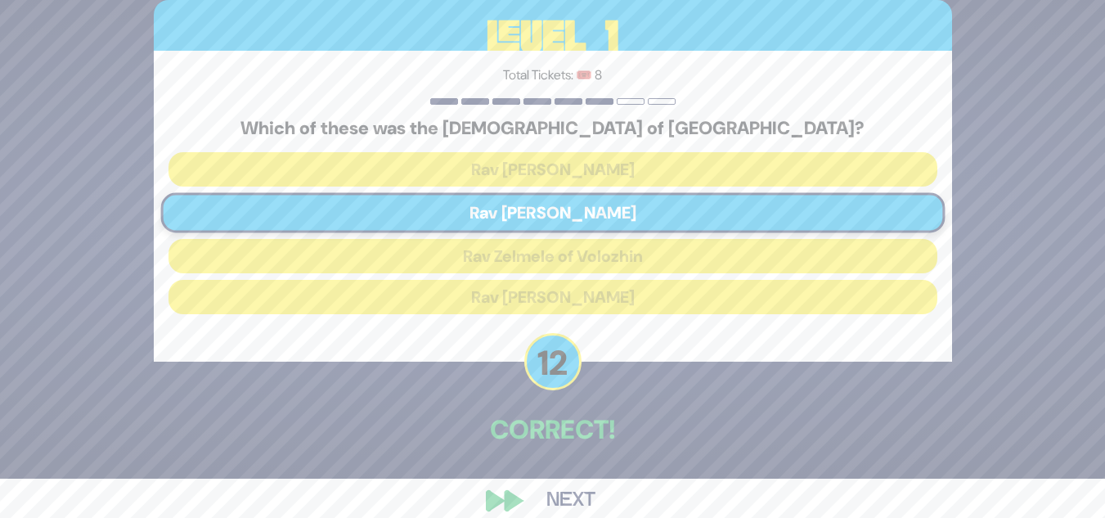
scroll to position [61, 0]
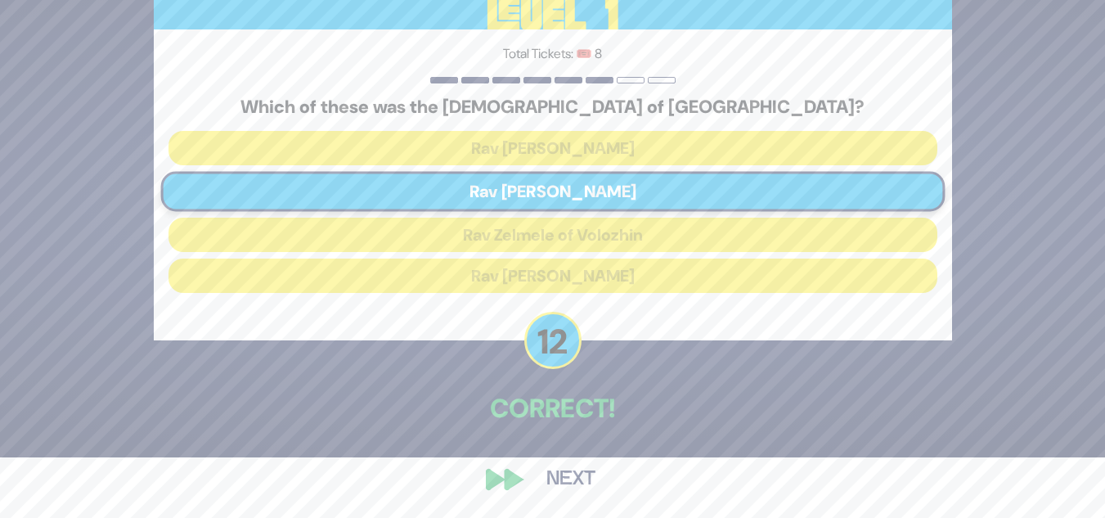
click at [566, 479] on button "Next" at bounding box center [571, 480] width 95 height 38
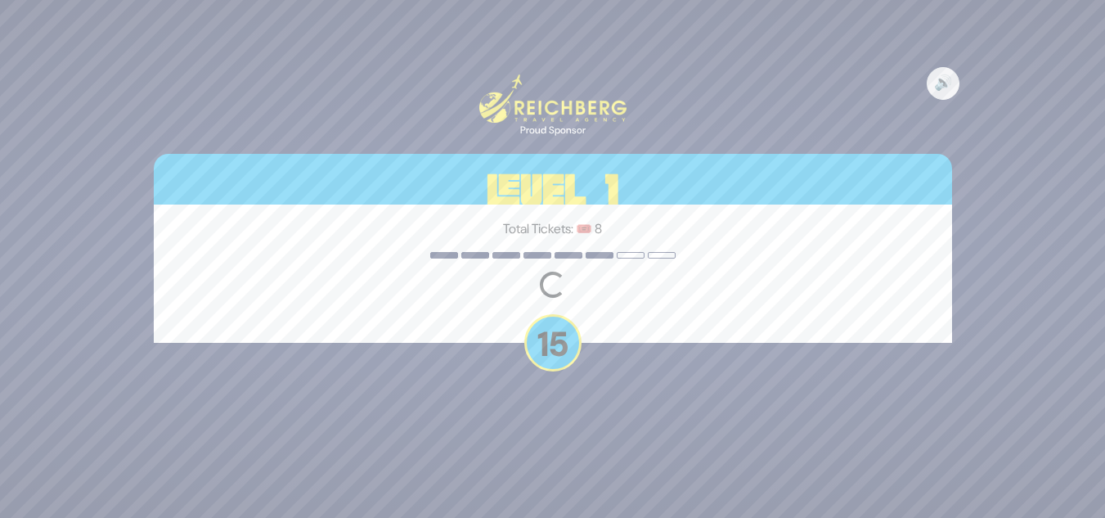
scroll to position [0, 0]
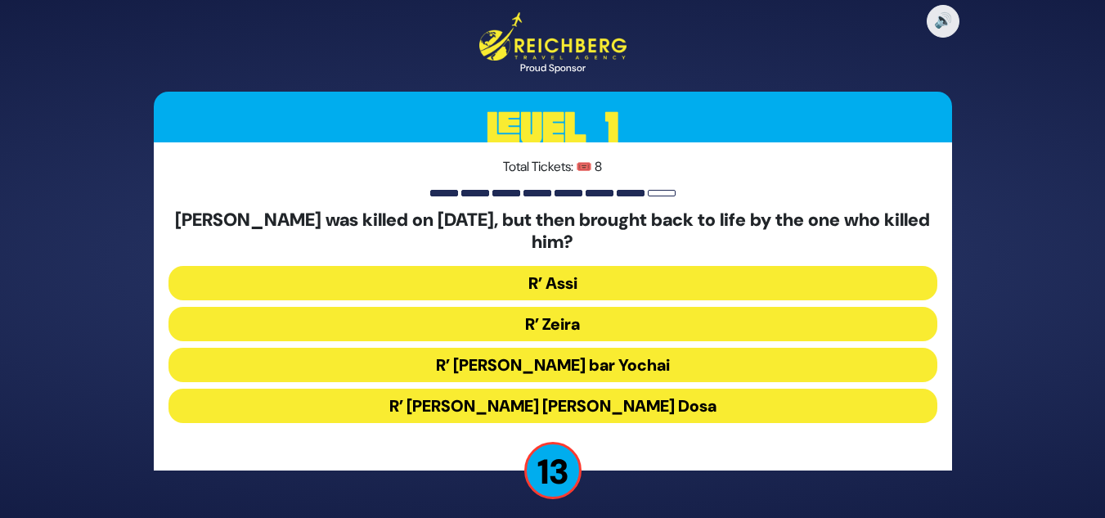
click at [546, 320] on button "R’ Zeira" at bounding box center [553, 324] width 769 height 34
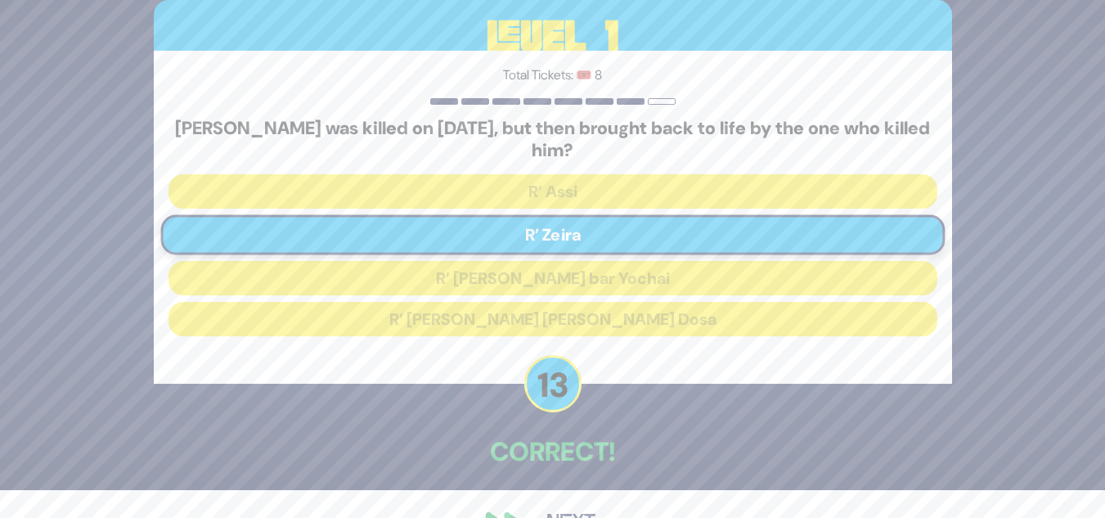
scroll to position [71, 0]
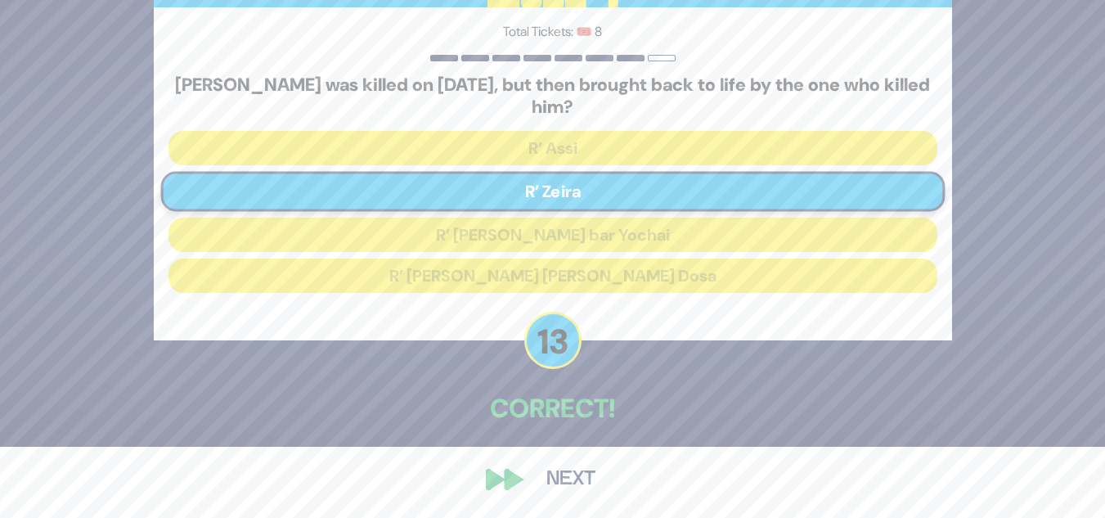
click at [572, 486] on button "Next" at bounding box center [571, 480] width 95 height 38
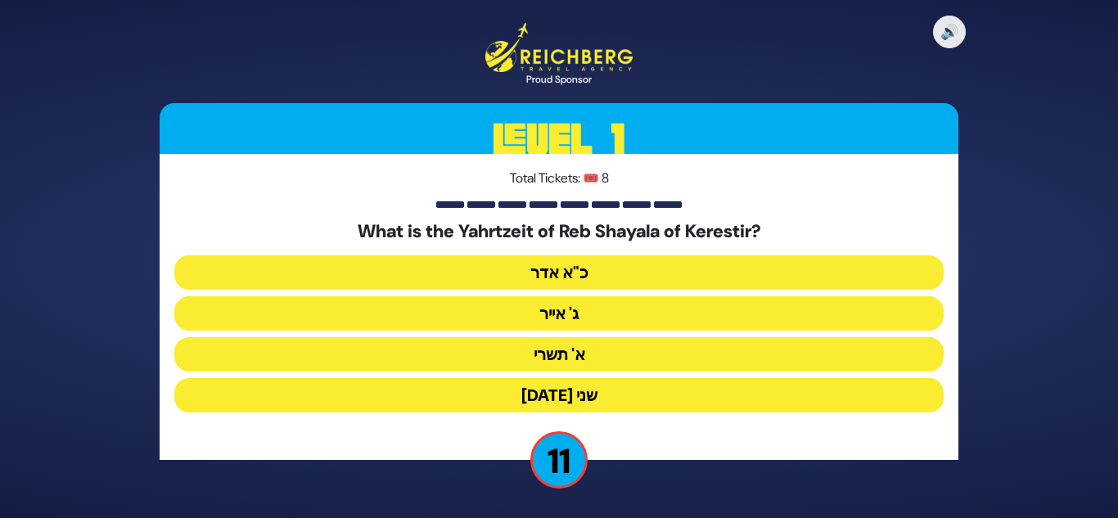
click at [581, 320] on button "ג' אייר" at bounding box center [558, 313] width 769 height 34
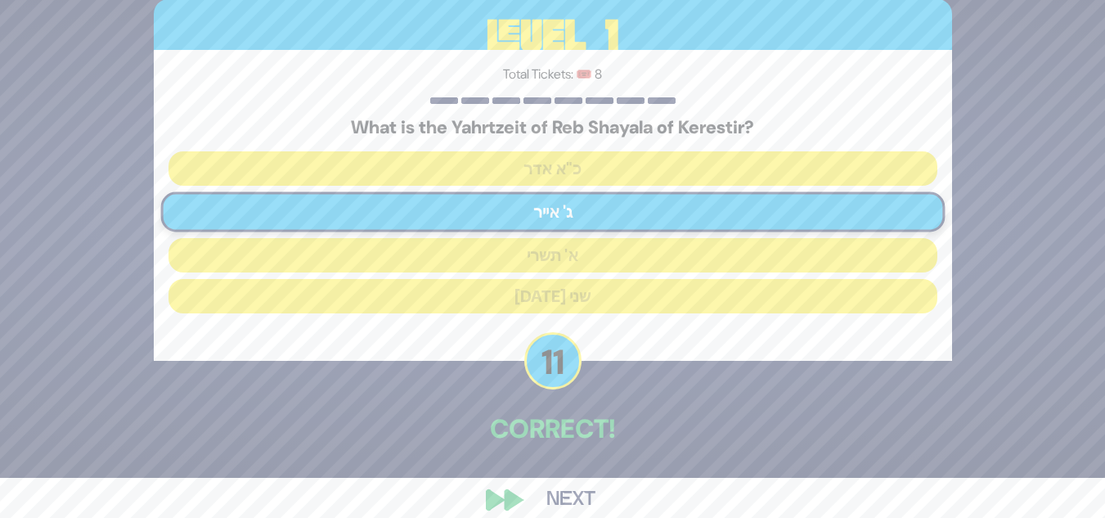
scroll to position [61, 0]
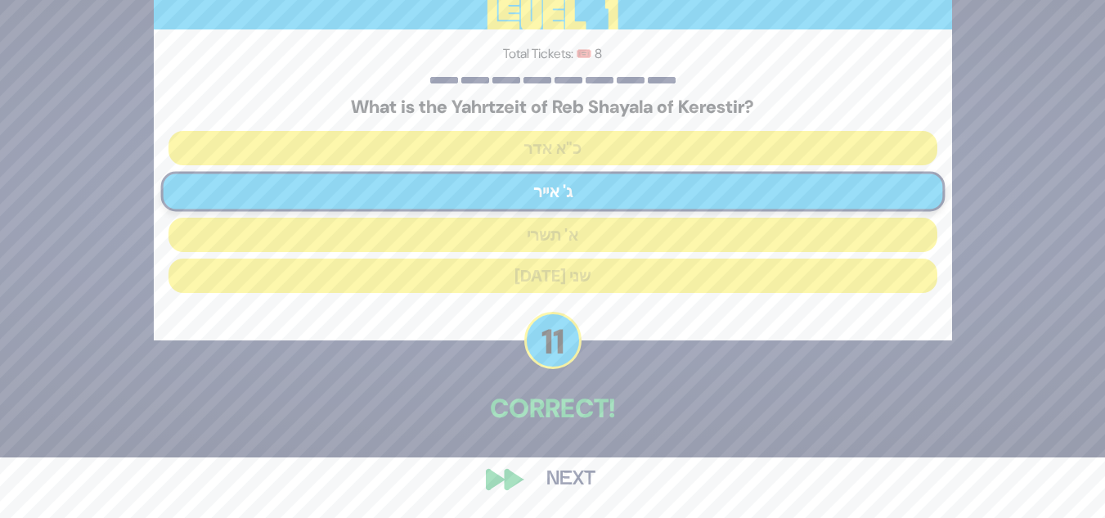
click at [580, 466] on button "Next" at bounding box center [571, 480] width 95 height 38
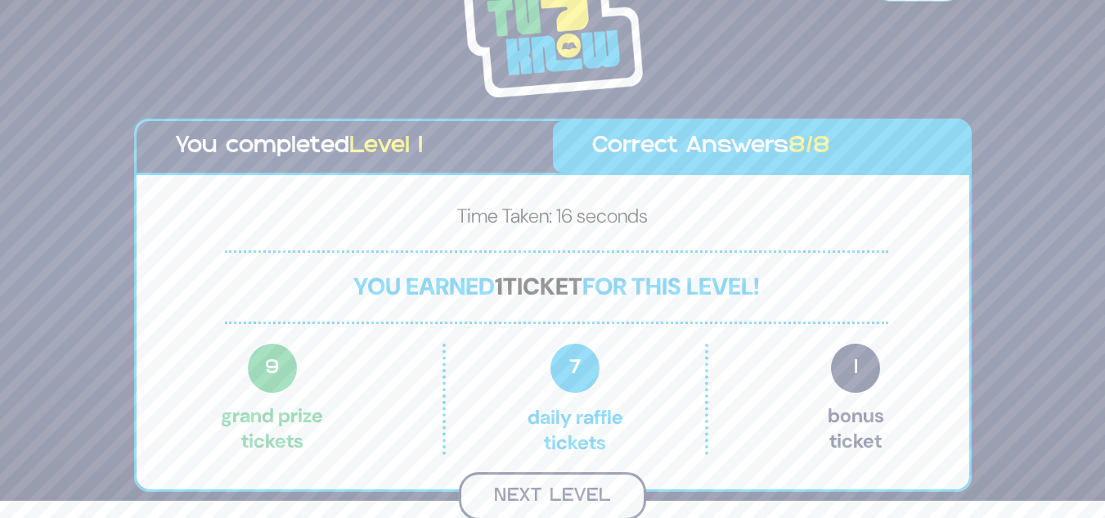
scroll to position [15, 0]
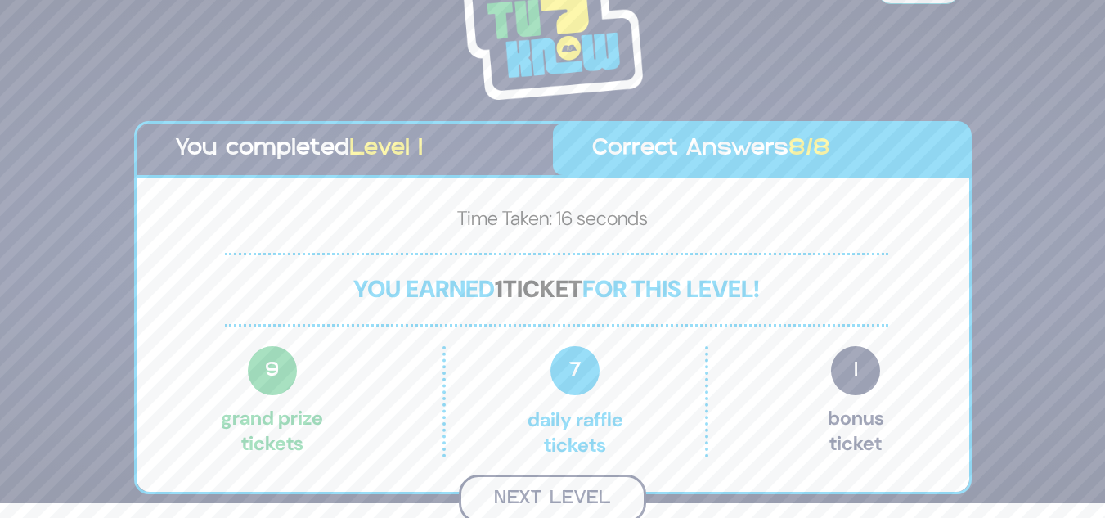
click at [547, 493] on button "Next Level" at bounding box center [552, 499] width 187 height 48
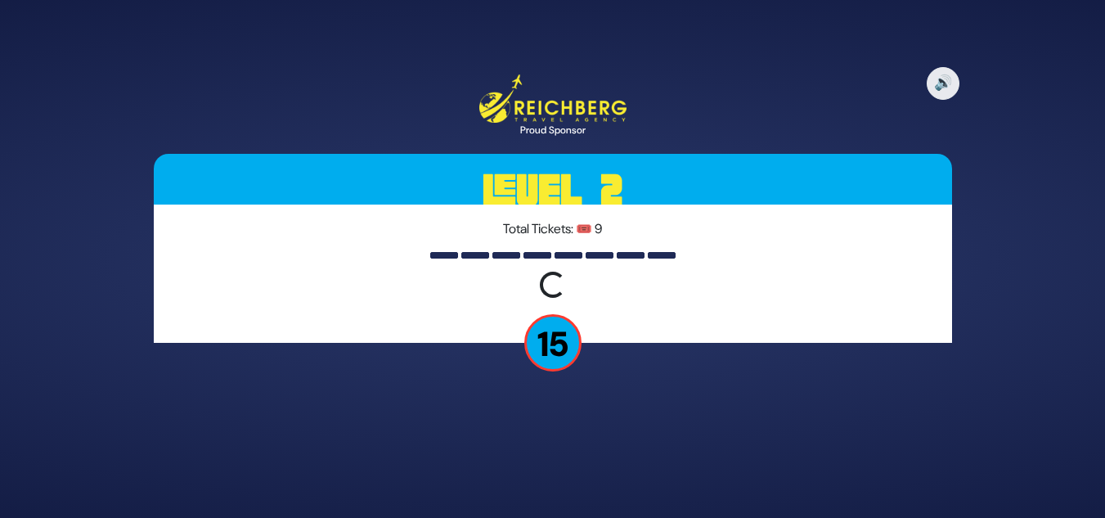
scroll to position [0, 0]
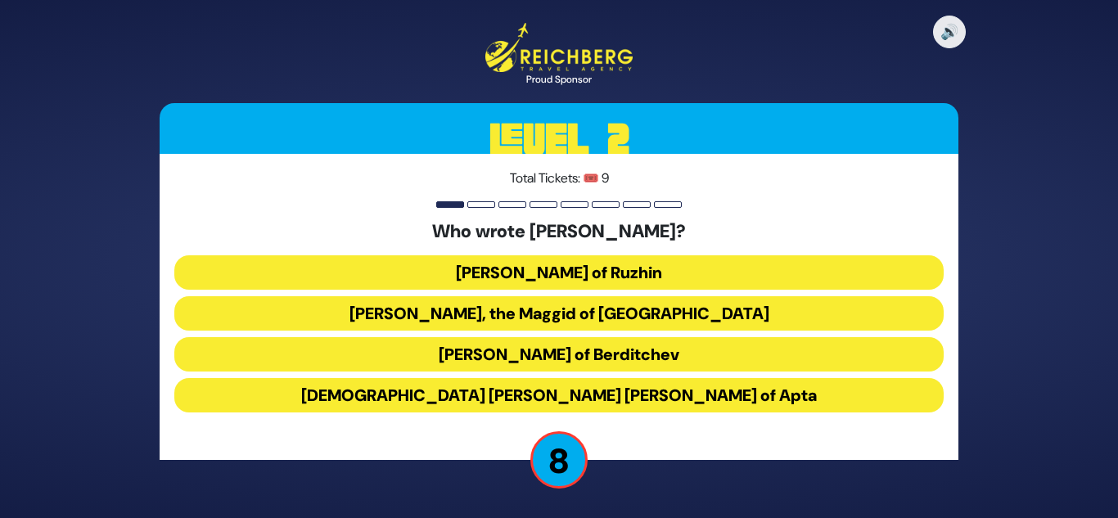
click at [521, 349] on button "Rabbi Levi Yitzchok of Berditchev" at bounding box center [558, 354] width 769 height 34
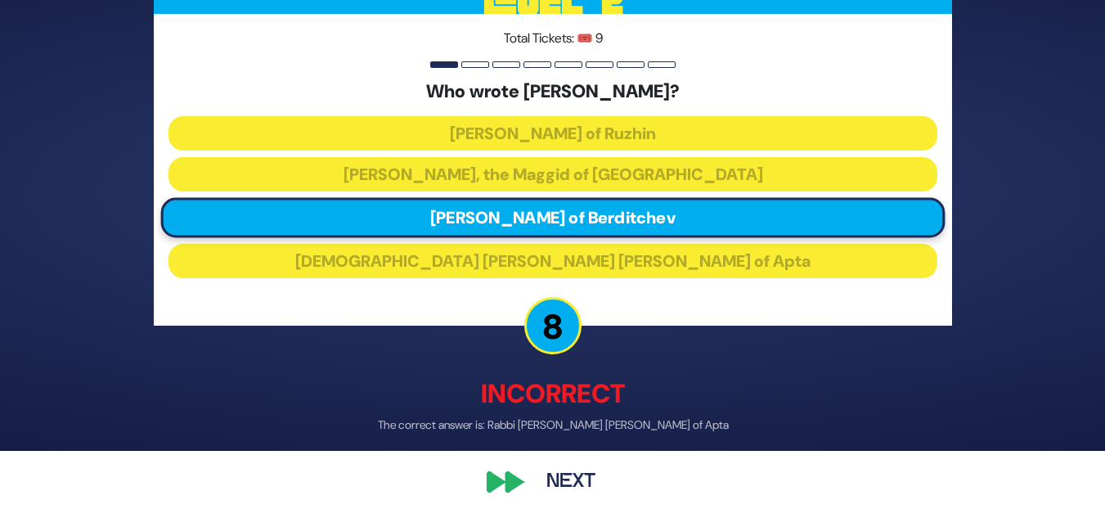
scroll to position [69, 0]
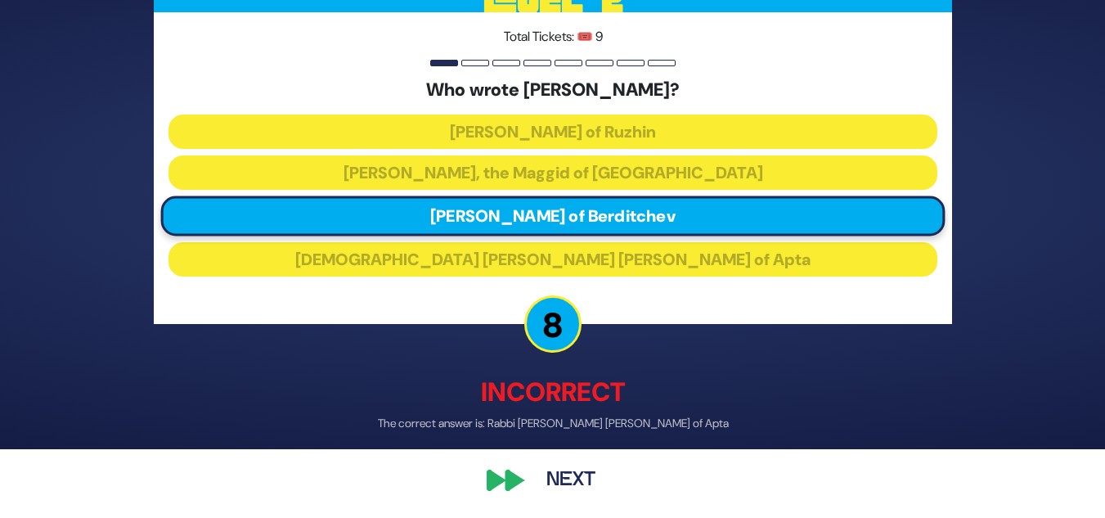
click at [576, 480] on button "Next" at bounding box center [571, 480] width 95 height 38
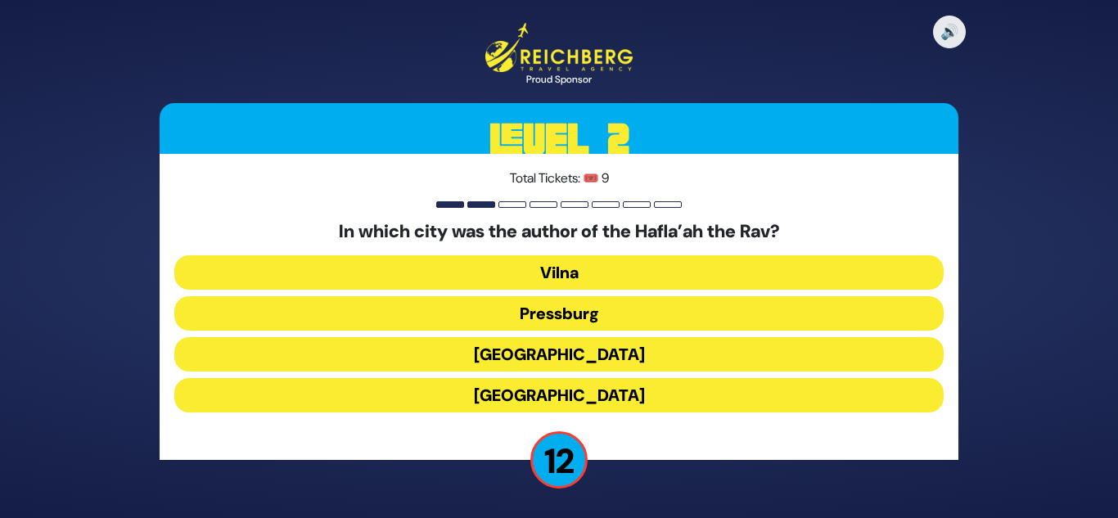
click at [562, 325] on button "Pressburg" at bounding box center [558, 313] width 769 height 34
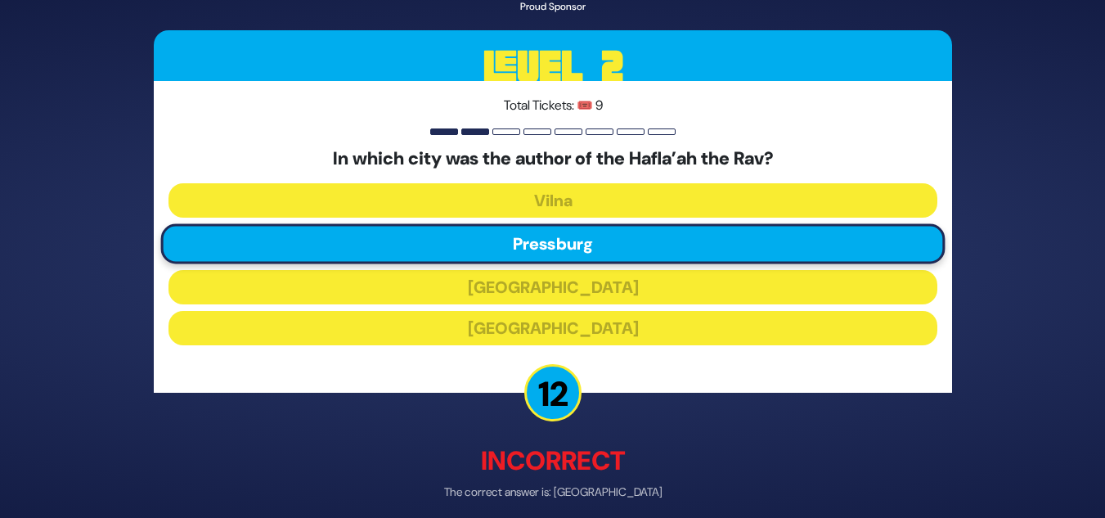
scroll to position [69, 0]
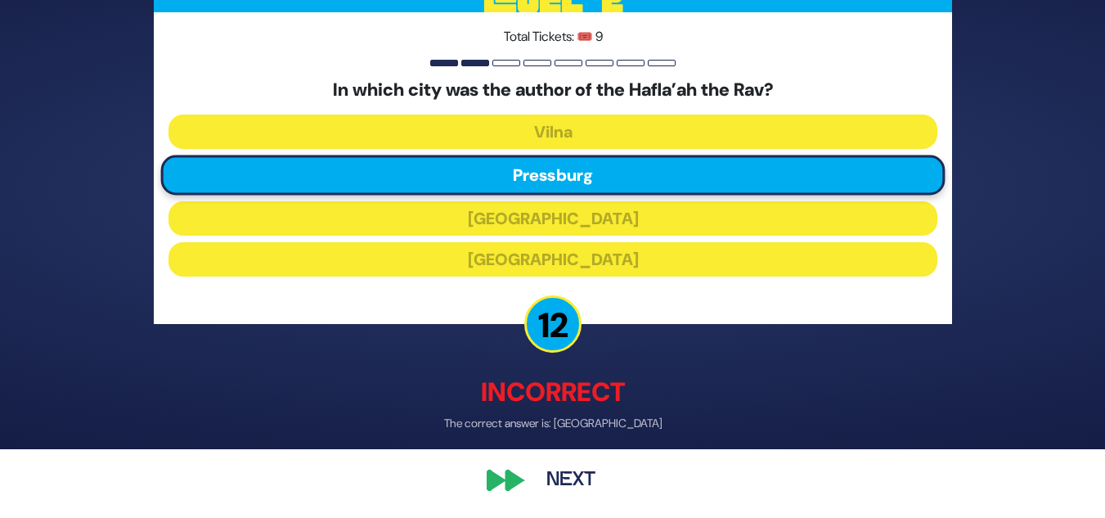
click at [569, 462] on button "Next" at bounding box center [571, 480] width 95 height 38
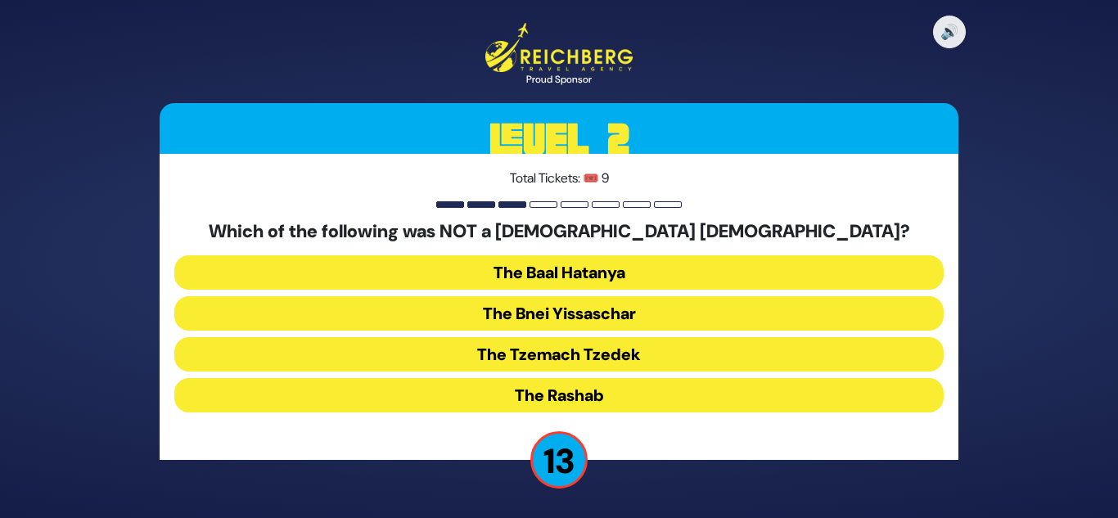
click at [587, 317] on button "The Bnei Yissaschar" at bounding box center [558, 313] width 769 height 34
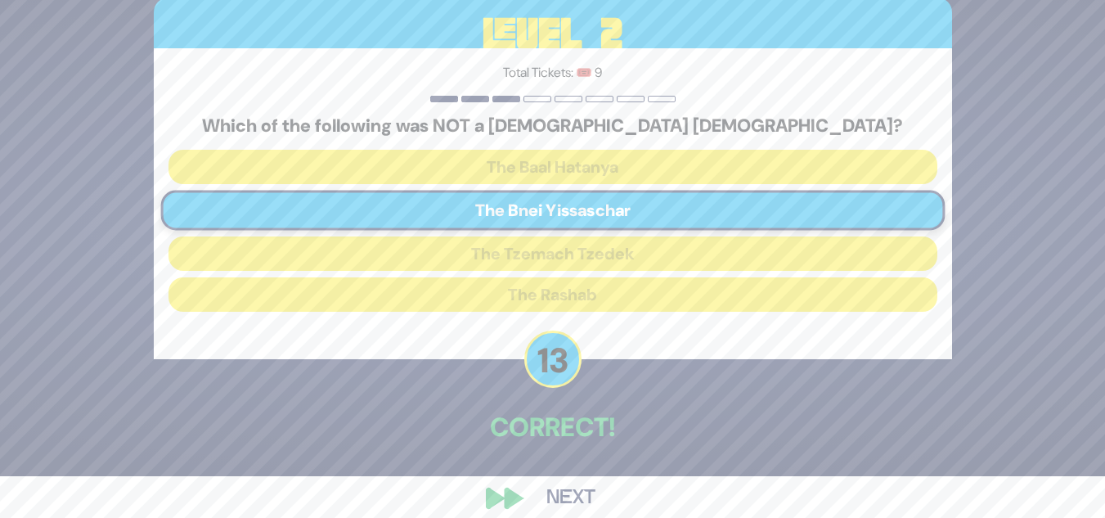
scroll to position [61, 0]
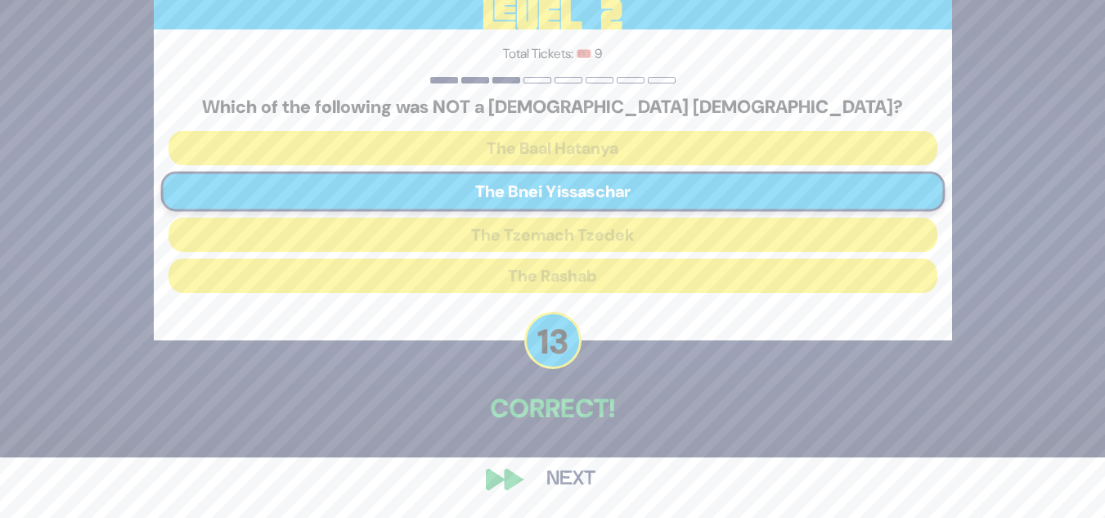
click at [576, 466] on button "Next" at bounding box center [571, 480] width 95 height 38
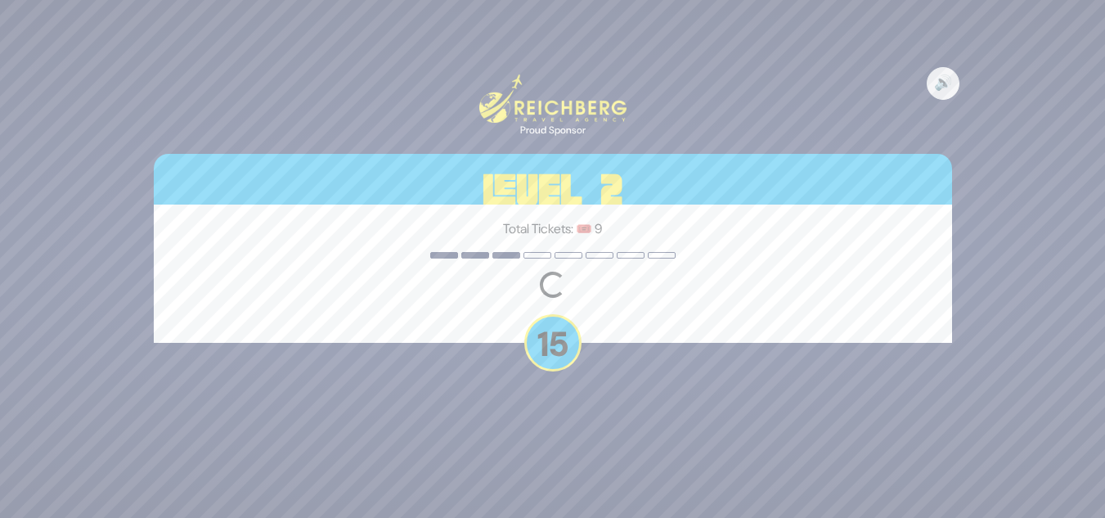
scroll to position [0, 0]
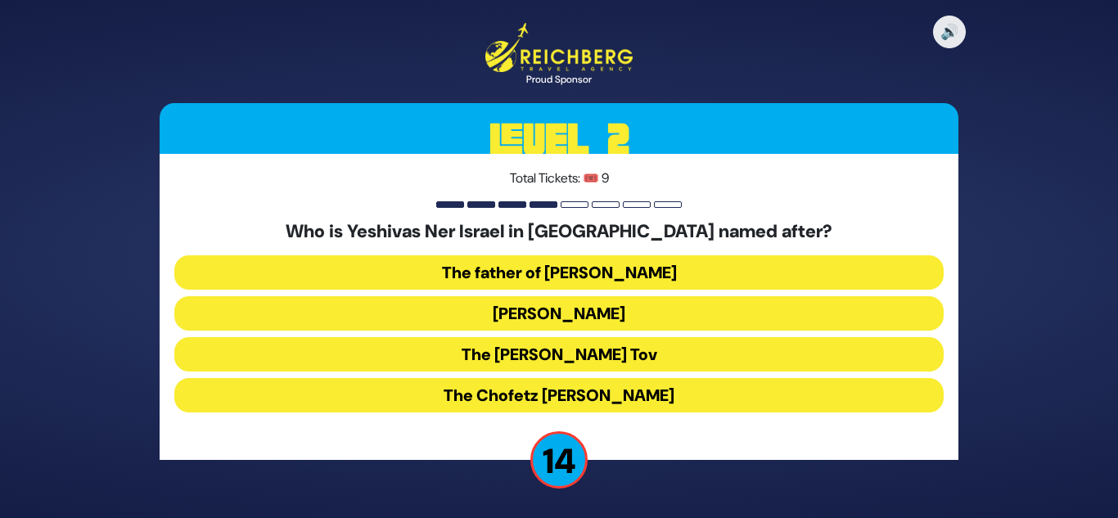
click at [515, 315] on button "Rav Yisroel Salanter" at bounding box center [558, 313] width 769 height 34
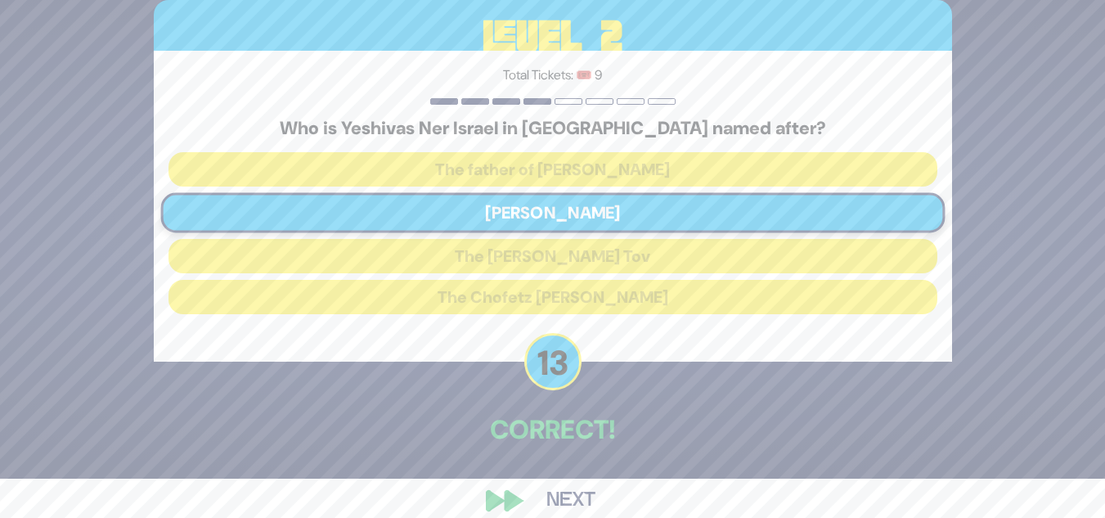
scroll to position [61, 0]
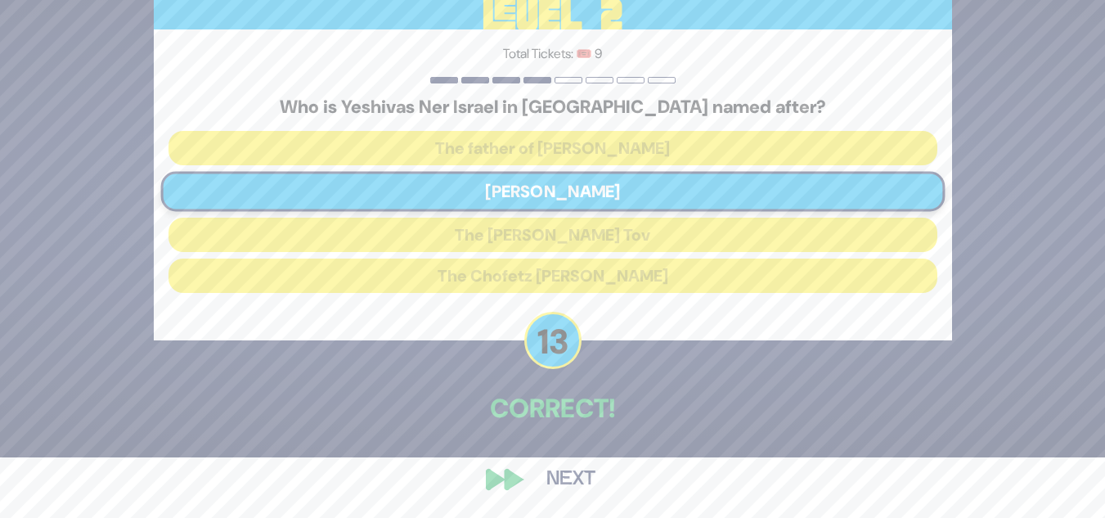
click at [572, 475] on button "Next" at bounding box center [571, 480] width 95 height 38
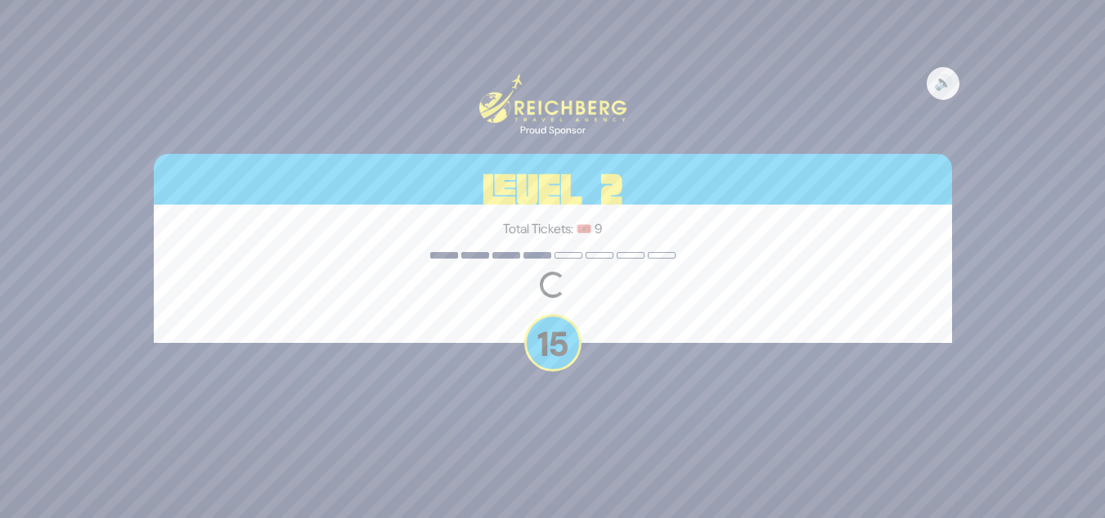
scroll to position [0, 0]
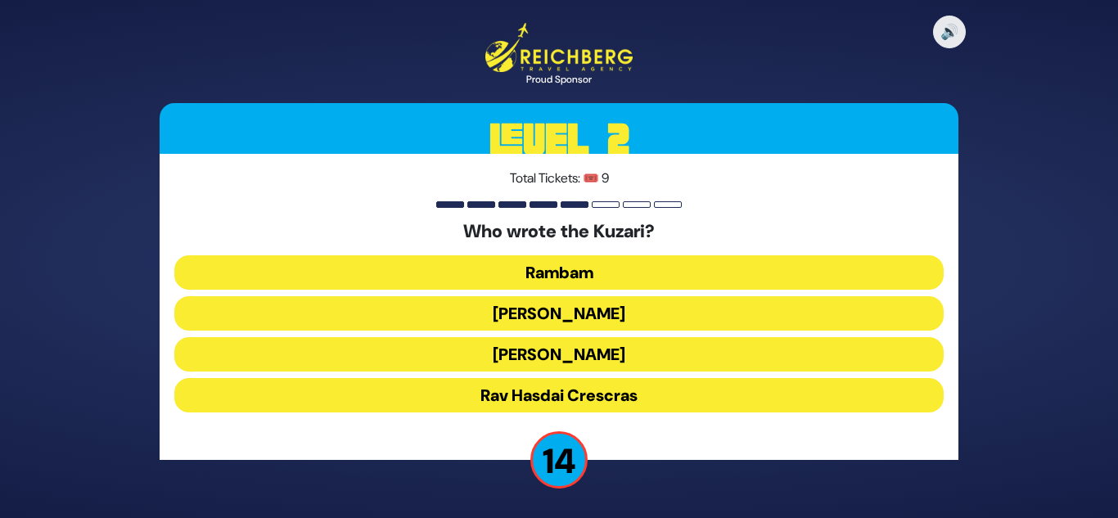
click at [524, 344] on button "Rav Yehudah HaLevi" at bounding box center [558, 354] width 769 height 34
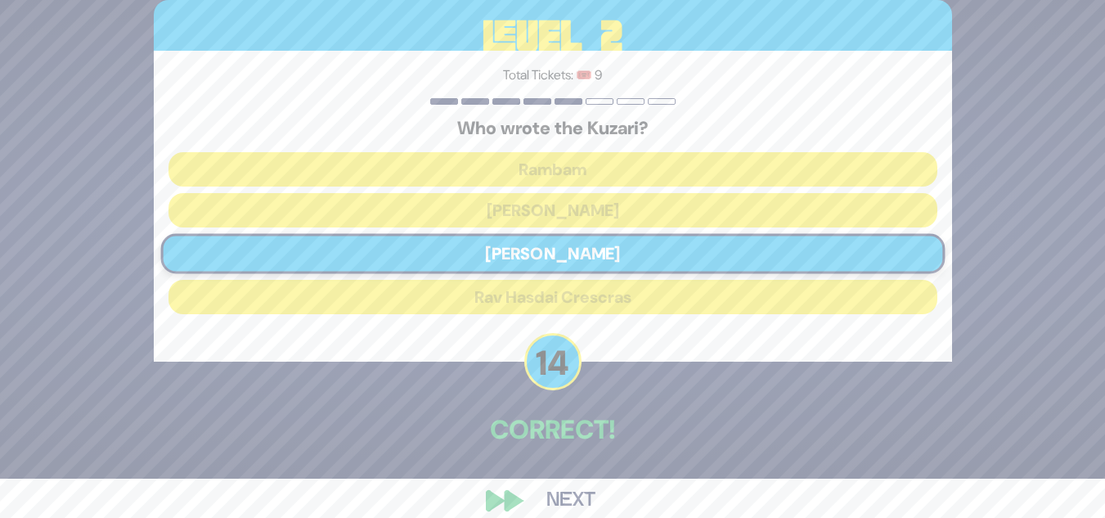
scroll to position [61, 0]
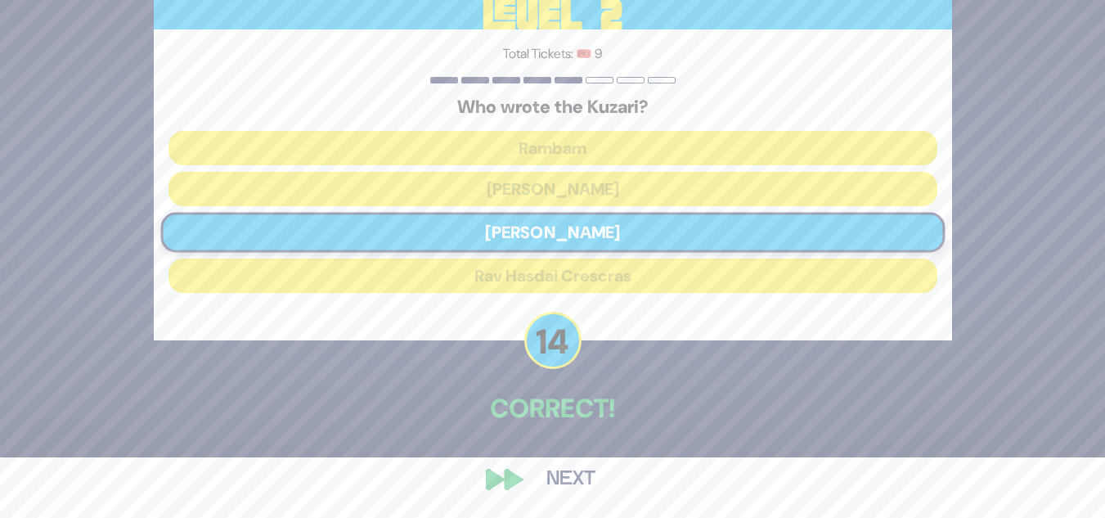
click at [568, 470] on button "Next" at bounding box center [571, 480] width 95 height 38
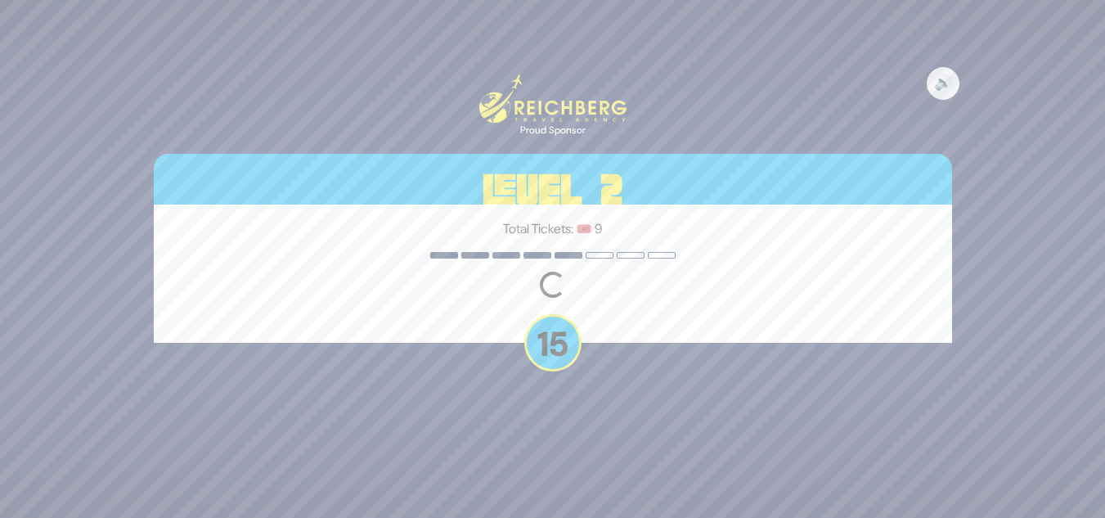
scroll to position [0, 0]
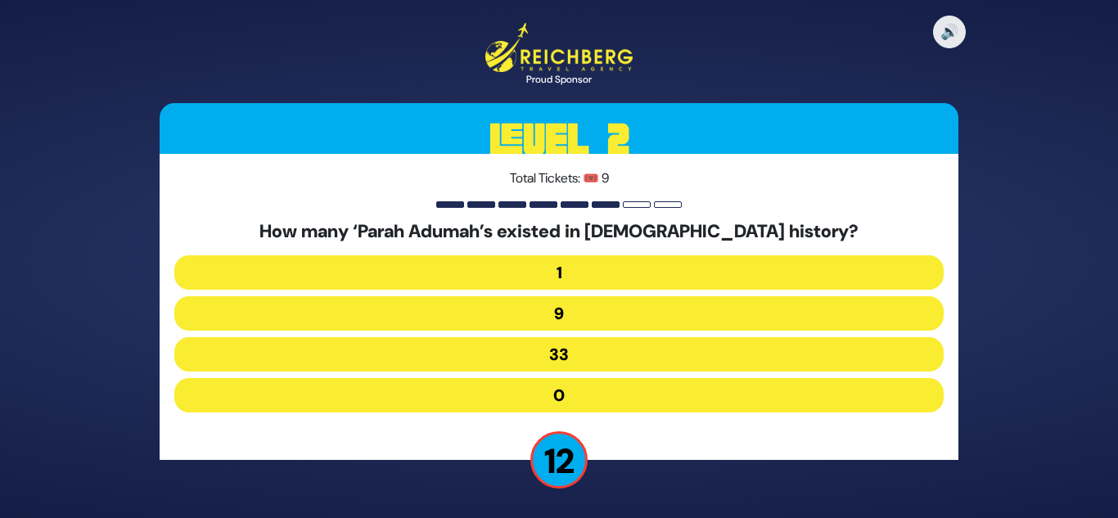
click at [551, 316] on button "9" at bounding box center [558, 313] width 769 height 34
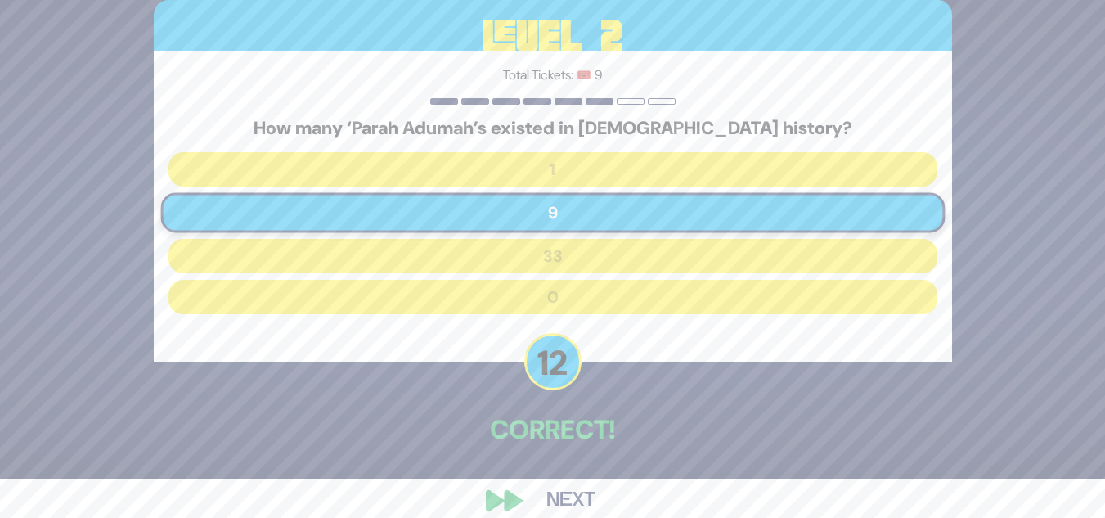
scroll to position [61, 0]
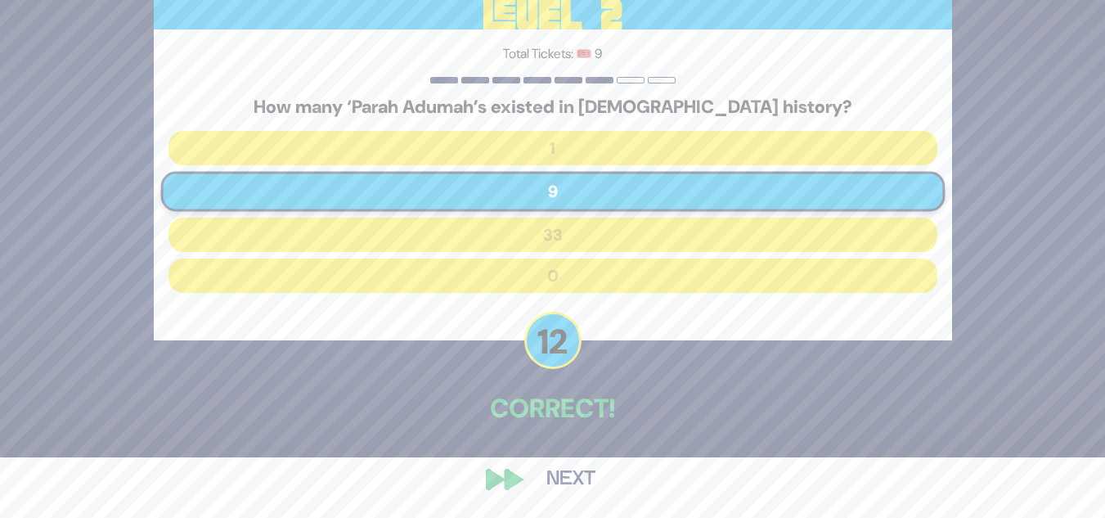
click at [563, 478] on button "Next" at bounding box center [571, 480] width 95 height 38
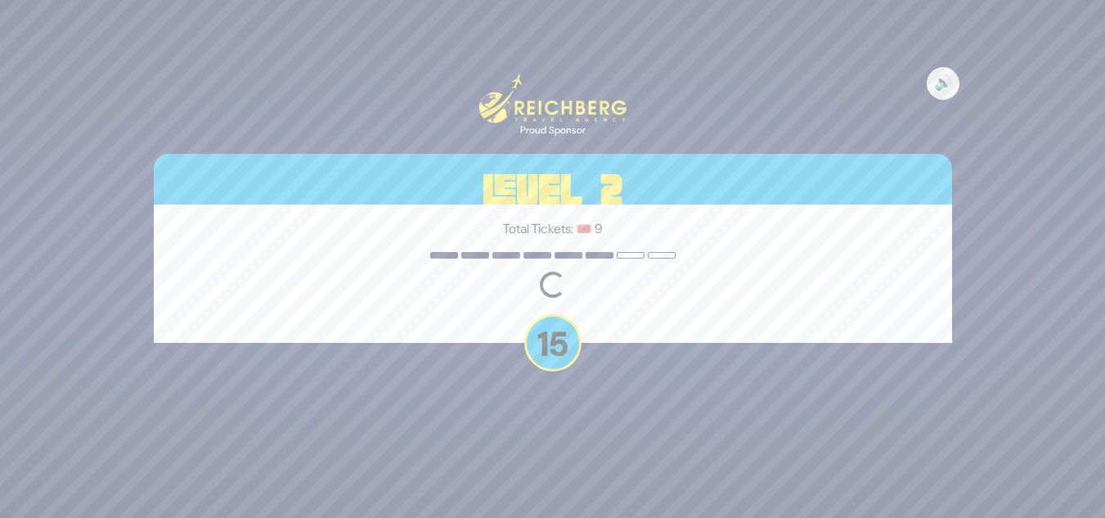
scroll to position [0, 0]
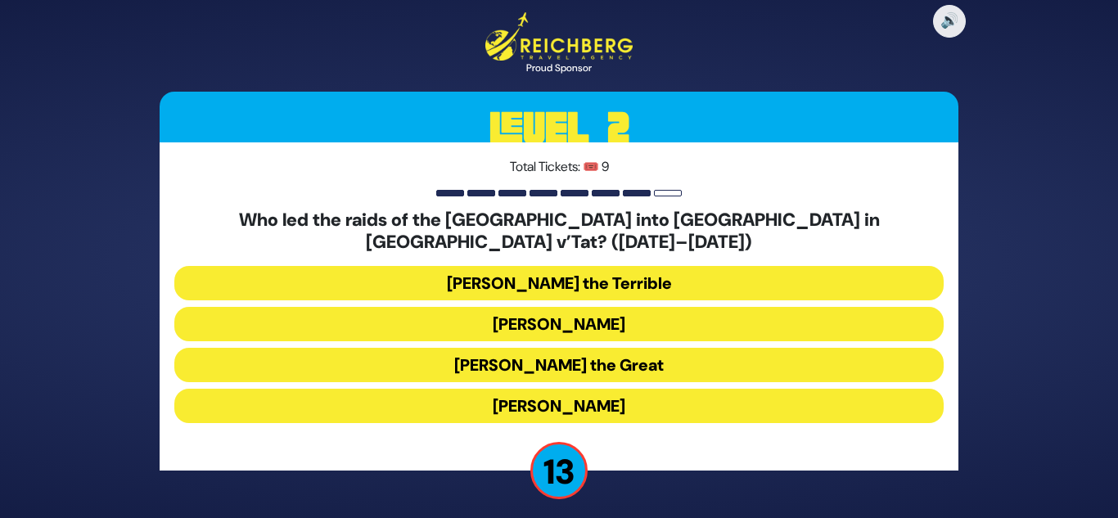
click at [561, 316] on button "Bogdan Chmielnicki" at bounding box center [558, 324] width 769 height 34
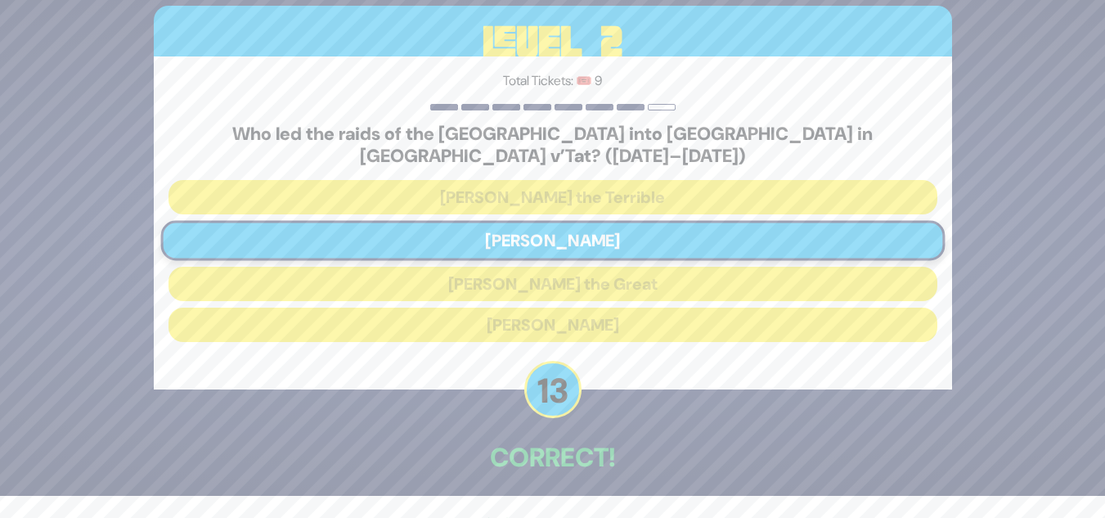
scroll to position [61, 0]
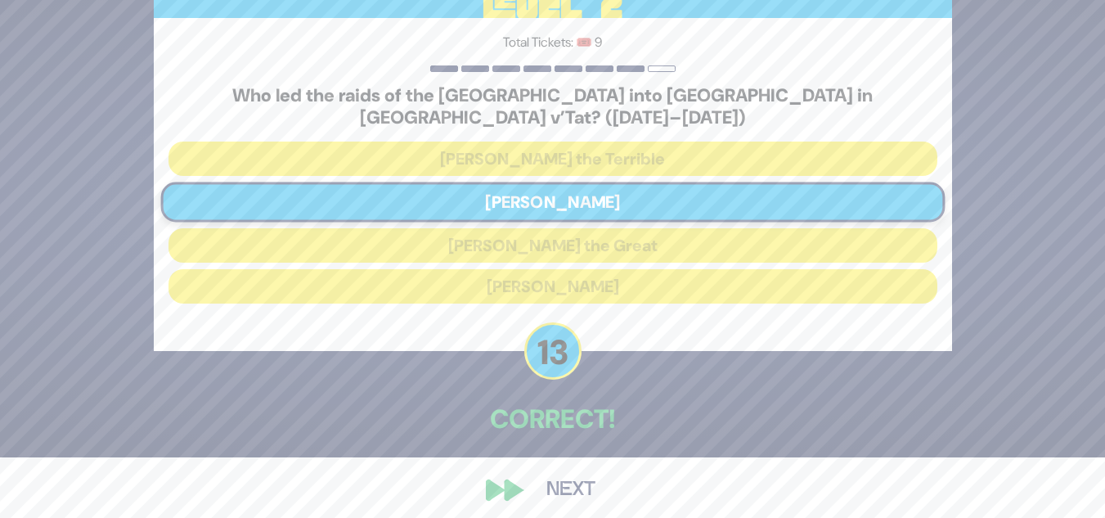
click at [567, 476] on button "Next" at bounding box center [571, 490] width 95 height 38
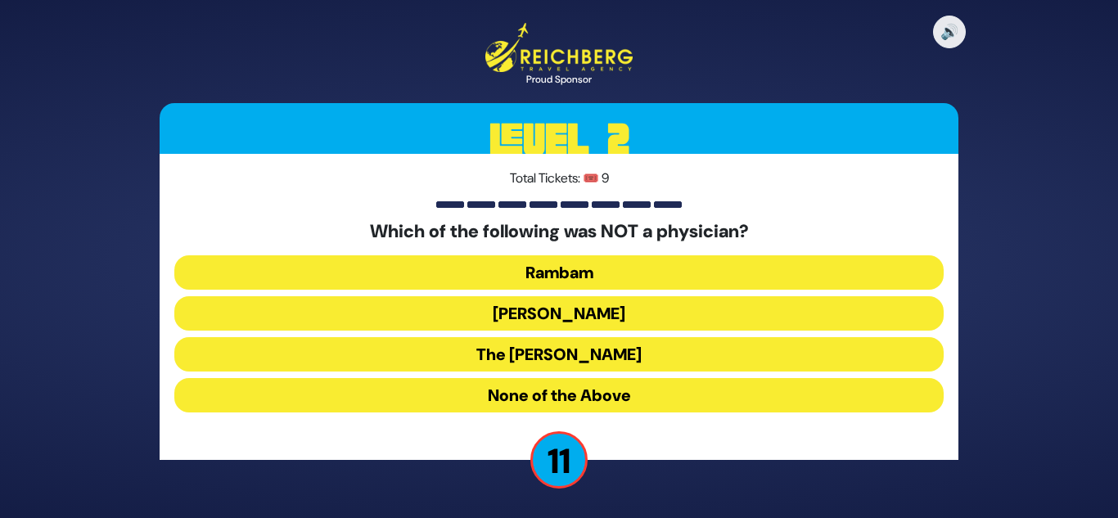
click at [544, 307] on button "Ibn Ezra" at bounding box center [558, 313] width 769 height 34
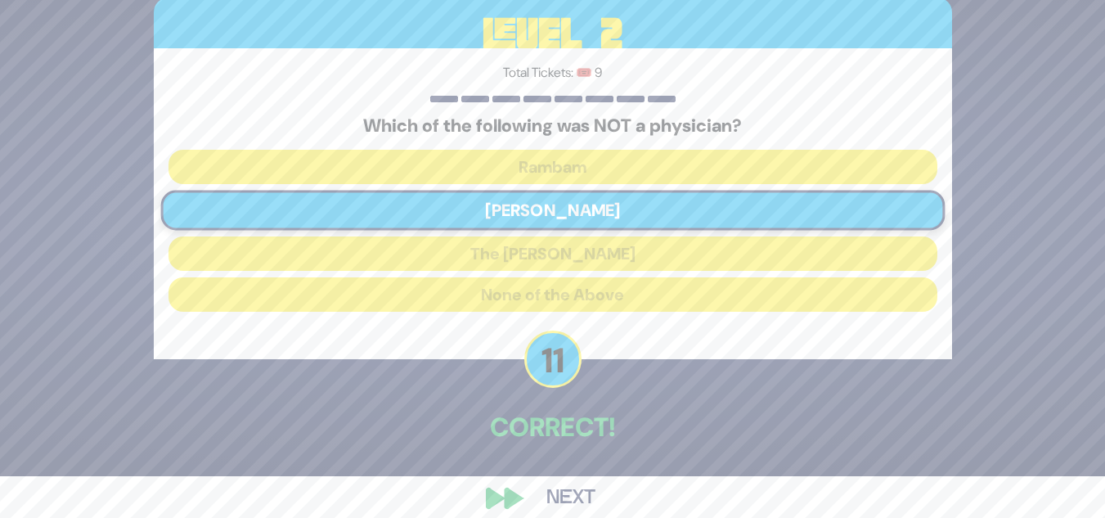
scroll to position [61, 0]
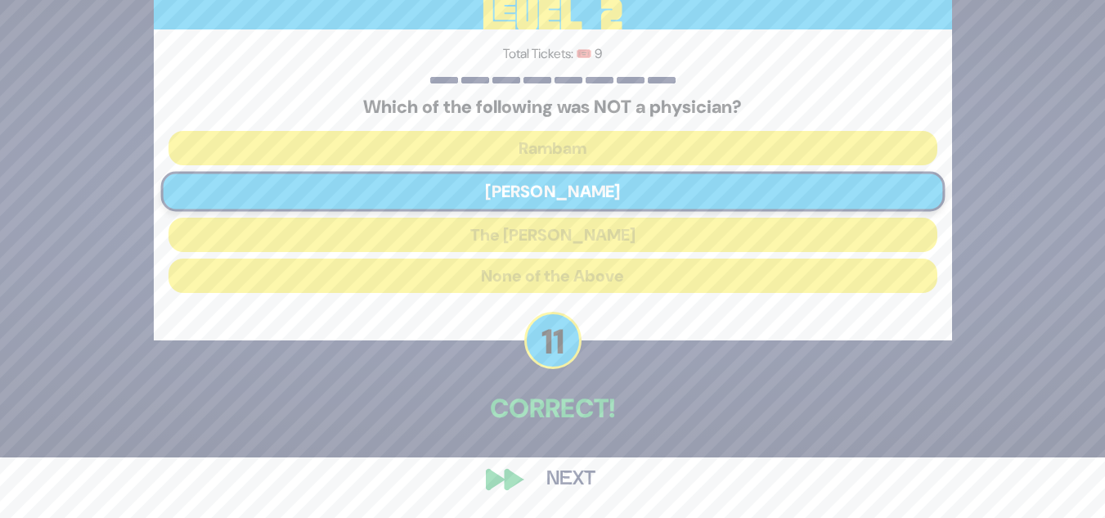
click at [568, 474] on button "Next" at bounding box center [571, 480] width 95 height 38
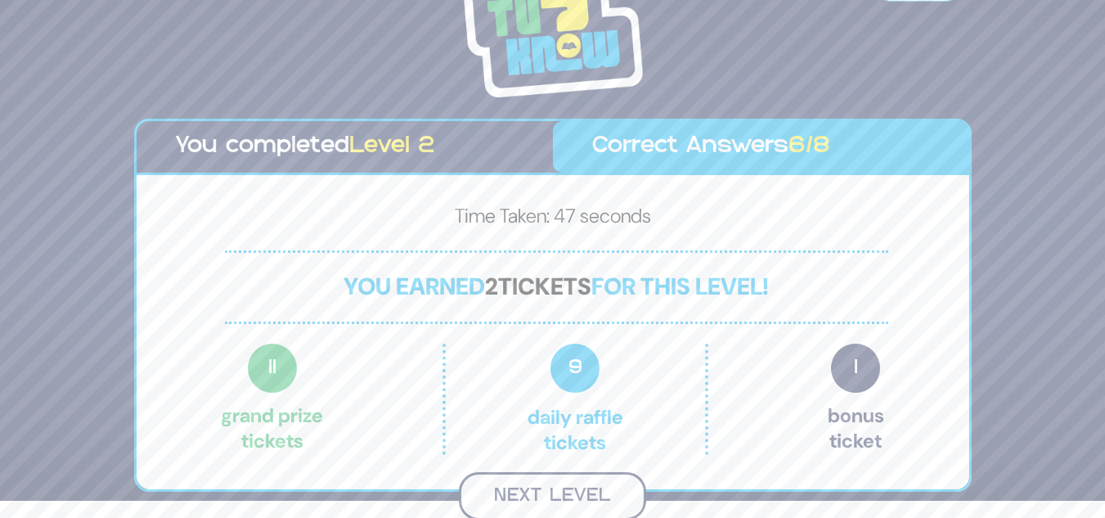
scroll to position [15, 0]
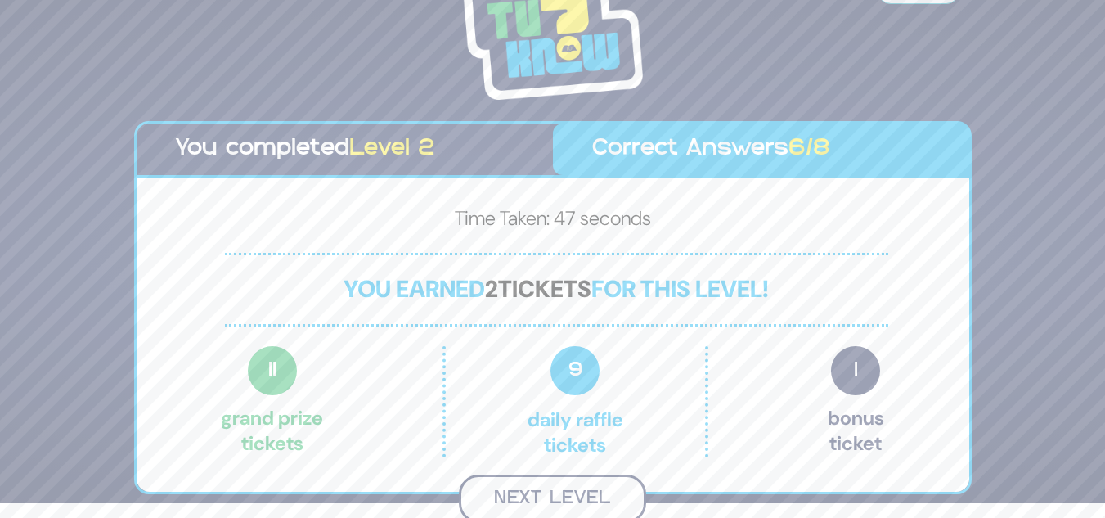
click at [539, 499] on button "Next Level" at bounding box center [552, 499] width 187 height 48
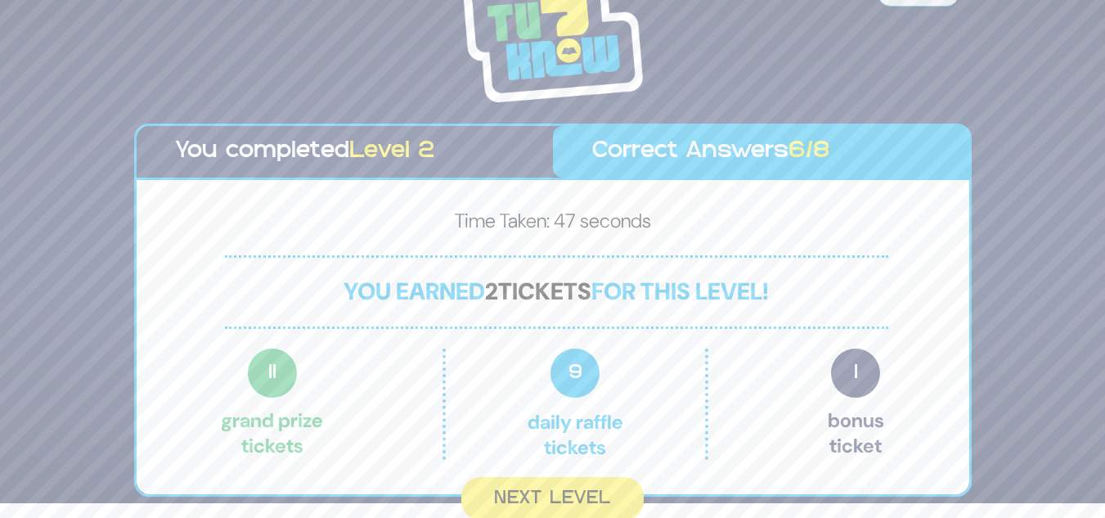
scroll to position [0, 0]
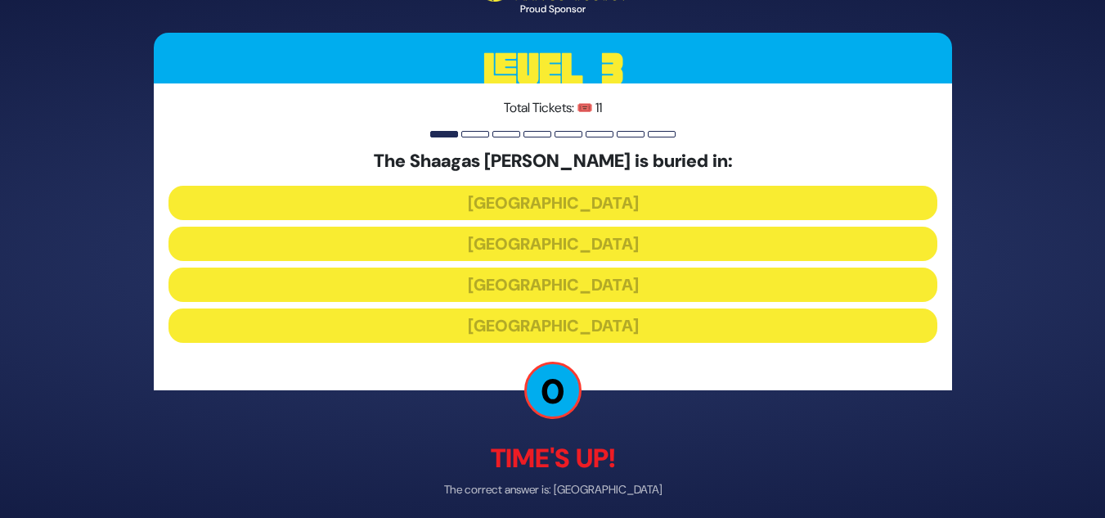
click at [624, 310] on div "The Shaagas Aryeh is buried in: Poland Germany France Lithuania" at bounding box center [553, 250] width 769 height 198
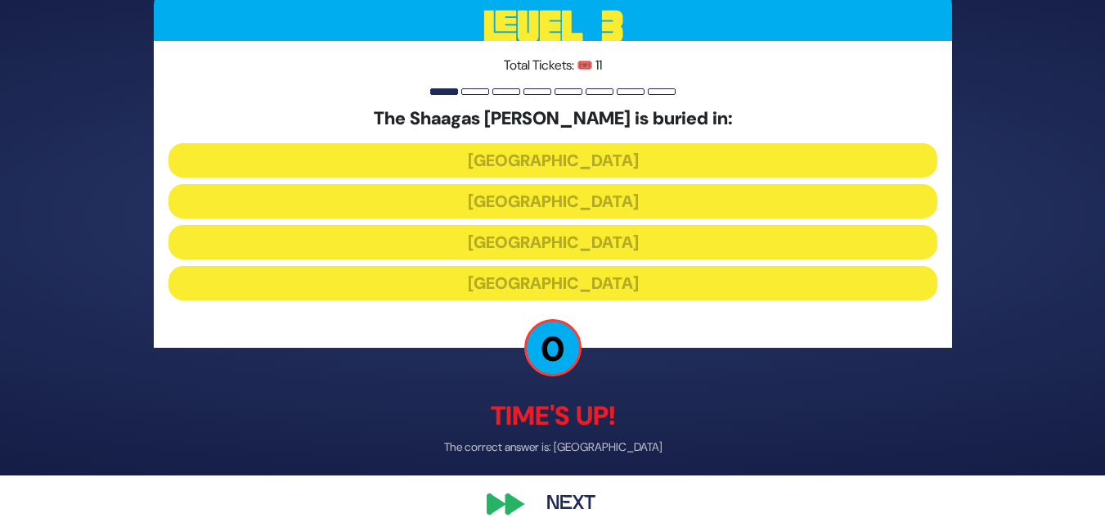
scroll to position [66, 0]
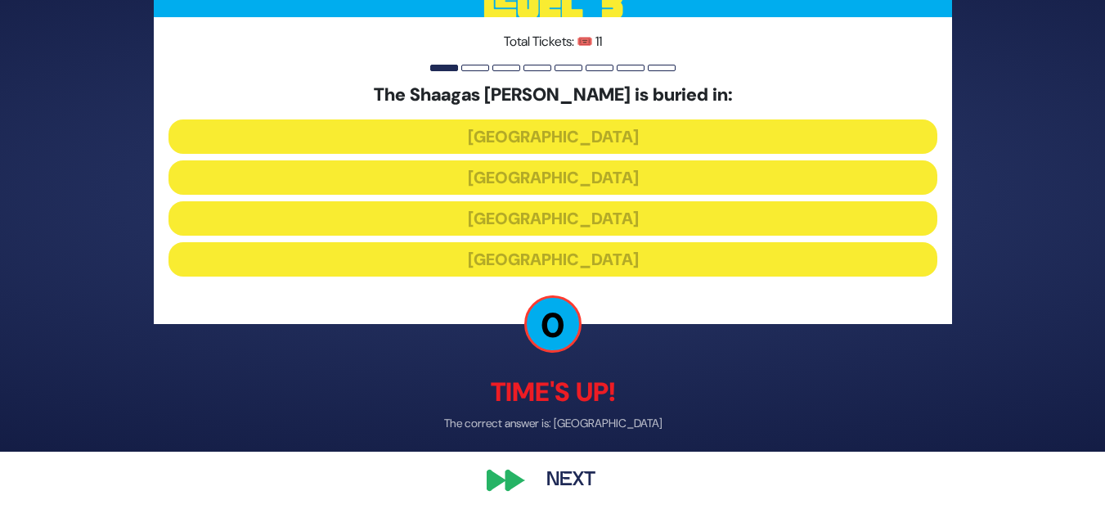
click at [578, 481] on button "Next" at bounding box center [571, 480] width 95 height 38
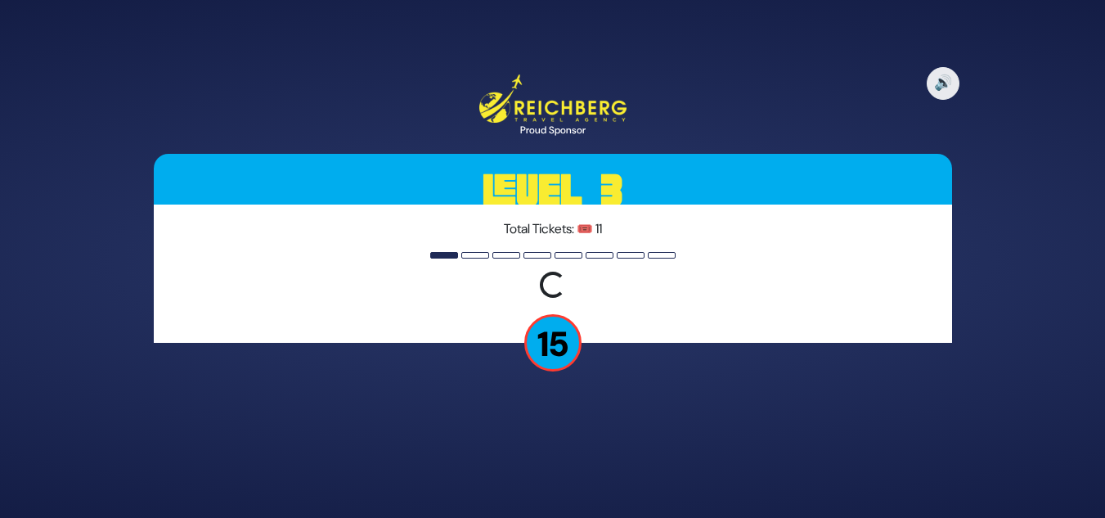
scroll to position [0, 0]
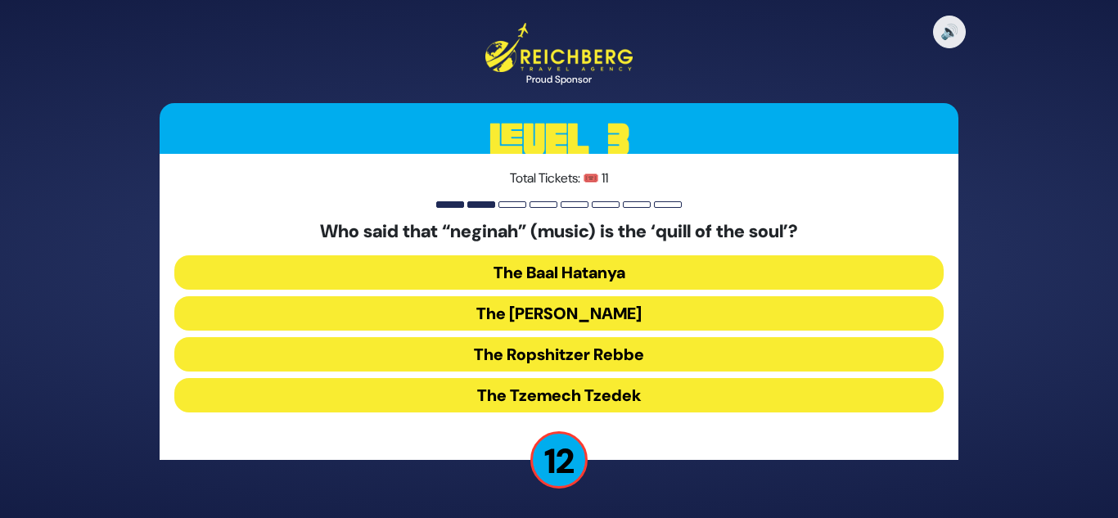
click at [610, 269] on button "The Baal Hatanya" at bounding box center [558, 272] width 769 height 34
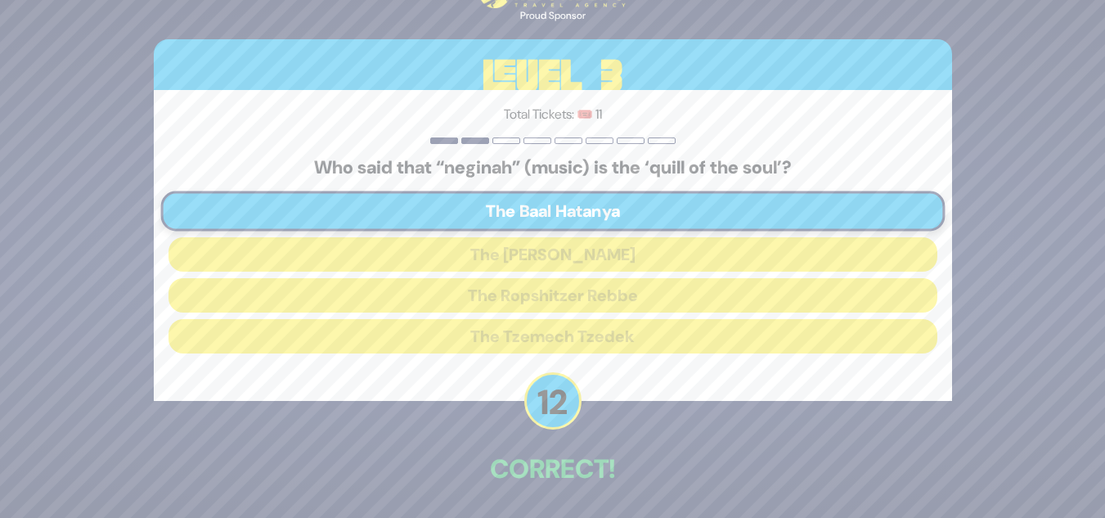
scroll to position [61, 0]
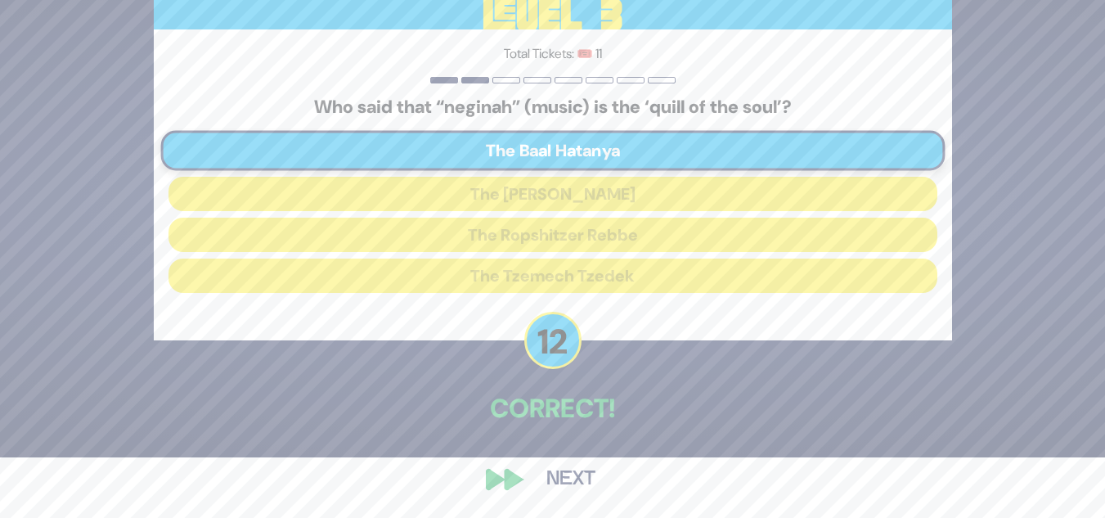
click at [578, 481] on button "Next" at bounding box center [571, 480] width 95 height 38
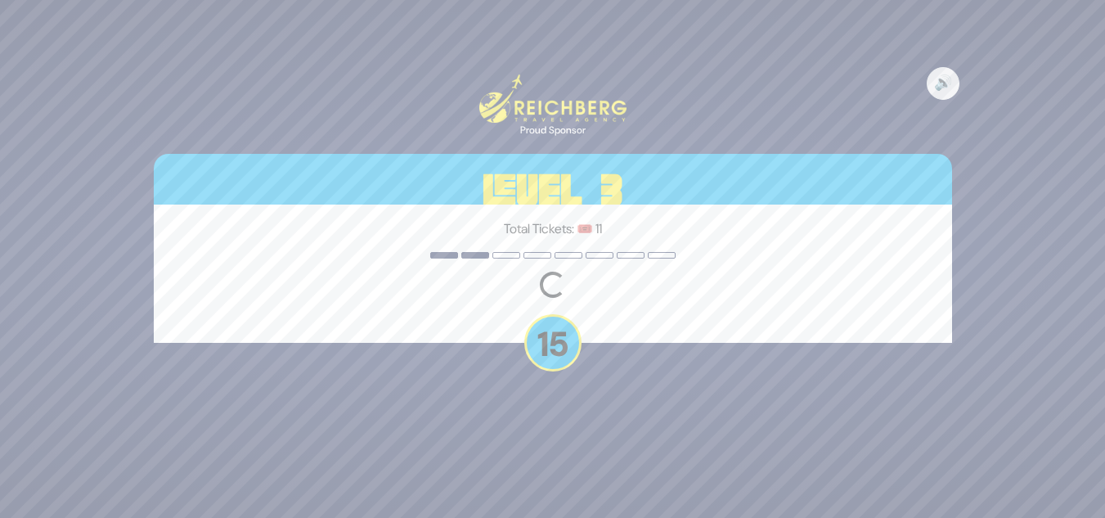
scroll to position [0, 0]
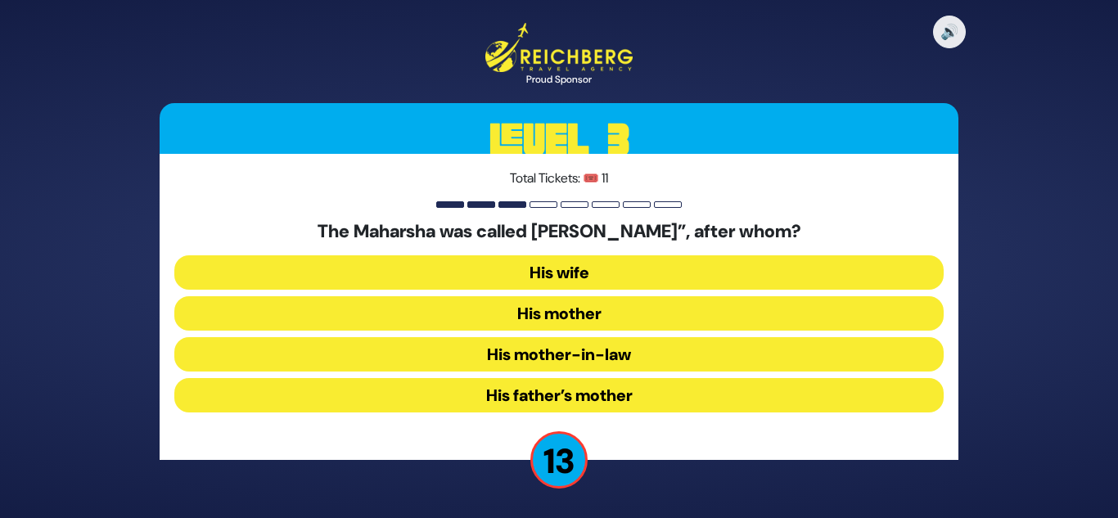
click at [550, 353] on button "His mother-in-law" at bounding box center [558, 354] width 769 height 34
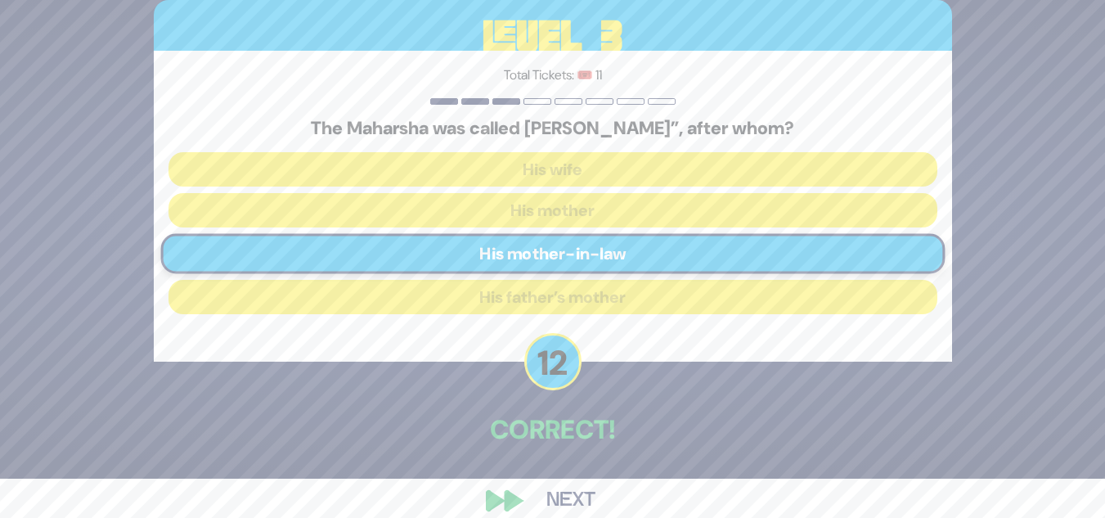
scroll to position [61, 0]
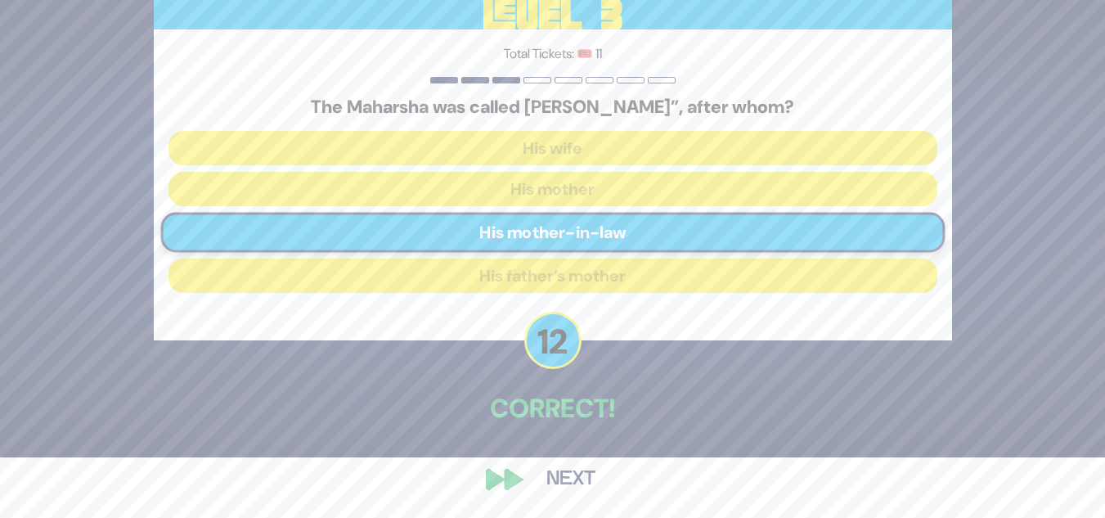
click at [565, 477] on button "Next" at bounding box center [571, 480] width 95 height 38
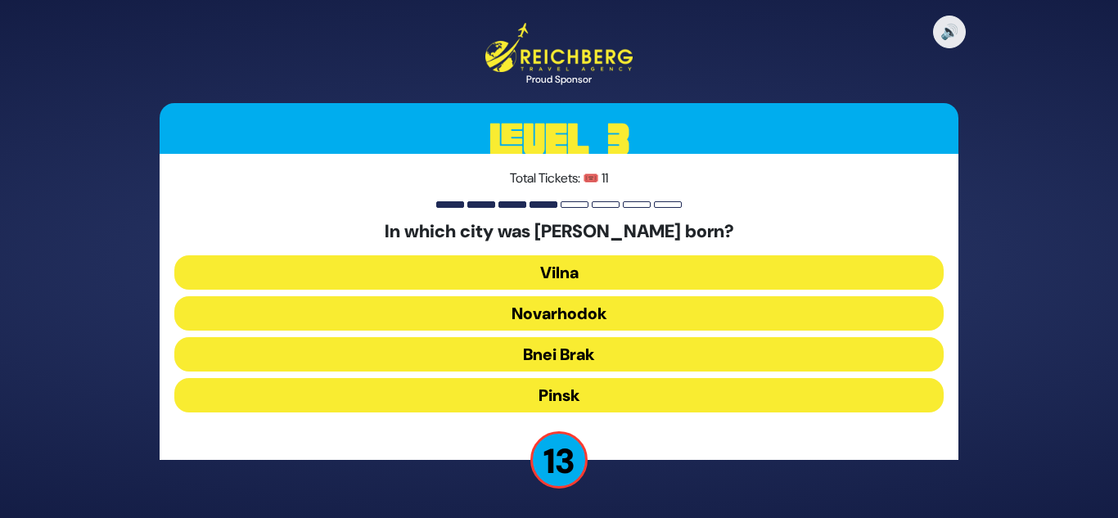
click at [573, 378] on button "Pinsk" at bounding box center [558, 395] width 769 height 34
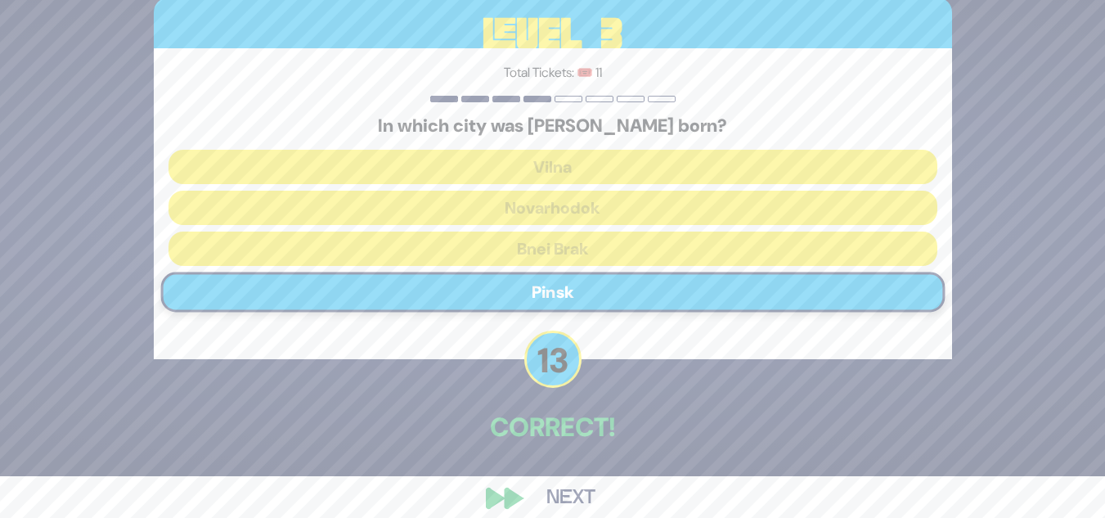
scroll to position [61, 0]
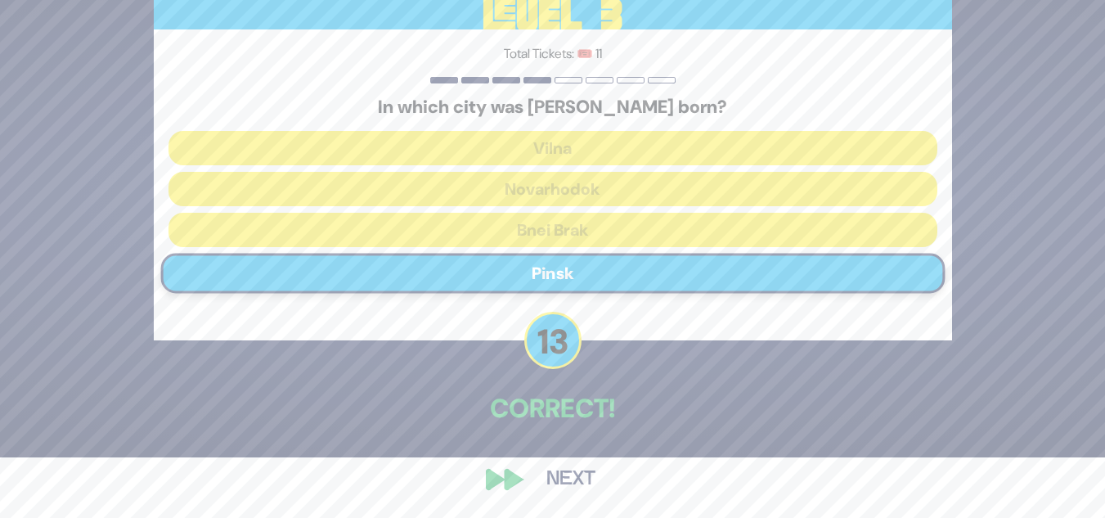
click at [564, 475] on button "Next" at bounding box center [571, 480] width 95 height 38
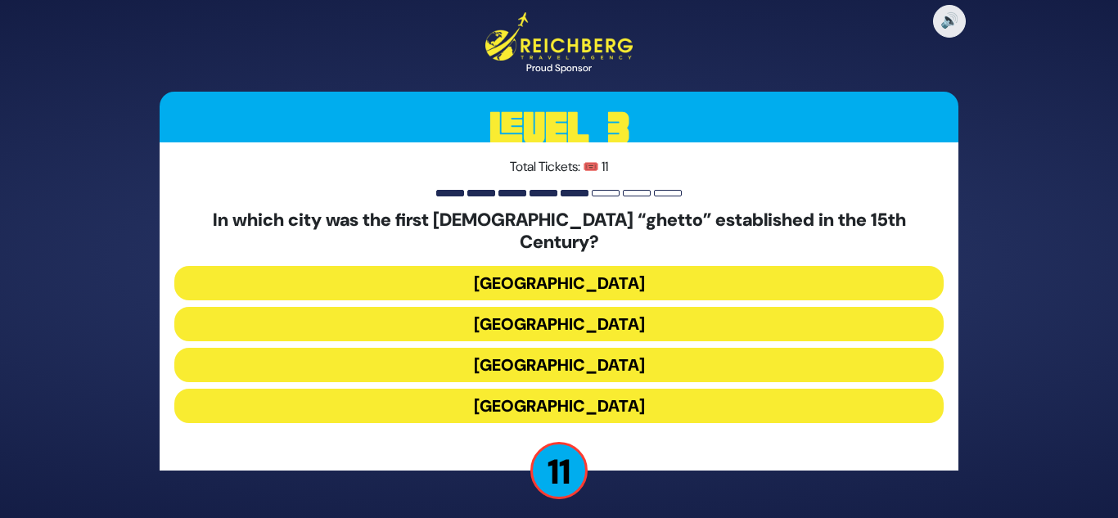
click at [587, 308] on button "Venice" at bounding box center [558, 324] width 769 height 34
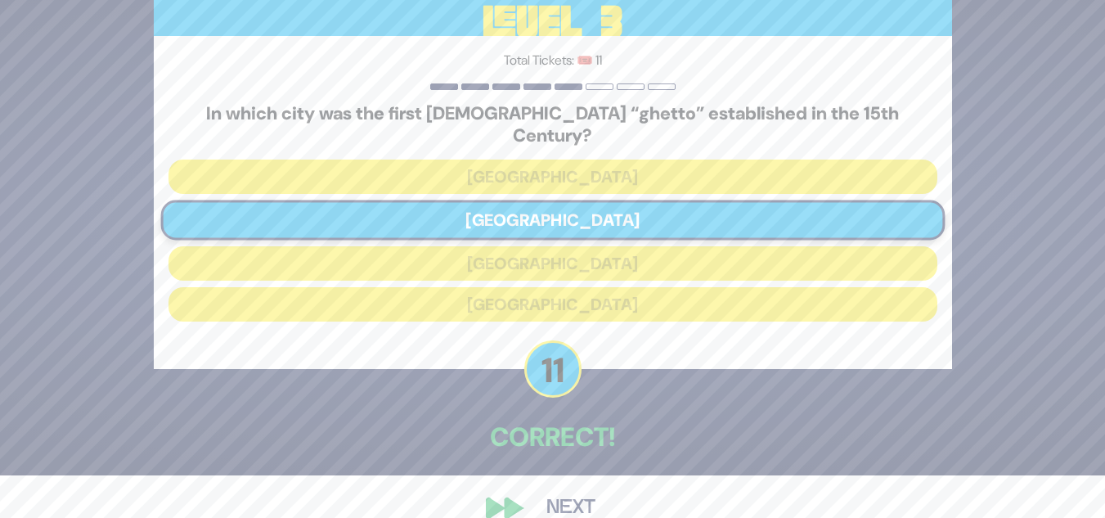
scroll to position [61, 0]
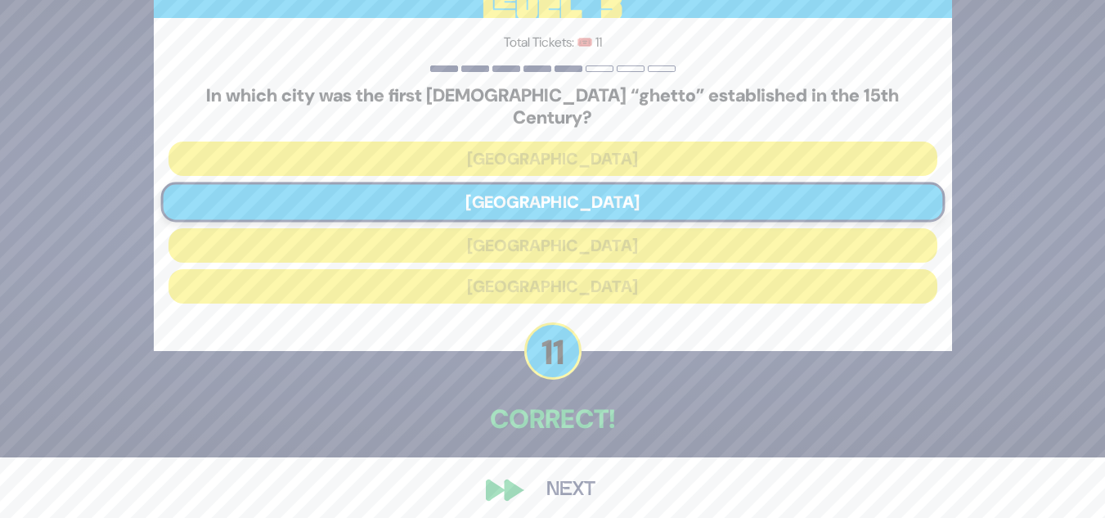
click at [571, 489] on button "Next" at bounding box center [571, 490] width 95 height 38
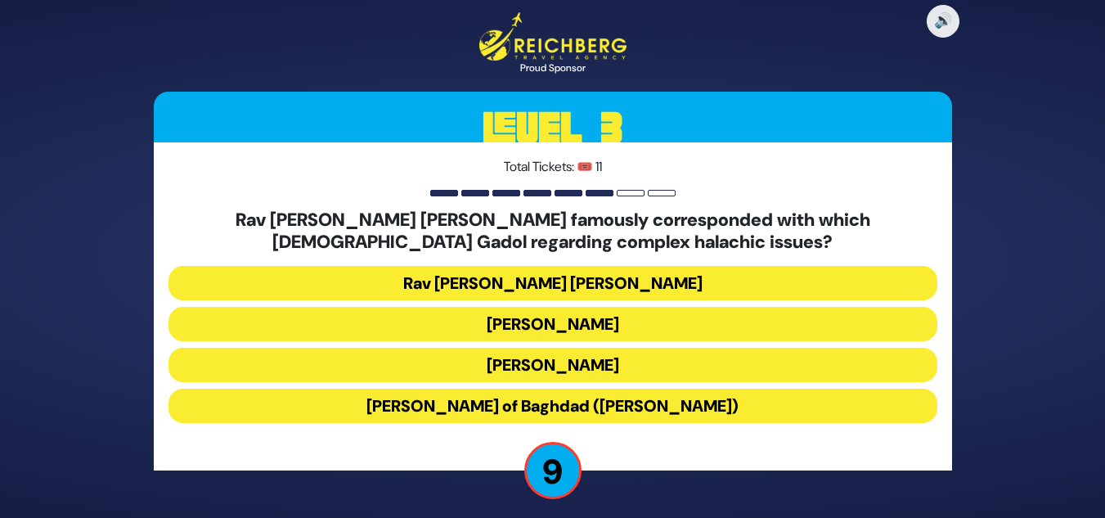
click at [568, 407] on button "Rav Yosef Chaim of Baghdad (Ben Ish Chai)" at bounding box center [553, 406] width 769 height 34
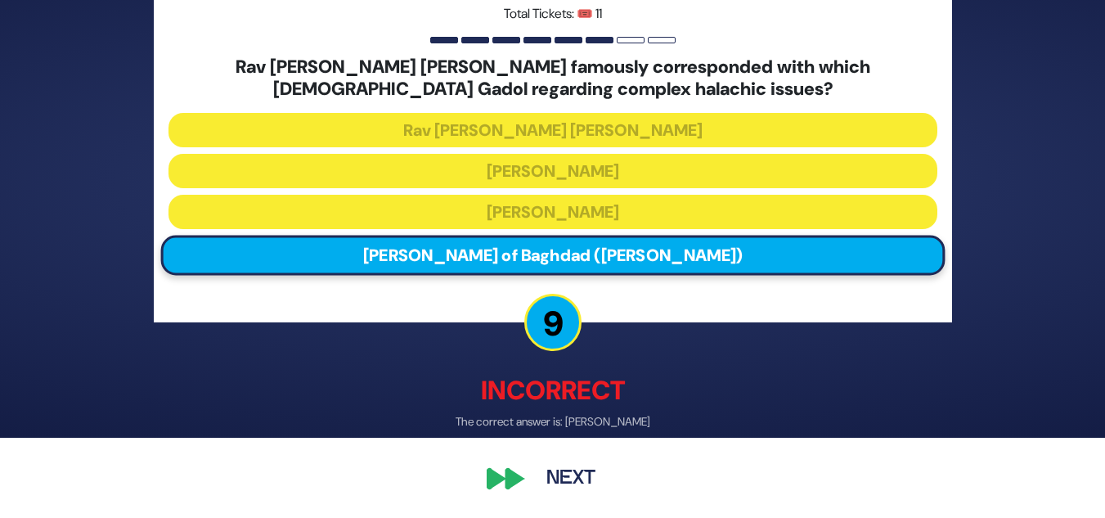
scroll to position [80, 0]
click at [578, 477] on button "Next" at bounding box center [571, 480] width 95 height 38
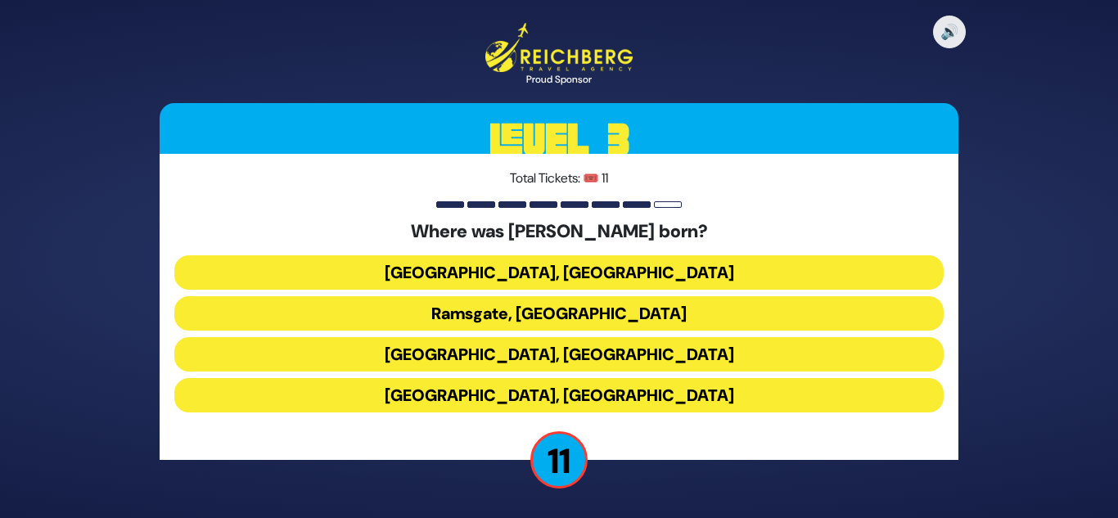
click at [551, 271] on button "Paris, France" at bounding box center [558, 272] width 769 height 34
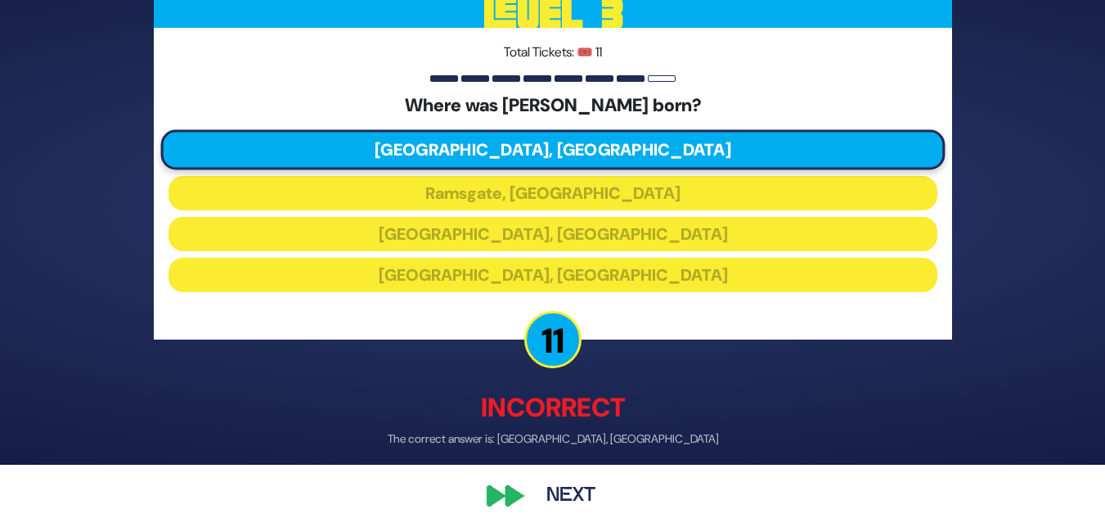
scroll to position [69, 0]
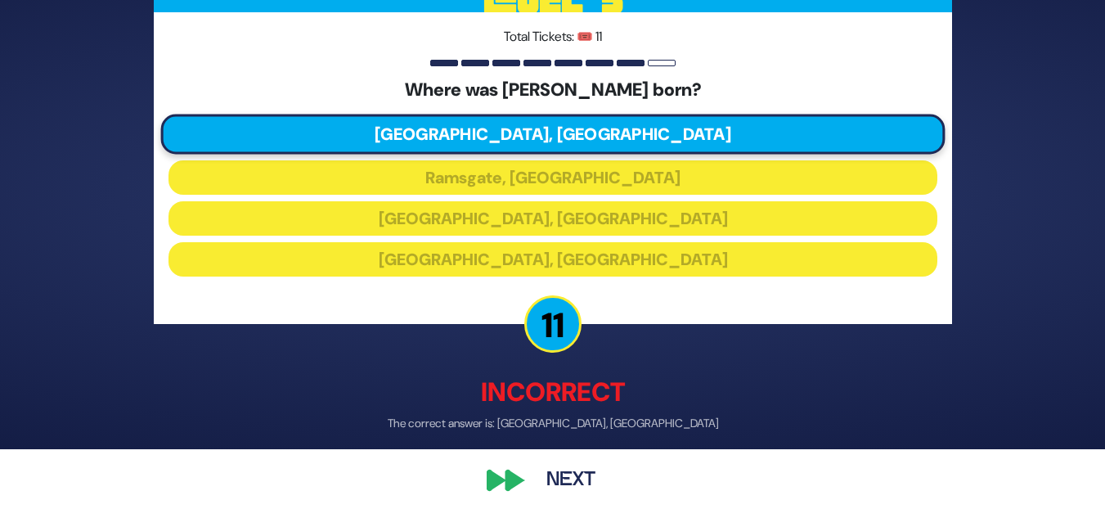
click at [577, 476] on button "Next" at bounding box center [571, 480] width 95 height 38
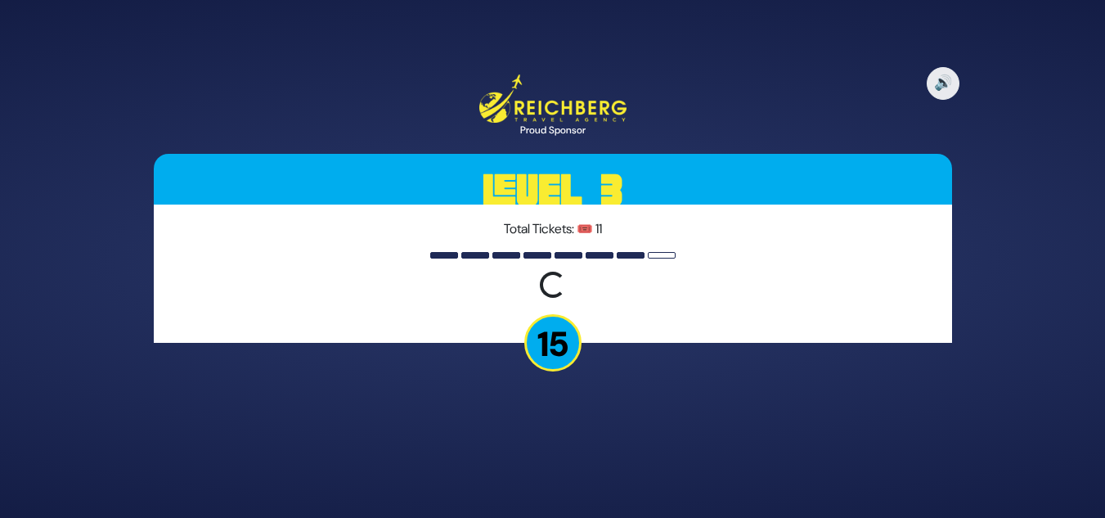
scroll to position [0, 0]
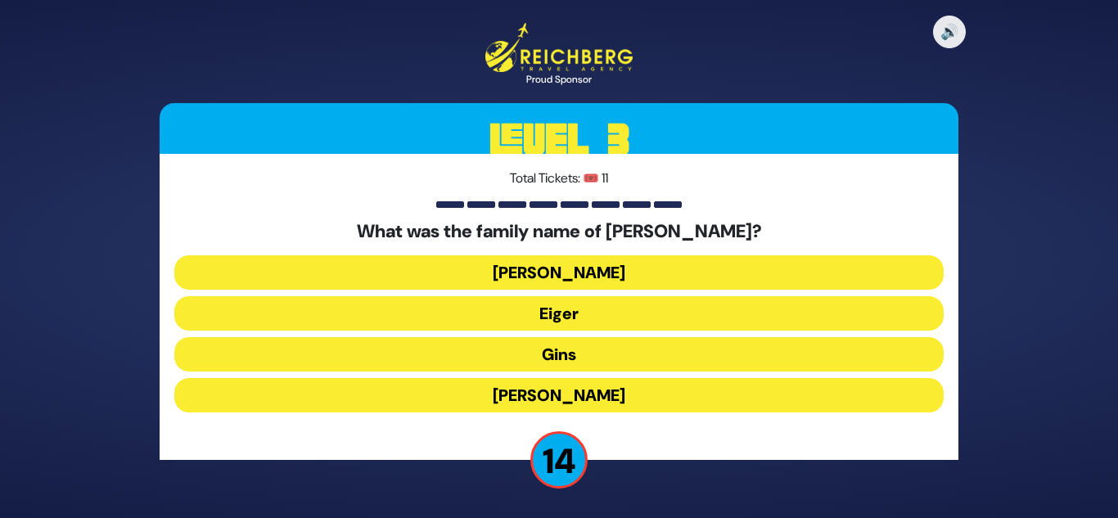
click at [559, 365] on button "Gins" at bounding box center [558, 354] width 769 height 34
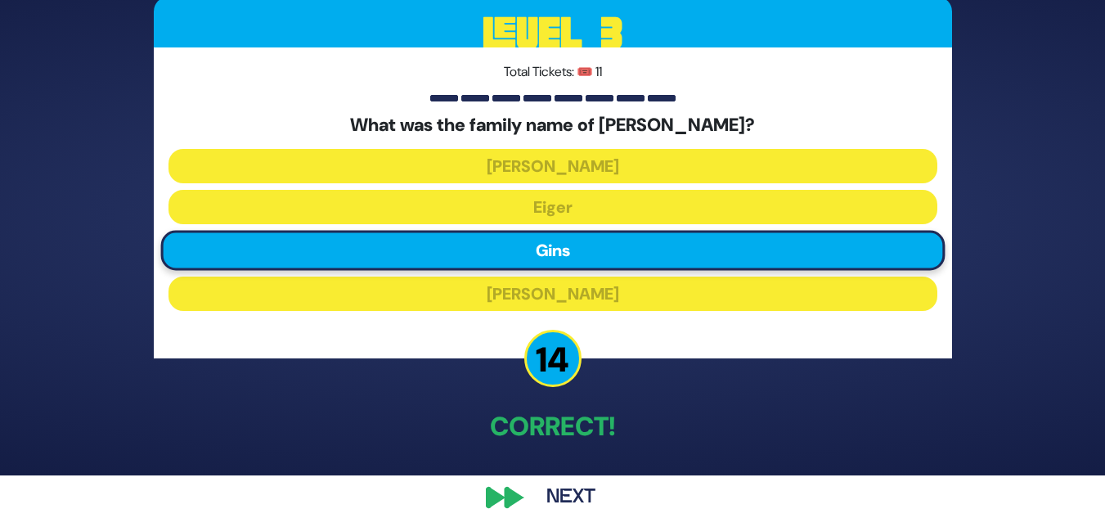
scroll to position [61, 0]
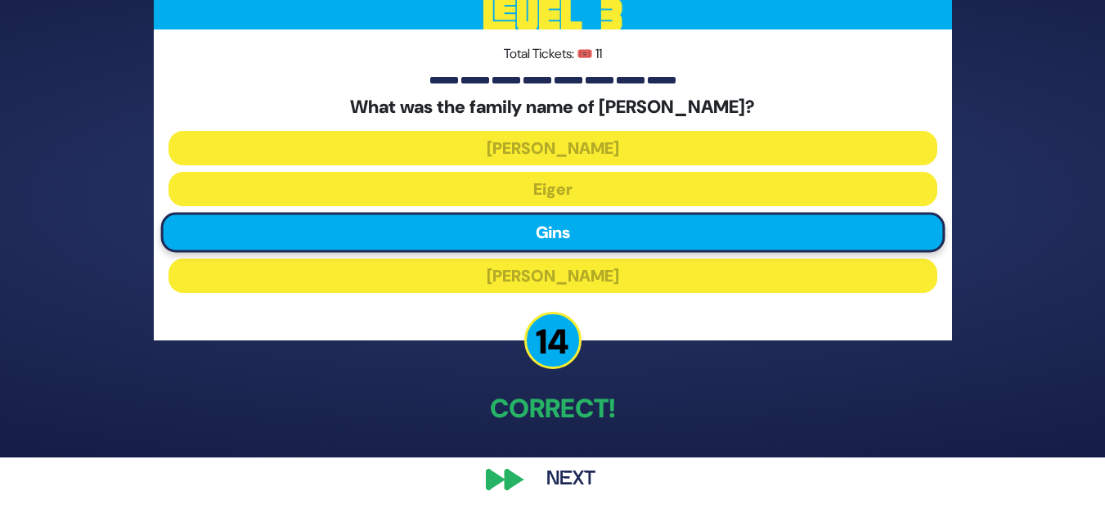
click at [556, 475] on button "Next" at bounding box center [571, 480] width 95 height 38
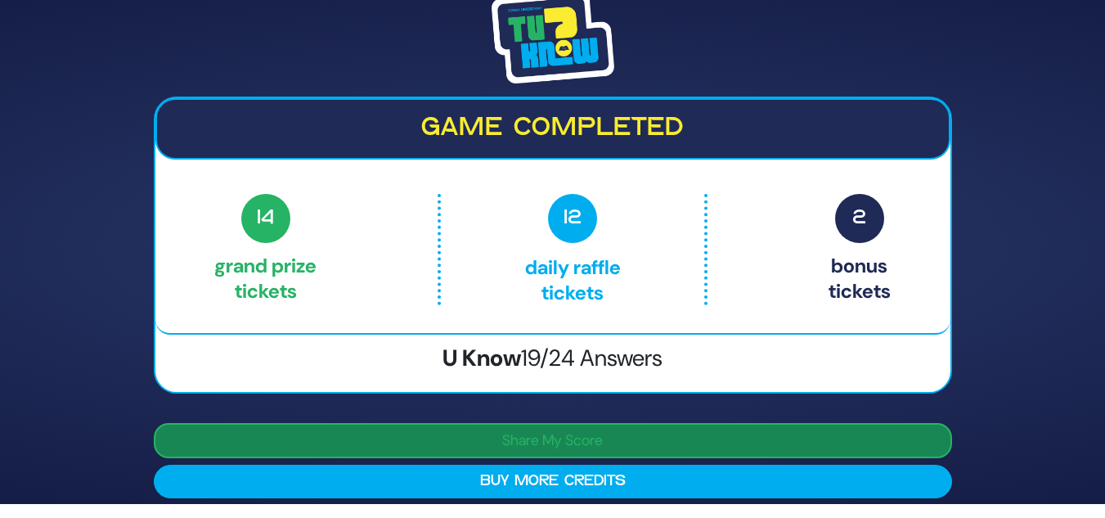
scroll to position [0, 0]
